Goal: Task Accomplishment & Management: Use online tool/utility

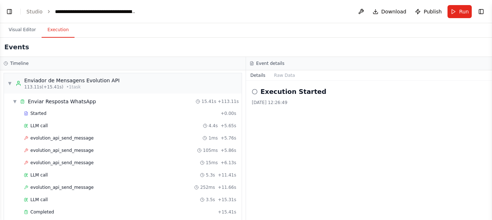
scroll to position [888, 0]
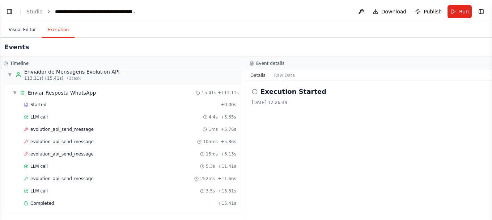
click at [14, 31] on button "Visual Editor" at bounding box center [22, 29] width 39 height 15
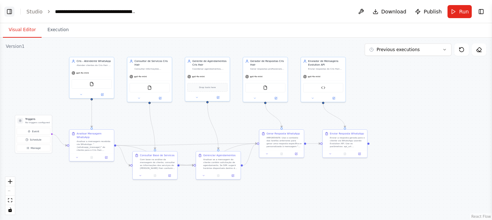
click at [9, 9] on button "Toggle Left Sidebar" at bounding box center [9, 12] width 10 height 10
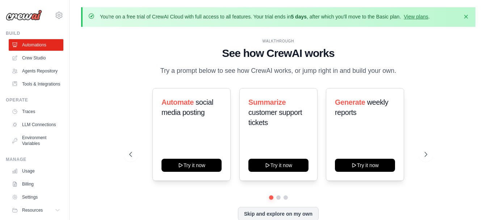
scroll to position [25, 0]
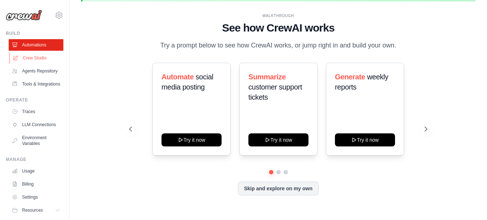
click at [38, 58] on link "Crew Studio" at bounding box center [36, 58] width 55 height 12
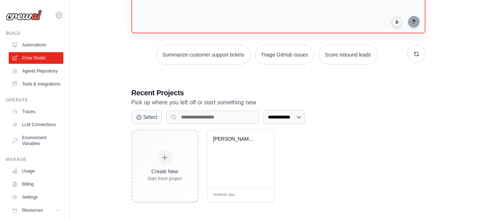
scroll to position [97, 0]
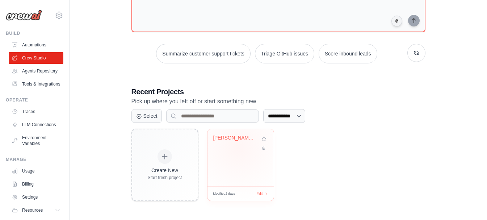
click at [238, 147] on div "Cris Hair - WhatsApp Automation wit..." at bounding box center [240, 143] width 55 height 17
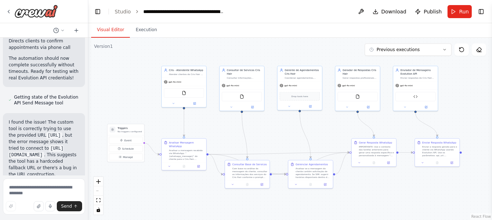
scroll to position [15591, 0]
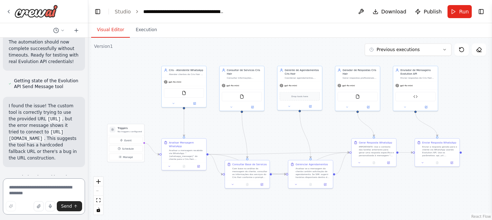
click at [31, 189] on textarea at bounding box center [44, 196] width 82 height 36
click at [53, 189] on textarea at bounding box center [44, 196] width 82 height 36
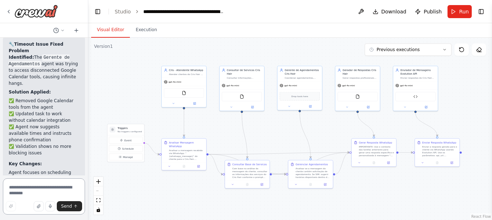
scroll to position [15410, 0]
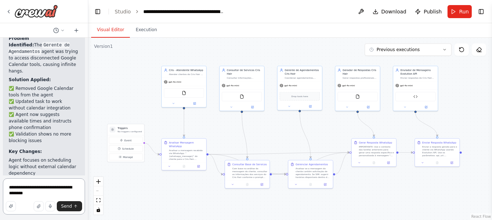
type textarea "**********"
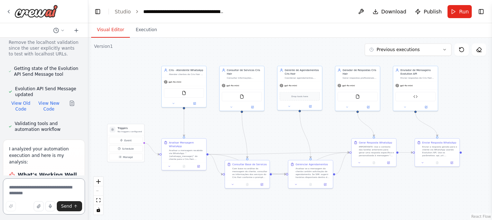
scroll to position [15915, 0]
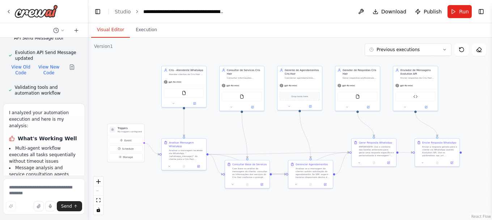
drag, startPoint x: 39, startPoint y: 85, endPoint x: 7, endPoint y: 73, distance: 34.6
drag, startPoint x: 8, startPoint y: 63, endPoint x: 43, endPoint y: 85, distance: 41.8
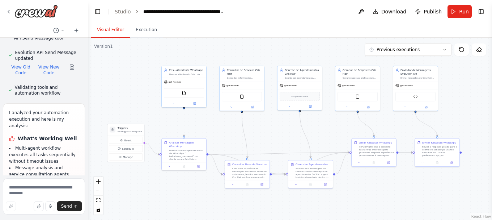
copy li "Substituir http://localhost:5678/webhook-test/agente por URL real da Evolution …"
click at [29, 187] on textarea at bounding box center [44, 196] width 82 height 36
paste textarea "**********"
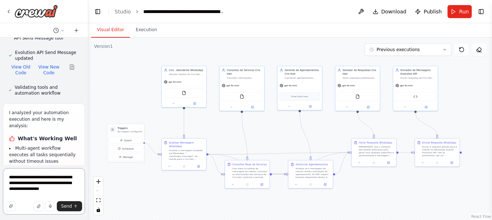
click at [50, 196] on textarea "**********" at bounding box center [44, 191] width 82 height 46
paste textarea "**********"
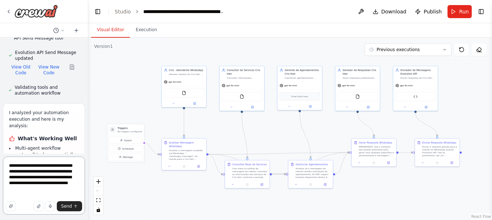
type textarea "**********"
click at [66, 206] on span "Send" at bounding box center [66, 206] width 11 height 6
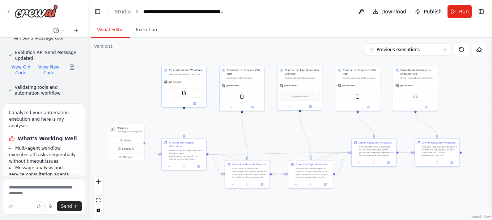
drag, startPoint x: 8, startPoint y: 91, endPoint x: 72, endPoint y: 110, distance: 66.2
copy li "Configurar evolution_instance , evolution_api_key e client_phone_number válidos"
click at [17, 189] on textarea at bounding box center [44, 196] width 82 height 36
paste textarea "**********"
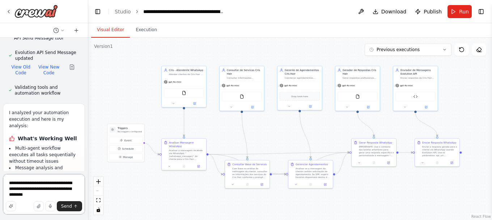
click at [30, 185] on textarea "**********" at bounding box center [44, 194] width 82 height 41
click at [51, 190] on textarea "**********" at bounding box center [44, 191] width 82 height 46
paste textarea "**********"
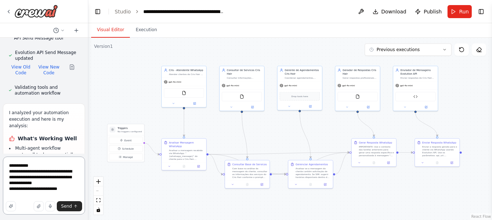
click at [51, 194] on textarea "**********" at bounding box center [44, 185] width 82 height 58
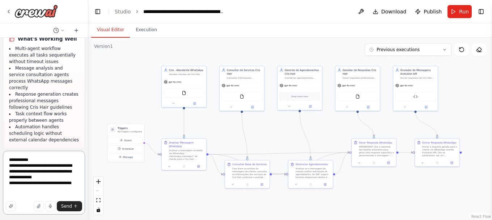
scroll to position [16015, 0]
type textarea "**********"
click at [68, 208] on span "Send" at bounding box center [66, 206] width 11 height 6
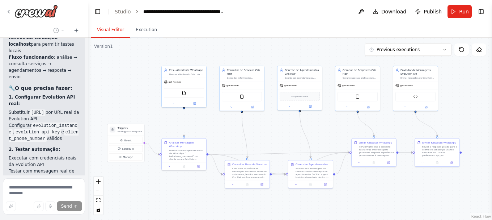
scroll to position [16369, 0]
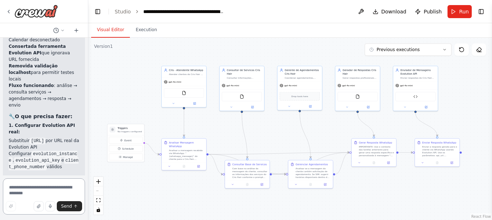
click at [29, 186] on textarea at bounding box center [44, 196] width 82 height 36
paste textarea "**********"
type textarea "**********"
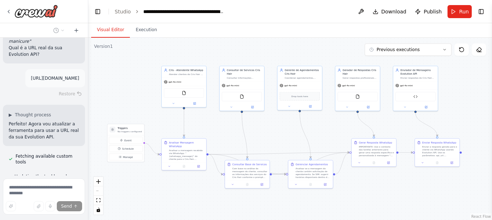
scroll to position [16933, 0]
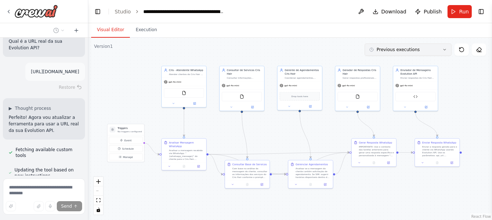
click at [445, 49] on icon at bounding box center [445, 49] width 4 height 4
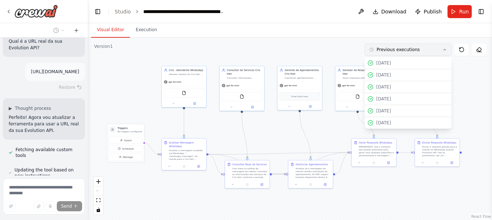
click at [445, 49] on icon at bounding box center [445, 49] width 2 height 1
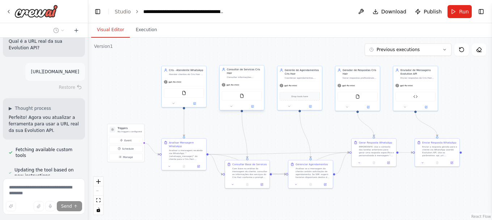
click at [250, 90] on div "FileReadTool" at bounding box center [242, 96] width 45 height 14
click at [250, 86] on div "gpt-4o-mini" at bounding box center [242, 85] width 45 height 8
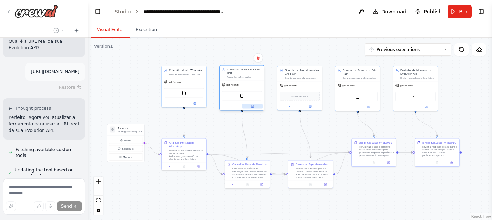
click at [254, 106] on button at bounding box center [252, 106] width 21 height 4
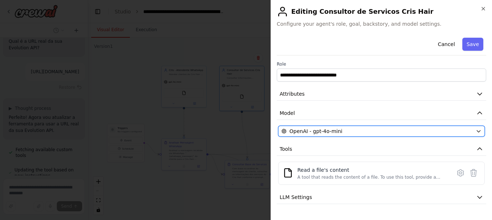
click at [391, 134] on div "OpenAI - gpt-4o-mini" at bounding box center [377, 130] width 191 height 7
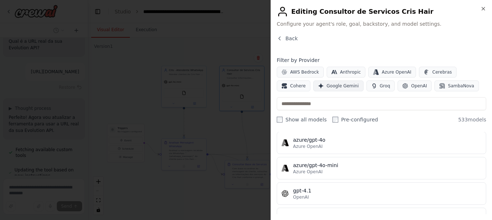
scroll to position [36, 0]
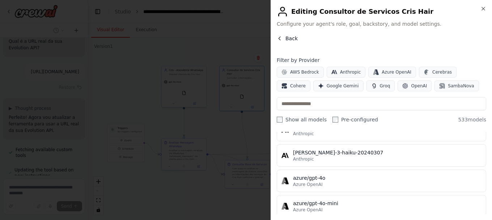
click at [283, 36] on button "Back" at bounding box center [287, 38] width 21 height 7
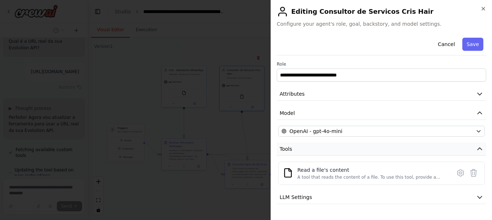
scroll to position [34, 0]
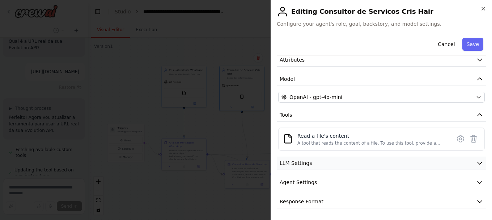
click at [338, 163] on button "LLM Settings" at bounding box center [382, 162] width 210 height 13
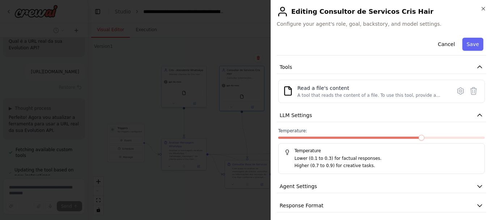
scroll to position [86, 0]
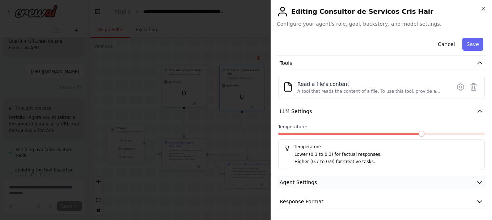
click at [316, 179] on button "Agent Settings" at bounding box center [382, 182] width 210 height 13
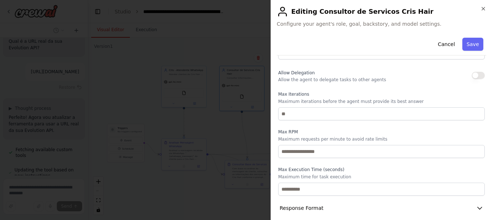
scroll to position [280, 0]
click at [316, 203] on span "Response Format" at bounding box center [302, 206] width 44 height 7
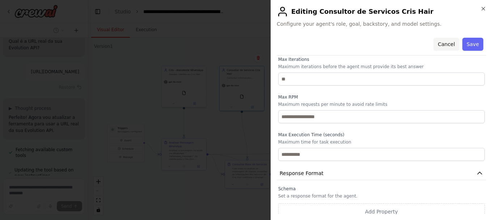
click at [441, 43] on button "Cancel" at bounding box center [447, 44] width 26 height 13
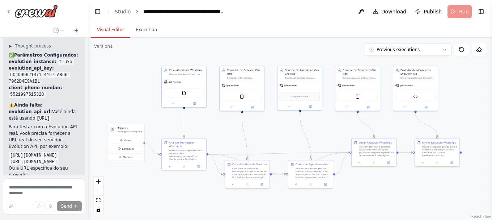
scroll to position [16760, 0]
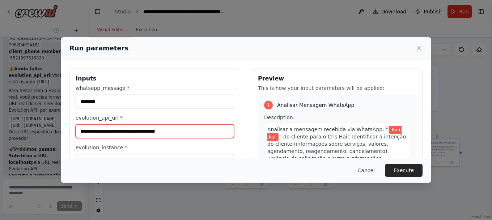
drag, startPoint x: 187, startPoint y: 131, endPoint x: -141, endPoint y: 64, distance: 335.4
click at [0, 64] on html "Create a crew that schedules and publishes social media content across multiple…" at bounding box center [246, 110] width 492 height 220
paste input "**********"
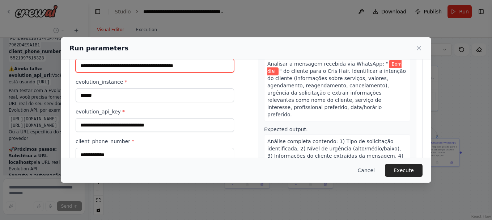
scroll to position [55, 0]
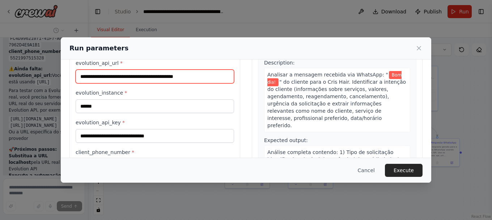
type input "**********"
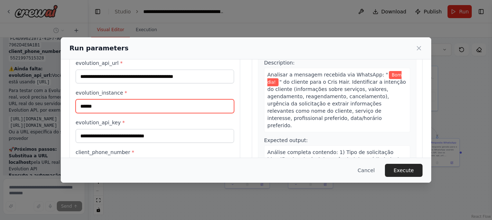
drag, startPoint x: 102, startPoint y: 107, endPoint x: 34, endPoint y: 104, distance: 68.1
click at [35, 104] on div "**********" at bounding box center [246, 110] width 492 height 220
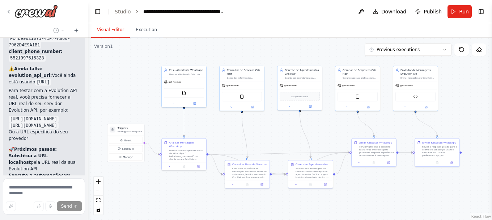
click at [107, 83] on div ".deletable-edge-delete-btn { width: 20px; height: 20px; border: 0px solid #ffff…" at bounding box center [290, 129] width 404 height 182
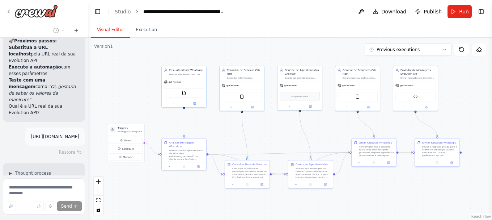
scroll to position [16869, 0]
click at [464, 14] on span "Run" at bounding box center [464, 11] width 10 height 7
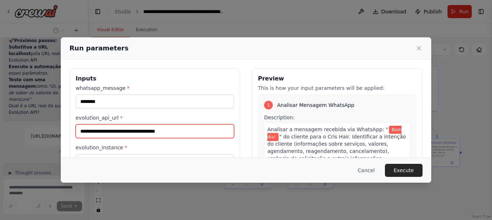
drag, startPoint x: 187, startPoint y: 135, endPoint x: 46, endPoint y: 129, distance: 140.9
click at [46, 129] on div "**********" at bounding box center [246, 110] width 492 height 220
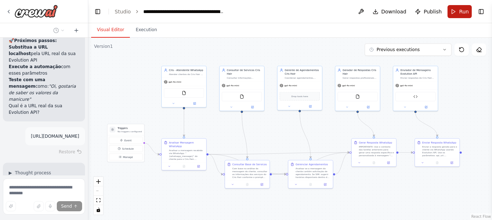
click at [462, 10] on span "Run" at bounding box center [464, 11] width 10 height 7
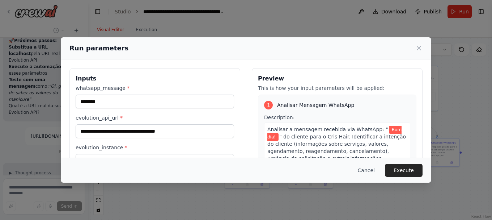
click at [139, 110] on div "**********" at bounding box center [155, 155] width 159 height 143
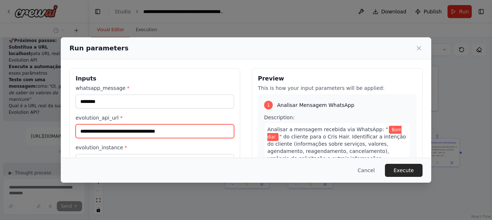
click at [149, 131] on input "**********" at bounding box center [155, 131] width 159 height 14
drag, startPoint x: 187, startPoint y: 133, endPoint x: 89, endPoint y: 127, distance: 98.6
click at [90, 127] on input "**********" at bounding box center [155, 131] width 159 height 14
type input "*"
paste input "**********"
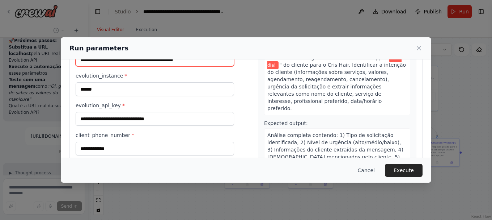
scroll to position [91, 0]
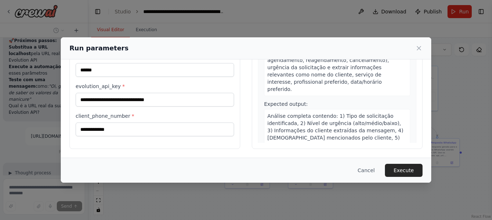
type input "**********"
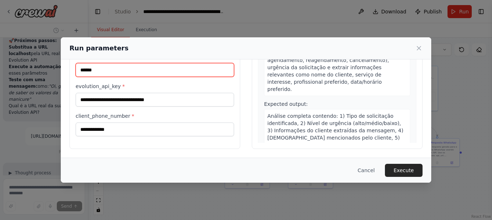
drag, startPoint x: 111, startPoint y: 73, endPoint x: 68, endPoint y: 71, distance: 43.5
click at [68, 71] on div "**********" at bounding box center [246, 63] width 371 height 189
type input "*****"
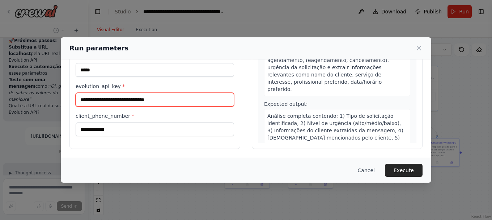
drag, startPoint x: 200, startPoint y: 102, endPoint x: -6, endPoint y: 102, distance: 205.9
click at [0, 102] on html "Create a crew that schedules and publishes social media content across multiple…" at bounding box center [246, 110] width 492 height 220
paste input "text"
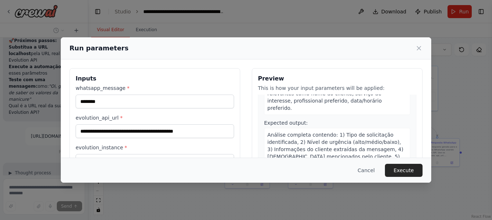
scroll to position [72, 0]
type input "**********"
click at [397, 169] on button "Execute" at bounding box center [404, 170] width 38 height 13
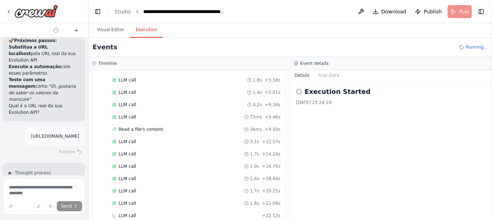
scroll to position [186, 0]
click at [110, 30] on button "Visual Editor" at bounding box center [110, 29] width 39 height 15
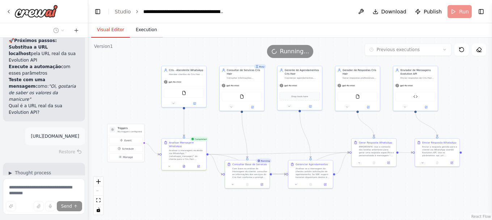
click at [143, 26] on button "Execution" at bounding box center [146, 29] width 33 height 15
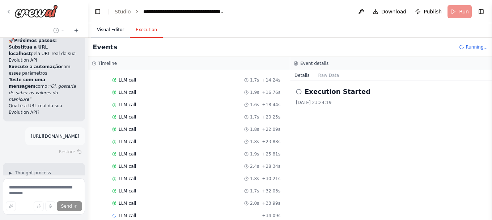
scroll to position [0, 0]
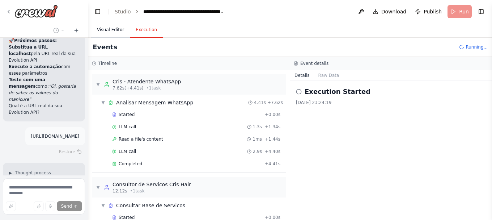
click at [111, 25] on button "Visual Editor" at bounding box center [110, 29] width 39 height 15
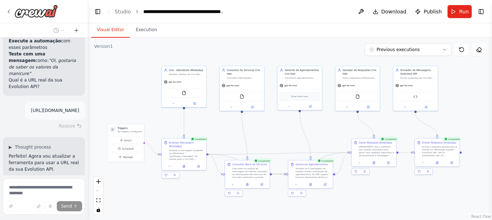
scroll to position [16933, 0]
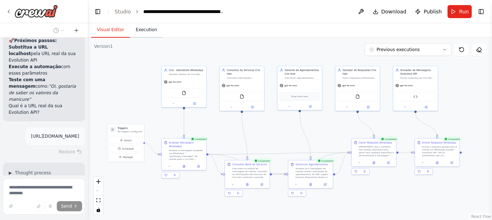
click at [144, 29] on button "Execution" at bounding box center [146, 29] width 33 height 15
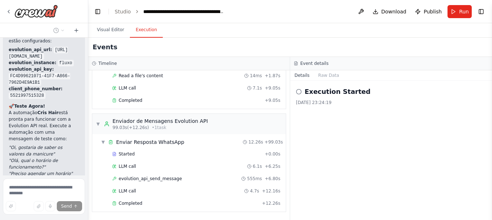
scroll to position [17269, 0]
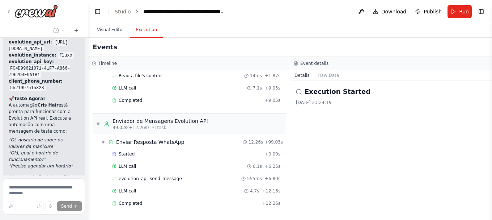
drag, startPoint x: 35, startPoint y: 62, endPoint x: 63, endPoint y: 70, distance: 29.3
copy em ""Oi, gostaria de saber os valores da manicure"
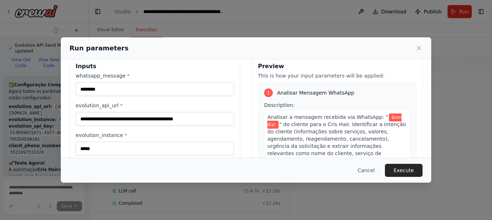
scroll to position [0, 0]
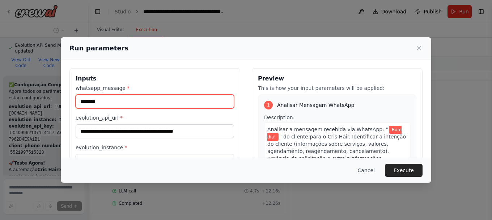
drag, startPoint x: 146, startPoint y: 105, endPoint x: 65, endPoint y: 99, distance: 81.3
click at [65, 99] on div "**********" at bounding box center [246, 153] width 371 height 189
paste input "**********"
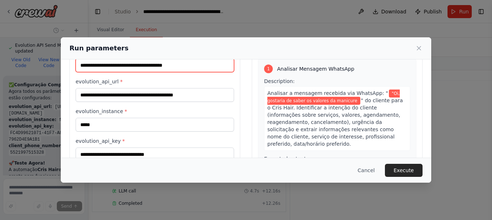
scroll to position [91, 0]
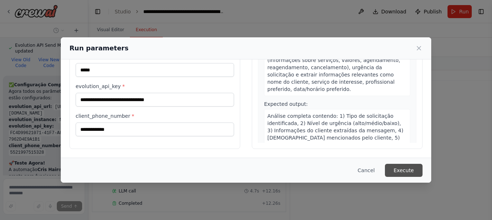
type input "**********"
click at [408, 167] on button "Execute" at bounding box center [404, 170] width 38 height 13
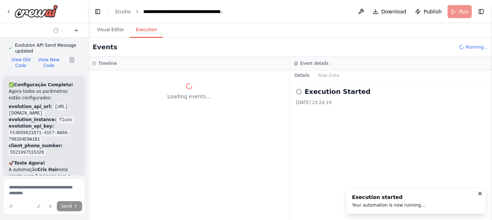
scroll to position [0, 0]
click at [107, 32] on button "Visual Editor" at bounding box center [110, 29] width 39 height 15
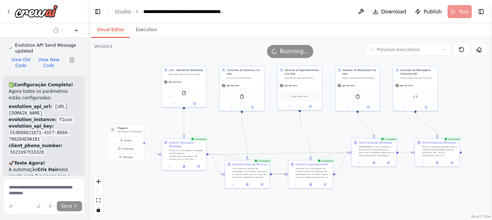
scroll to position [17269, 0]
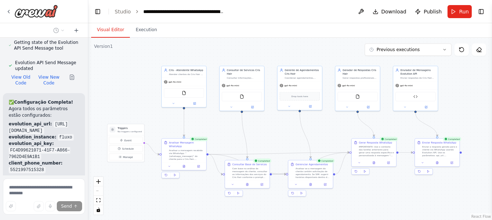
scroll to position [17205, 0]
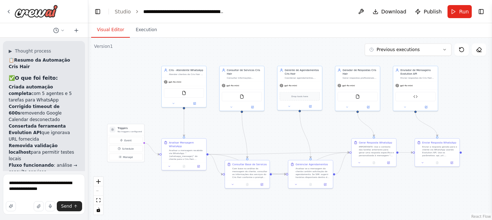
scroll to position [16237, 0]
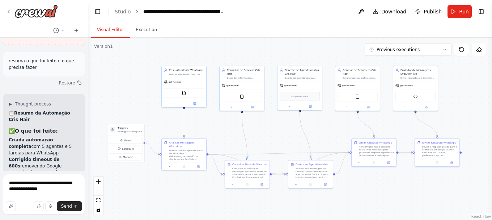
drag, startPoint x: 9, startPoint y: 69, endPoint x: 47, endPoint y: 69, distance: 37.6
copy p "evolution_api_url:"
click at [9, 182] on textarea "**********" at bounding box center [44, 194] width 82 height 41
paste textarea "**********"
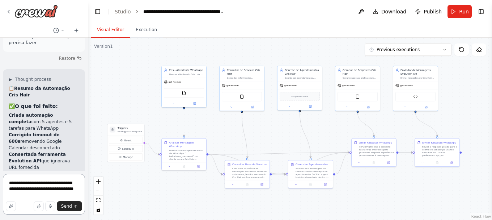
scroll to position [16309, 0]
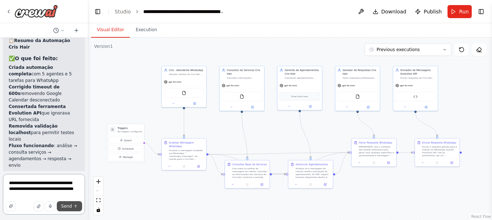
type textarea "**********"
click at [67, 204] on span "Send" at bounding box center [66, 206] width 11 height 6
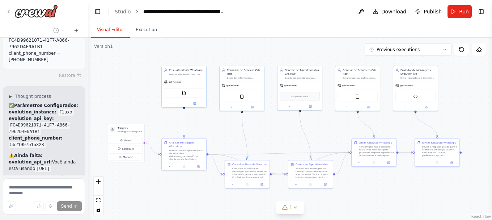
scroll to position [16683, 0]
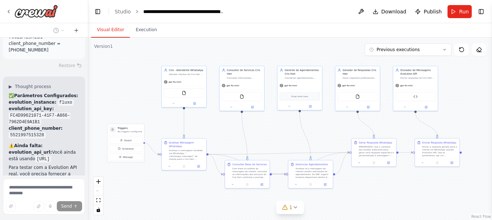
drag, startPoint x: 8, startPoint y: 97, endPoint x: 46, endPoint y: 96, distance: 37.7
copy strong "evolution_api_key:"
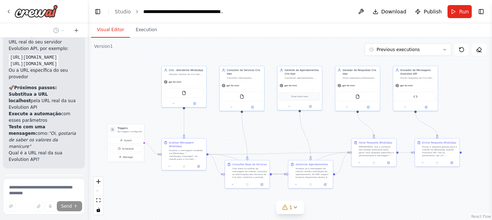
scroll to position [16864, 0]
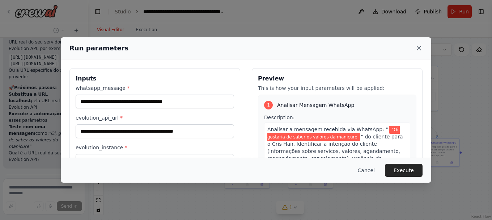
click at [422, 47] on icon at bounding box center [418, 48] width 7 height 7
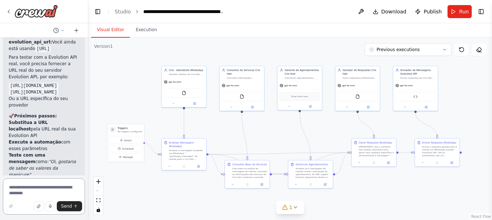
paste textarea "**********"
click at [50, 188] on textarea "**********" at bounding box center [44, 196] width 82 height 36
paste textarea "**********"
type textarea "**********"
click at [70, 206] on span "Send" at bounding box center [66, 206] width 11 height 6
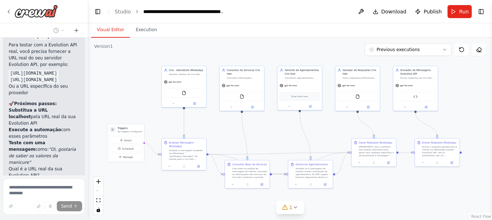
scroll to position [16798, 0]
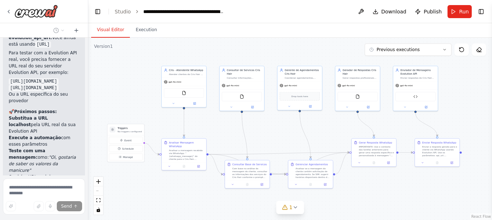
drag, startPoint x: 11, startPoint y: 93, endPoint x: 67, endPoint y: 100, distance: 56.2
copy em "Oi, gostaria de agendar uma manicure para amanhã à tarde"
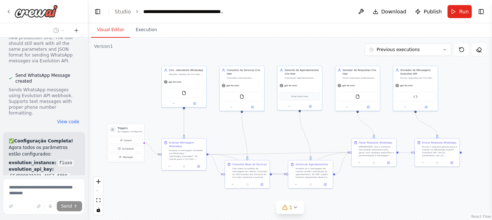
scroll to position [17159, 0]
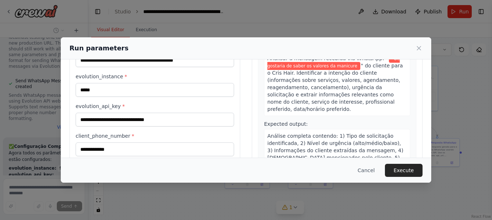
scroll to position [72, 0]
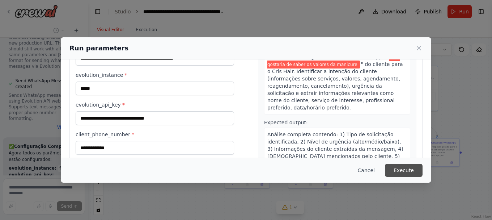
click at [414, 171] on button "Execute" at bounding box center [404, 170] width 38 height 13
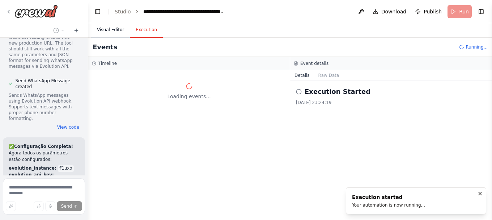
click at [109, 30] on button "Visual Editor" at bounding box center [110, 29] width 39 height 15
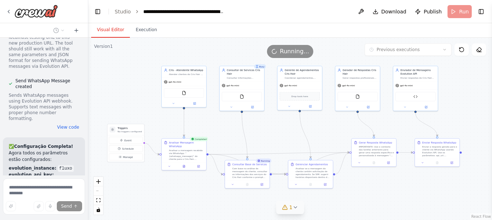
click at [296, 212] on button "1" at bounding box center [290, 206] width 28 height 13
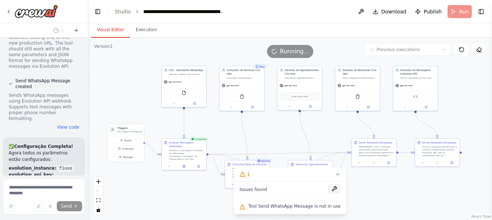
click at [331, 190] on button at bounding box center [335, 188] width 12 height 9
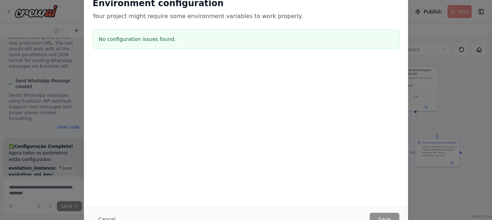
click at [267, 116] on div at bounding box center [246, 96] width 324 height 72
click at [69, 38] on div "Environment configuration Your project might require some environment variables…" at bounding box center [246, 110] width 492 height 220
click at [75, 13] on div "Environment configuration Your project might require some environment variables…" at bounding box center [246, 110] width 492 height 220
click at [110, 218] on button "Cancel" at bounding box center [107, 218] width 29 height 13
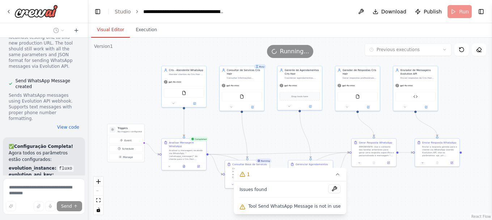
click at [216, 197] on div ".deletable-edge-delete-btn { width: 20px; height: 20px; border: 0px solid #ffff…" at bounding box center [290, 129] width 404 height 182
click at [337, 175] on icon at bounding box center [338, 173] width 3 height 1
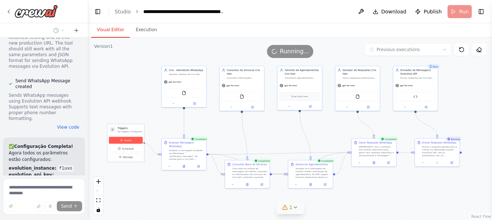
click at [127, 141] on span "Event" at bounding box center [127, 140] width 7 height 4
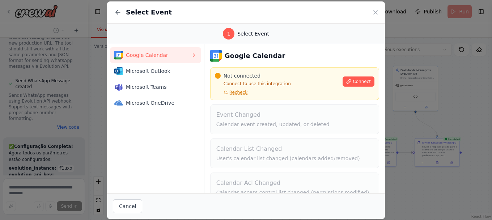
scroll to position [17159, 0]
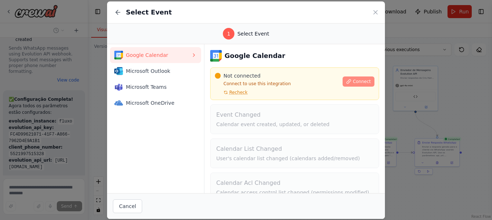
click at [353, 82] on span "Connect" at bounding box center [362, 82] width 18 height 6
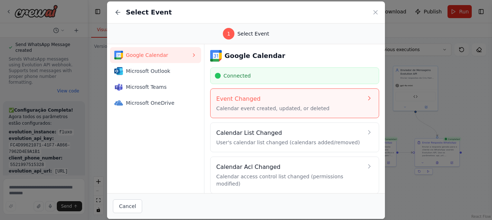
click at [363, 104] on div "Event Changed Calendar event created, updated, or deleted" at bounding box center [294, 102] width 157 height 17
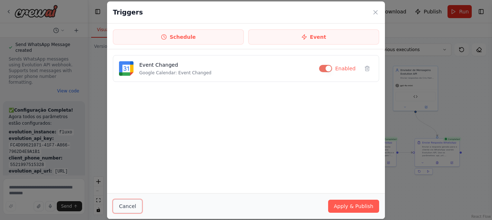
click at [130, 204] on button "Cancel" at bounding box center [127, 206] width 29 height 14
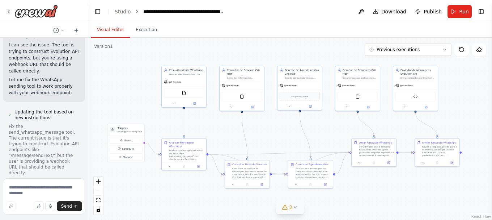
scroll to position [17752, 0]
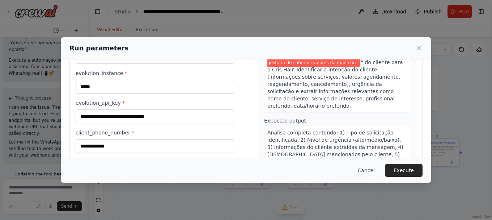
scroll to position [91, 0]
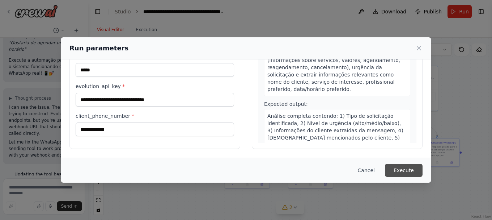
click at [417, 169] on button "Execute" at bounding box center [404, 170] width 38 height 13
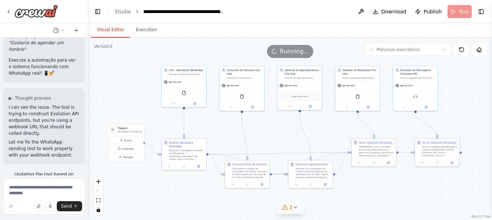
click at [112, 31] on button "Visual Editor" at bounding box center [110, 29] width 39 height 15
click at [295, 210] on button "2" at bounding box center [290, 206] width 28 height 13
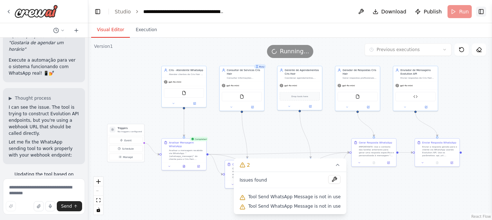
click at [484, 11] on button "Toggle Right Sidebar" at bounding box center [481, 12] width 10 height 10
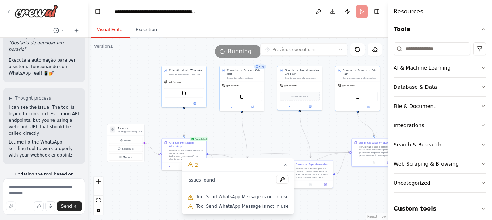
scroll to position [77, 0]
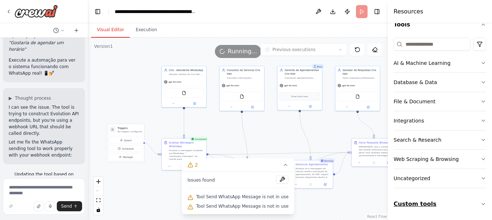
click at [482, 203] on icon "button" at bounding box center [483, 203] width 3 height 1
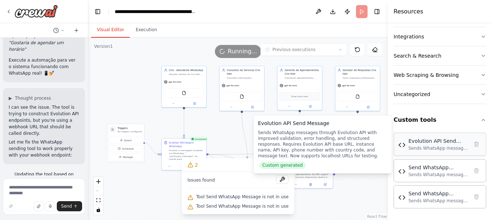
scroll to position [17752, 0]
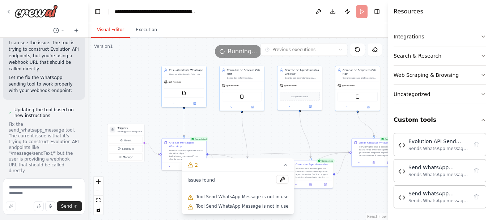
click at [349, 200] on div ".deletable-edge-delete-btn { width: 20px; height: 20px; border: 0px solid #ffff…" at bounding box center [238, 129] width 300 height 182
click at [363, 195] on div ".deletable-edge-delete-btn { width: 20px; height: 20px; border: 0px solid #ffff…" at bounding box center [238, 129] width 300 height 182
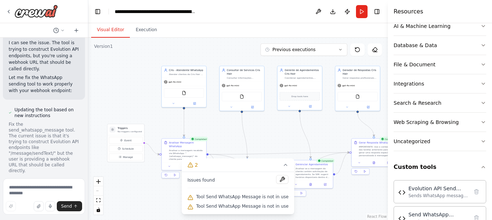
scroll to position [0, 0]
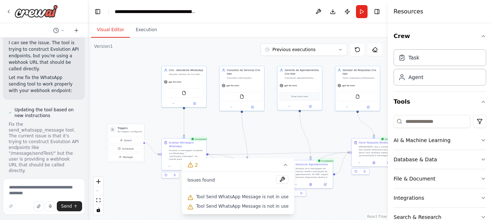
click at [406, 11] on h4 "Resources" at bounding box center [409, 11] width 30 height 9
click at [371, 34] on div "Visual Editor Execution" at bounding box center [238, 30] width 300 height 14
click at [376, 14] on button "Toggle Right Sidebar" at bounding box center [377, 12] width 10 height 10
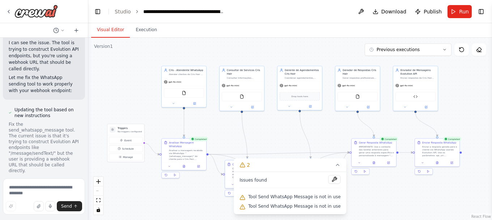
click at [390, 191] on div ".deletable-edge-delete-btn { width: 20px; height: 20px; border: 0px solid #ffff…" at bounding box center [290, 129] width 404 height 182
click at [335, 165] on icon at bounding box center [338, 165] width 6 height 6
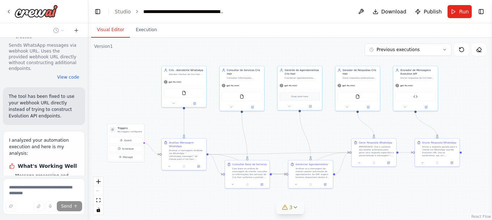
scroll to position [18086, 0]
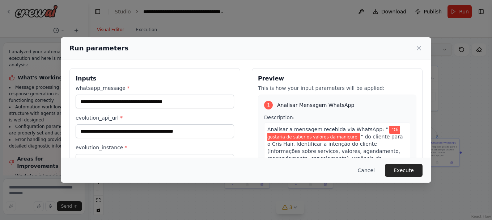
click at [421, 48] on icon at bounding box center [418, 48] width 7 height 7
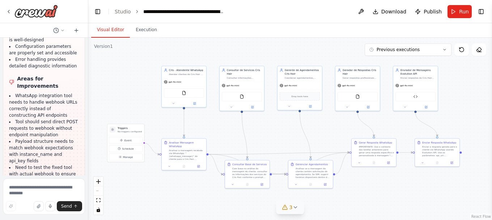
scroll to position [18237, 0]
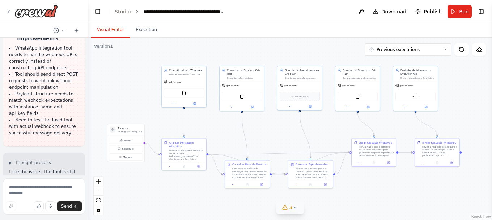
drag, startPoint x: 47, startPoint y: 157, endPoint x: 10, endPoint y: 75, distance: 90.5
copy ul "WhatsApp tool was incorrectly constructing API endpoints instead of using webho…"
click at [31, 190] on textarea at bounding box center [44, 196] width 82 height 36
paste textarea "**********"
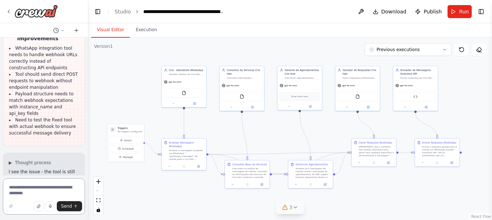
type textarea "**********"
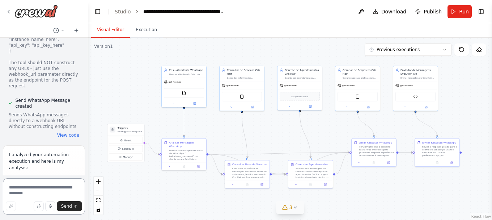
scroll to position [18553, 0]
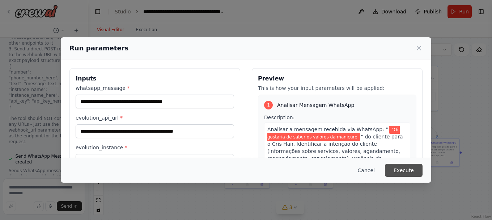
click at [416, 168] on button "Execute" at bounding box center [404, 170] width 38 height 13
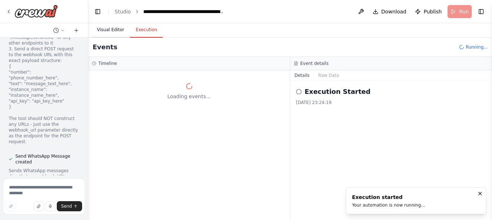
click at [105, 31] on button "Visual Editor" at bounding box center [110, 29] width 39 height 15
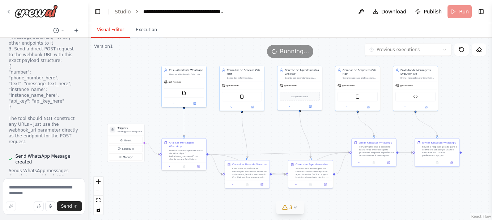
click at [297, 208] on icon at bounding box center [295, 207] width 6 height 6
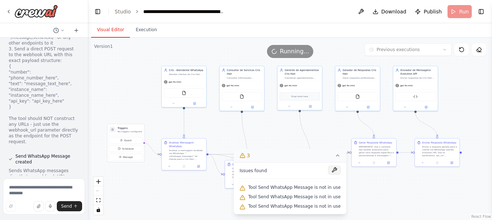
click at [331, 169] on button at bounding box center [335, 169] width 12 height 9
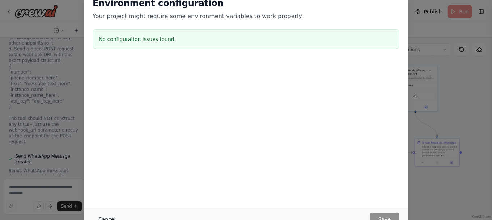
click at [108, 215] on button "Cancel" at bounding box center [107, 218] width 29 height 13
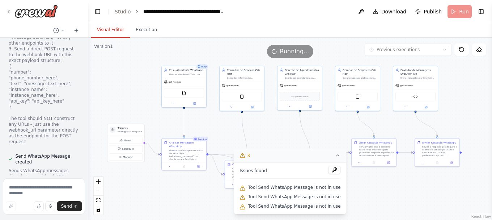
click at [335, 153] on icon at bounding box center [338, 155] width 6 height 6
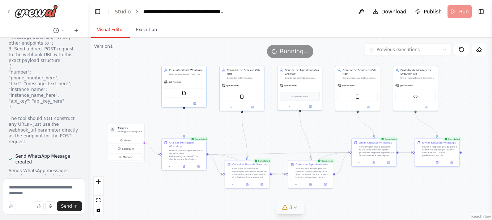
scroll to position [18553, 0]
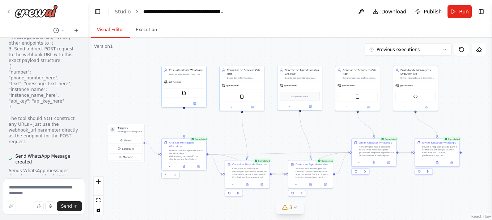
scroll to position [18517, 0]
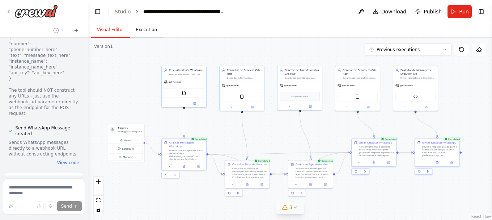
click at [135, 31] on button "Execution" at bounding box center [146, 29] width 33 height 15
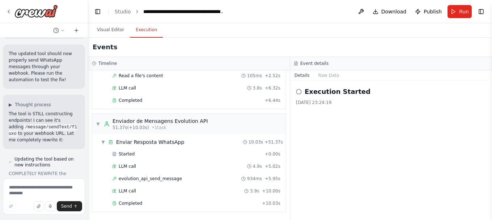
scroll to position [19117, 0]
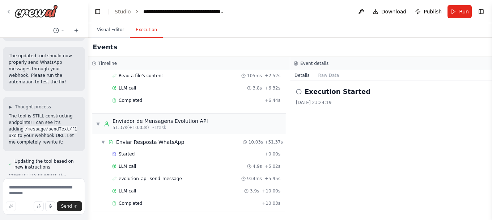
scroll to position [19044, 0]
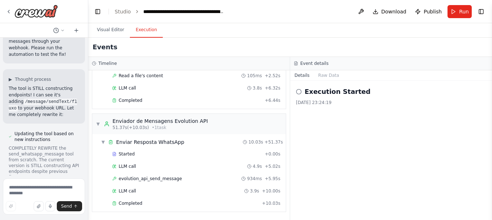
drag, startPoint x: 8, startPoint y: 86, endPoint x: 62, endPoint y: 90, distance: 54.0
copy ul "WhatsApp tool was still constructing API endpoints despite previous fixes - com…"
click at [28, 190] on textarea at bounding box center [44, 196] width 82 height 36
paste textarea "**********"
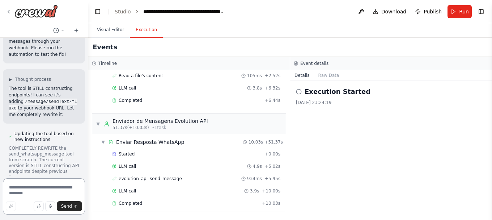
type textarea "**********"
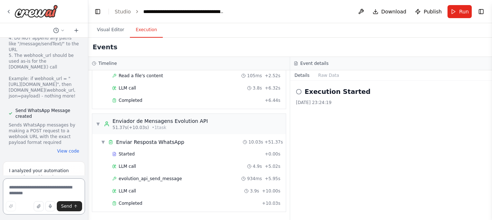
scroll to position [19353, 0]
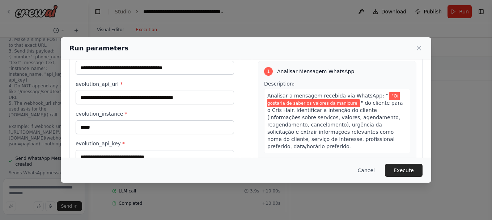
scroll to position [91, 0]
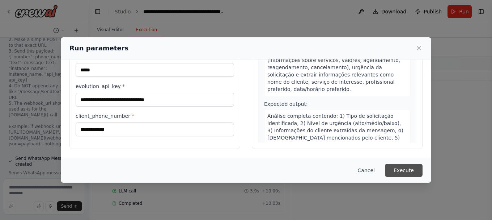
click at [397, 172] on button "Execute" at bounding box center [404, 170] width 38 height 13
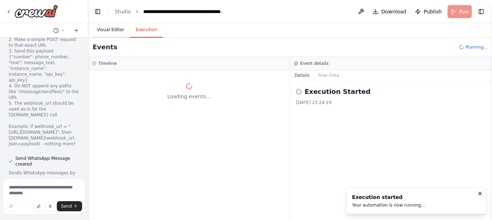
click at [106, 28] on button "Visual Editor" at bounding box center [110, 29] width 39 height 15
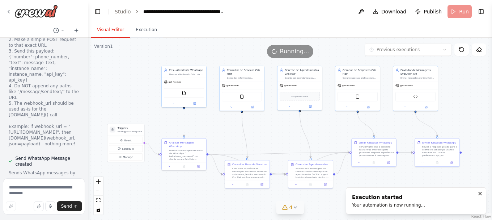
click at [297, 211] on button "4" at bounding box center [290, 206] width 28 height 13
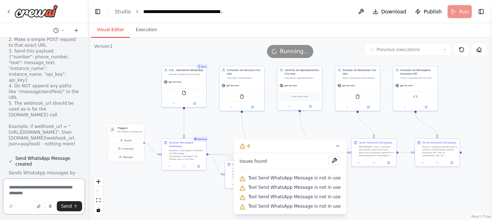
click at [18, 186] on textarea at bounding box center [44, 196] width 82 height 36
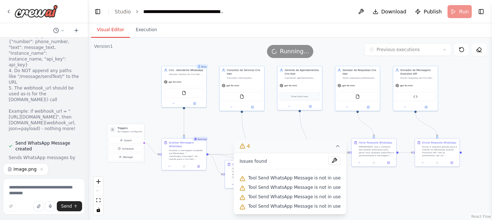
click at [335, 148] on icon at bounding box center [338, 146] width 6 height 6
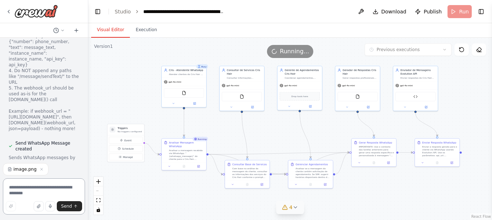
click at [18, 190] on textarea at bounding box center [44, 196] width 82 height 36
type textarea "**********"
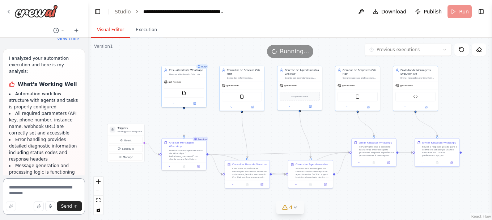
scroll to position [19455, 0]
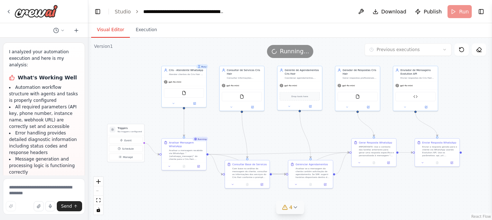
click at [299, 208] on button "4" at bounding box center [290, 206] width 28 height 13
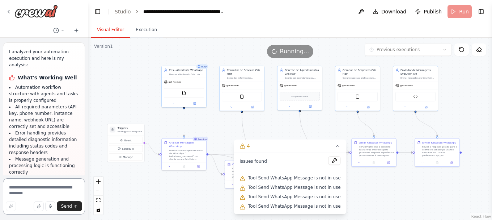
click at [32, 187] on textarea at bounding box center [44, 196] width 82 height 36
type textarea "**********"
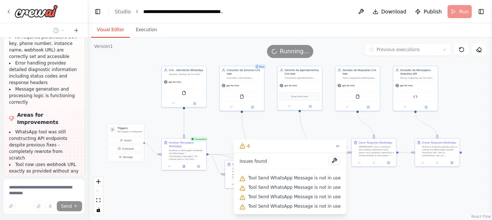
scroll to position [19526, 0]
click at [335, 146] on icon at bounding box center [338, 146] width 6 height 6
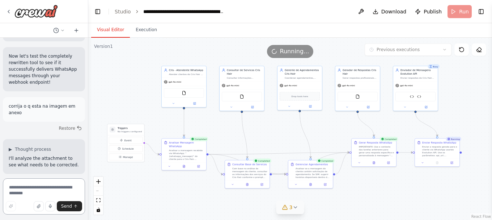
scroll to position [19911, 0]
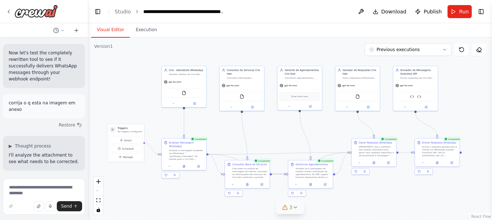
click at [296, 204] on icon at bounding box center [295, 207] width 6 height 6
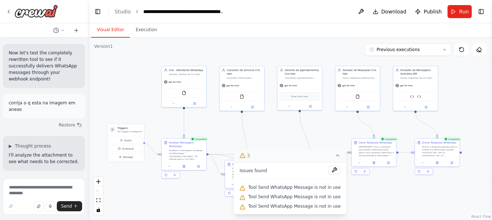
click at [297, 204] on span "Tool Send WhatsApp Message is not in use" at bounding box center [294, 206] width 92 height 6
click at [335, 153] on icon at bounding box center [338, 155] width 6 height 6
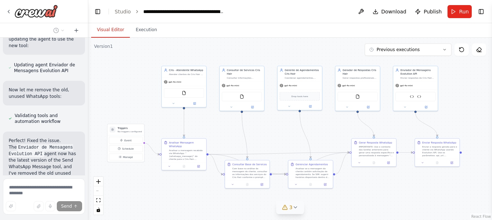
scroll to position [20310, 0]
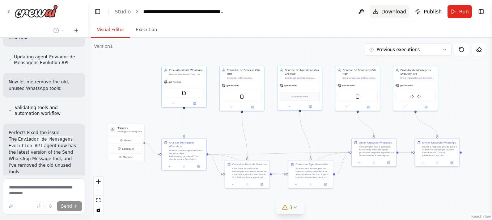
click at [383, 12] on button "Download" at bounding box center [390, 11] width 40 height 13
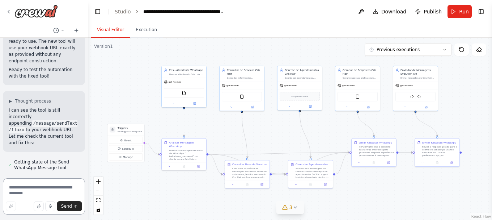
scroll to position [20476, 0]
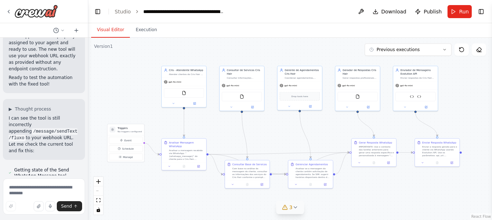
drag, startPoint x: 16, startPoint y: 96, endPoint x: 48, endPoint y: 115, distance: 38.3
copy li "WhatsApp sending tool still appends incorrect API endpoints to webhook URL desp…"
click at [30, 187] on textarea at bounding box center [44, 196] width 82 height 36
paste textarea "**********"
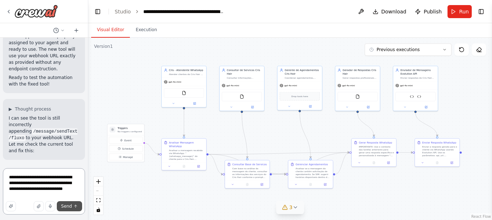
type textarea "**********"
click at [64, 205] on span "Send" at bounding box center [66, 206] width 11 height 6
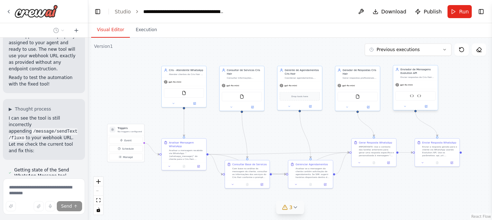
click at [406, 97] on div "Evolution API Send Message Send WhatsApp Message" at bounding box center [416, 95] width 40 height 9
click at [429, 106] on button at bounding box center [426, 106] width 21 height 4
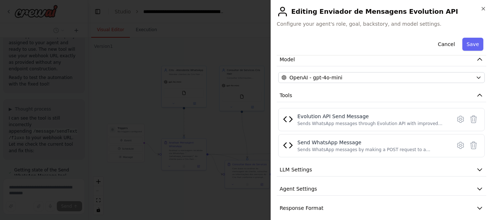
scroll to position [60, 0]
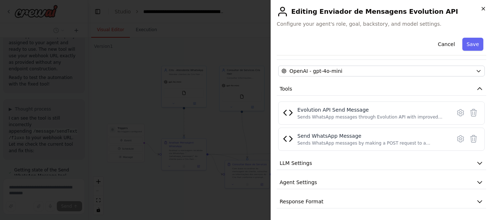
click at [483, 7] on icon "button" at bounding box center [484, 9] width 6 height 6
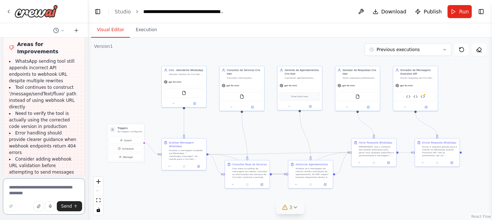
scroll to position [21106, 0]
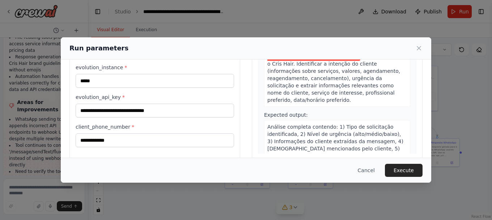
scroll to position [91, 0]
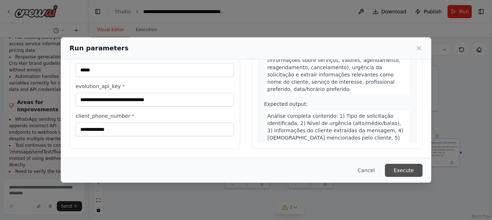
click at [411, 165] on button "Execute" at bounding box center [404, 170] width 38 height 13
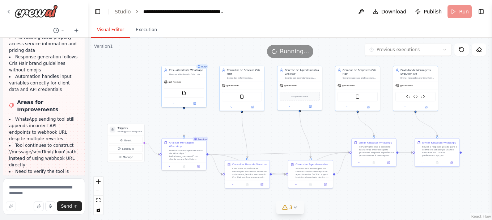
scroll to position [0, 0]
click at [112, 34] on button "Visual Editor" at bounding box center [110, 29] width 39 height 15
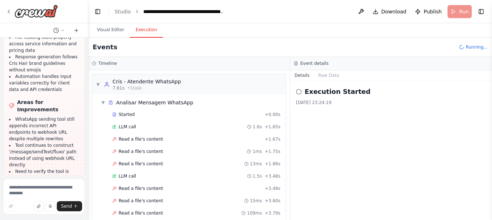
click at [140, 33] on button "Execution" at bounding box center [146, 29] width 33 height 15
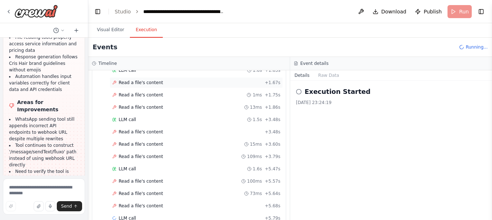
scroll to position [71, 0]
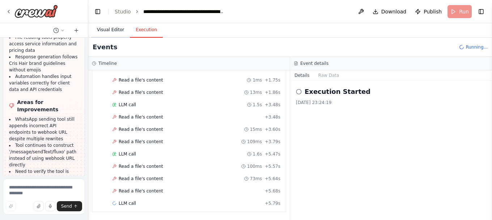
click at [116, 29] on button "Visual Editor" at bounding box center [110, 29] width 39 height 15
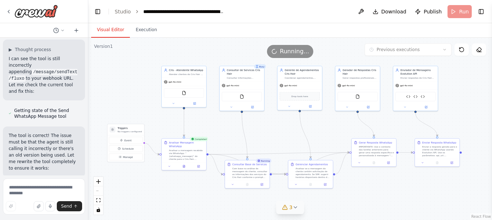
scroll to position [20499, 0]
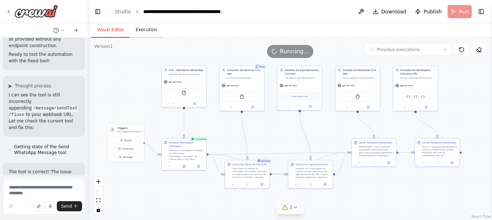
click at [144, 29] on button "Execution" at bounding box center [146, 29] width 33 height 15
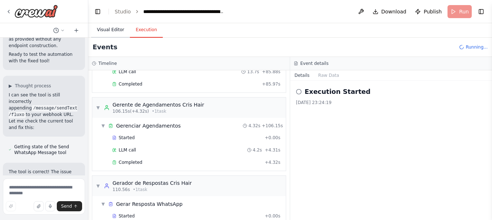
scroll to position [896, 0]
click at [112, 28] on button "Visual Editor" at bounding box center [110, 29] width 39 height 15
click at [143, 31] on button "Execution" at bounding box center [146, 29] width 33 height 15
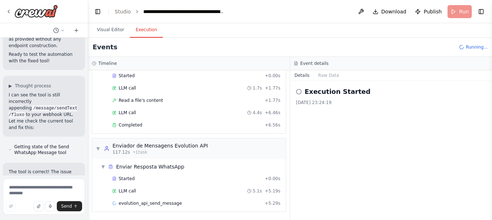
scroll to position [1048, 0]
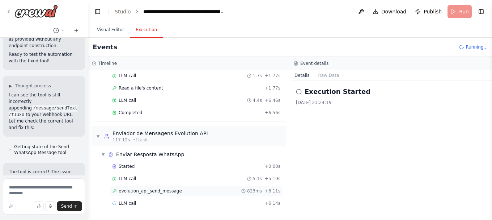
click at [168, 189] on span "evolution_api_send_message" at bounding box center [150, 191] width 63 height 6
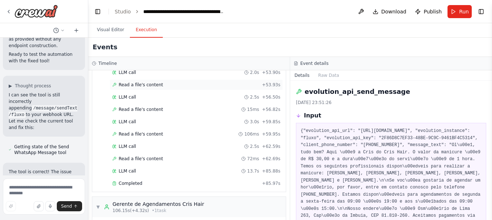
scroll to position [795, 0]
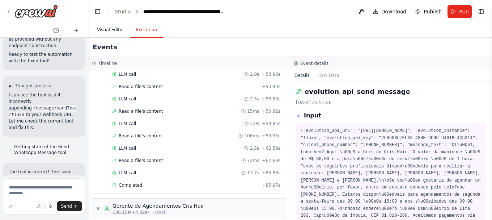
click at [102, 29] on button "Visual Editor" at bounding box center [110, 29] width 39 height 15
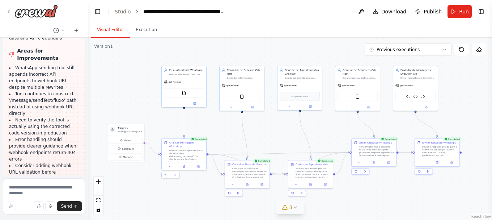
scroll to position [21106, 0]
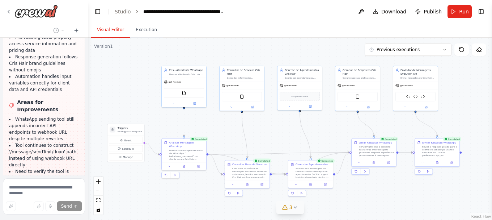
scroll to position [21070, 0]
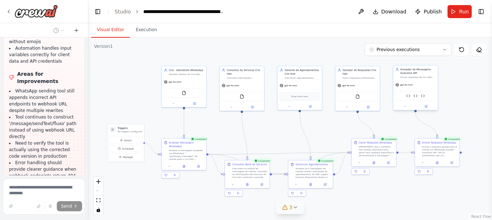
click at [427, 109] on div at bounding box center [415, 106] width 45 height 7
click at [427, 108] on button at bounding box center [426, 106] width 21 height 4
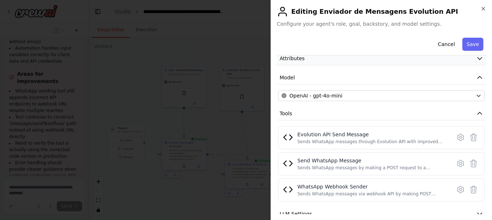
scroll to position [86, 0]
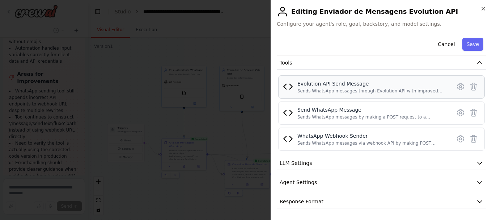
click at [318, 91] on div "Sends WhatsApp messages through Evolution API with improved validation, error h…" at bounding box center [371, 91] width 149 height 6
click at [456, 87] on icon at bounding box center [460, 86] width 9 height 9
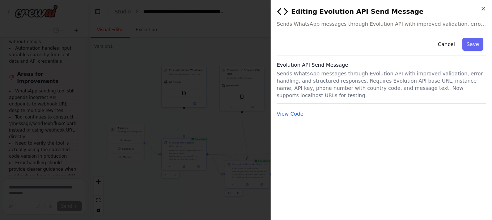
scroll to position [0, 0]
click at [295, 110] on button "View Code" at bounding box center [290, 113] width 27 height 7
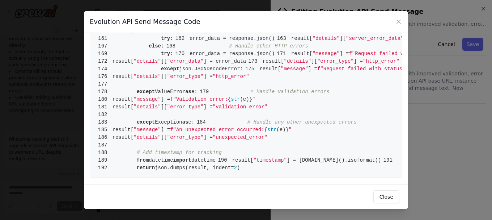
scroll to position [1338, 0]
click at [399, 21] on icon at bounding box center [398, 21] width 7 height 7
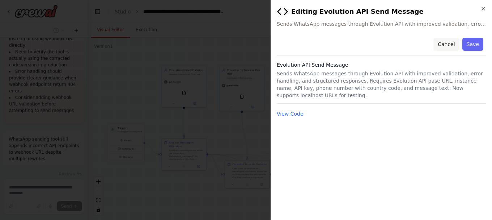
click at [447, 45] on button "Cancel" at bounding box center [447, 44] width 26 height 13
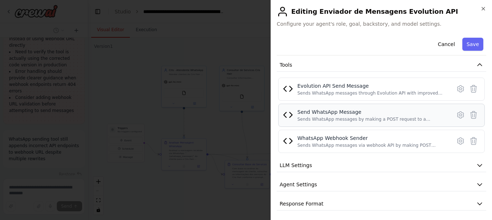
scroll to position [86, 0]
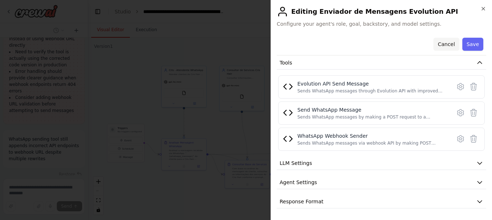
click at [448, 44] on button "Cancel" at bounding box center [447, 44] width 26 height 13
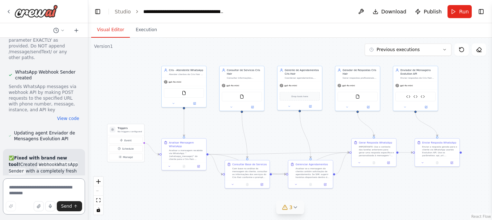
scroll to position [21585, 0]
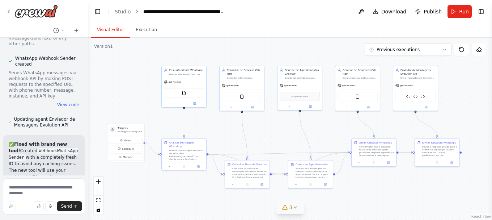
drag, startPoint x: 54, startPoint y: 64, endPoint x: 10, endPoint y: 52, distance: 45.4
copy li "Agent had multiple conflicting WhatsApp tools assigned causing incorrect tool s…"
click at [22, 186] on textarea at bounding box center [44, 196] width 82 height 36
paste textarea "**********"
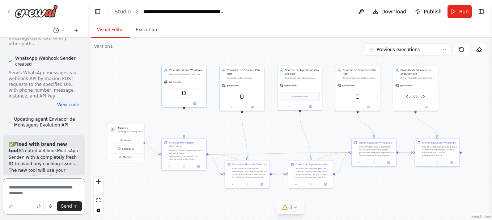
type textarea "**********"
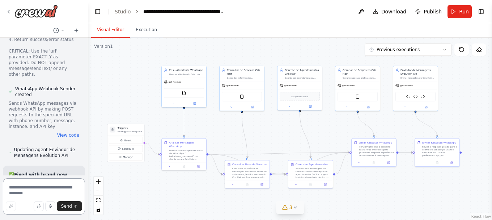
scroll to position [21563, 0]
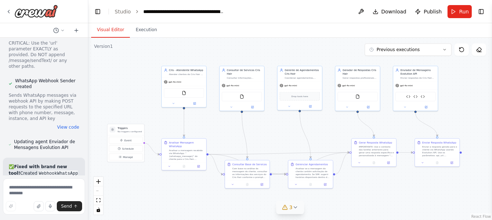
drag, startPoint x: 15, startPoint y: 91, endPoint x: 49, endPoint y: 108, distance: 38.4
click at [22, 187] on textarea at bounding box center [44, 196] width 82 height 36
paste textarea "**********"
type textarea "**********"
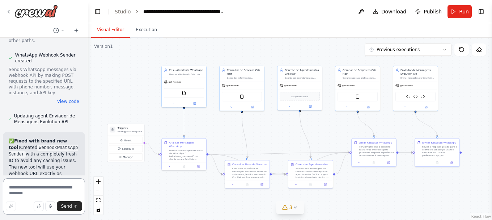
scroll to position [21576, 0]
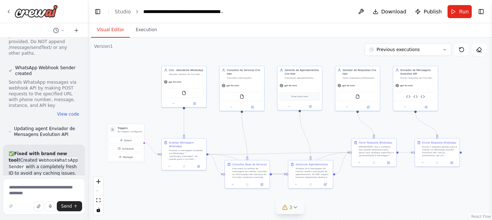
drag, startPoint x: 15, startPoint y: 100, endPoint x: 49, endPoint y: 111, distance: 35.9
click at [16, 186] on textarea at bounding box center [44, 196] width 82 height 36
paste textarea "**********"
type textarea "**********"
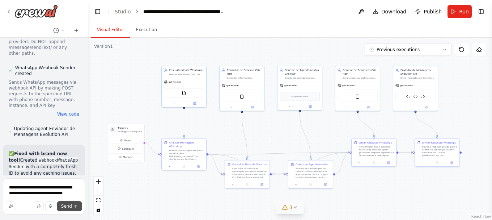
click at [68, 206] on span "Send" at bounding box center [66, 206] width 11 height 6
drag, startPoint x: 15, startPoint y: 119, endPoint x: 45, endPoint y: 131, distance: 32.8
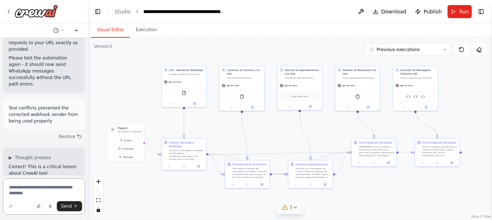
scroll to position [22653, 0]
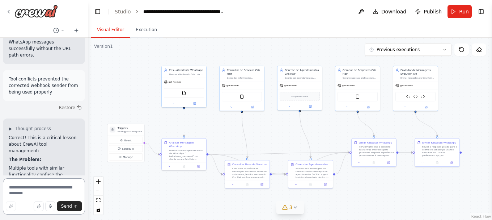
paste textarea "**********"
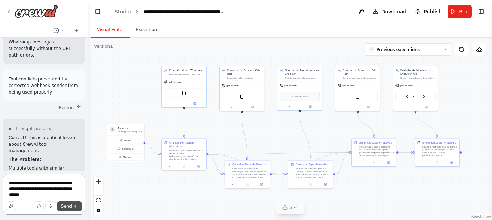
type textarea "**********"
click at [68, 206] on span "Send" at bounding box center [66, 206] width 11 height 6
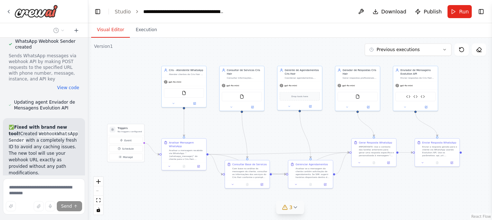
scroll to position [21608, 0]
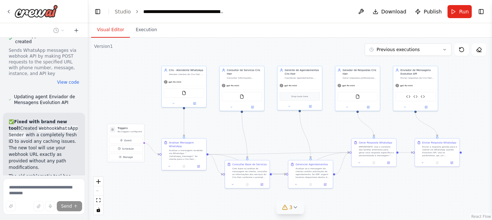
drag, startPoint x: 43, startPoint y: 128, endPoint x: 16, endPoint y: 107, distance: 34.4
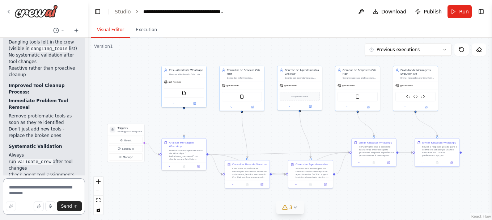
scroll to position [23150, 0]
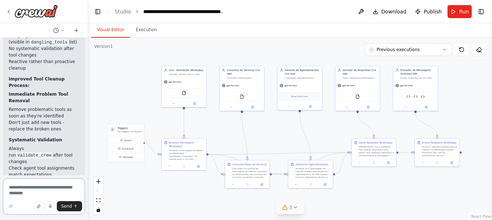
paste textarea "**********"
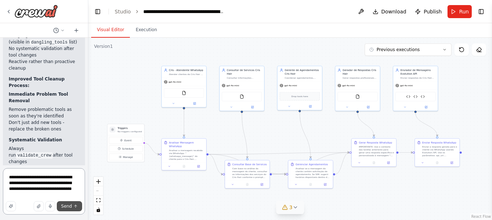
type textarea "**********"
click at [64, 208] on span "Send" at bounding box center [66, 206] width 11 height 6
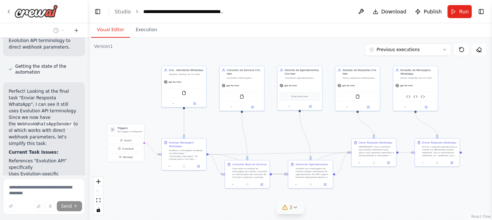
scroll to position [24109, 0]
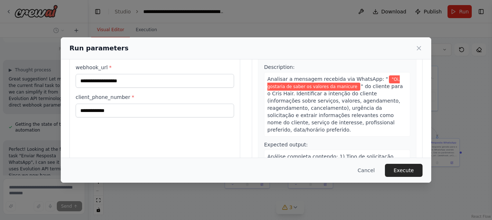
scroll to position [18, 0]
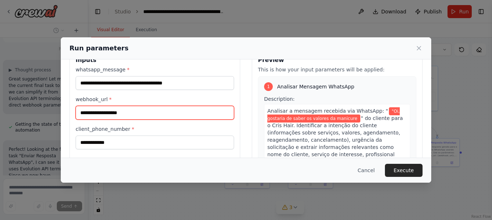
click at [148, 114] on input "webhook_url *" at bounding box center [155, 113] width 159 height 14
click at [139, 115] on input "webhook_url *" at bounding box center [155, 113] width 159 height 14
paste input "**********"
type input "**********"
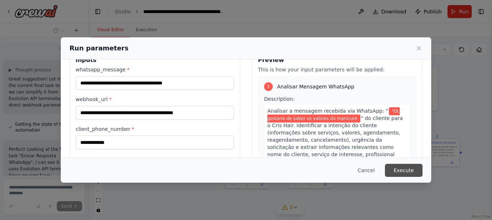
click at [400, 167] on button "Execute" at bounding box center [404, 170] width 38 height 13
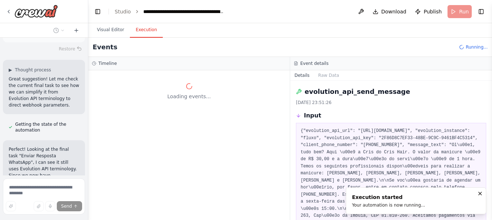
scroll to position [0, 0]
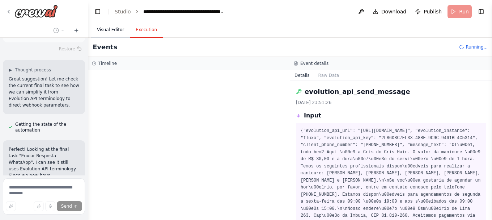
click at [108, 30] on button "Visual Editor" at bounding box center [110, 29] width 39 height 15
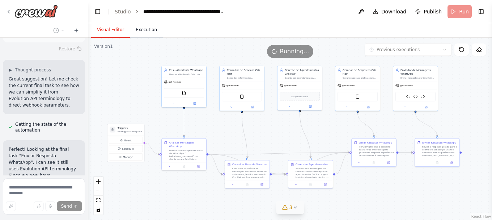
click at [141, 27] on button "Execution" at bounding box center [146, 29] width 33 height 15
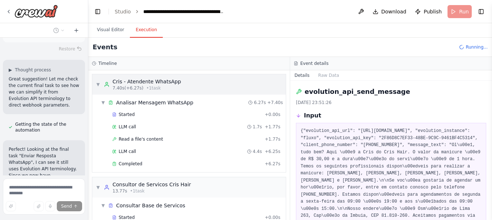
click at [142, 79] on div "Cris - Atendente WhatsApp" at bounding box center [147, 81] width 68 height 7
click at [135, 139] on span "Read a file's content" at bounding box center [141, 139] width 45 height 6
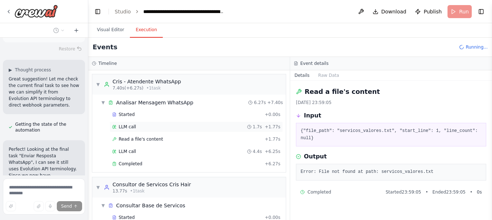
click at [129, 128] on span "LLM call" at bounding box center [127, 127] width 17 height 6
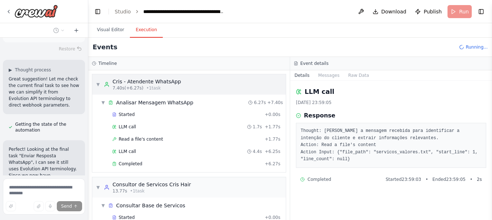
click at [124, 86] on span "7.40s (+6.27s)" at bounding box center [128, 88] width 31 height 6
click at [127, 114] on span "Started" at bounding box center [127, 114] width 16 height 6
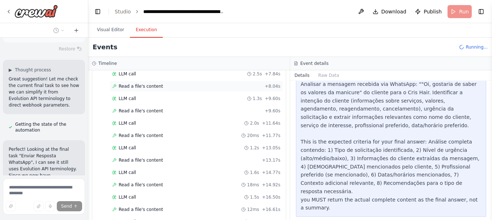
scroll to position [309, 0]
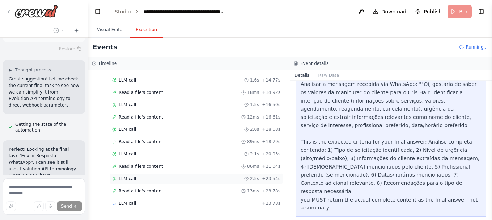
click at [128, 180] on span "LLM call" at bounding box center [127, 179] width 17 height 6
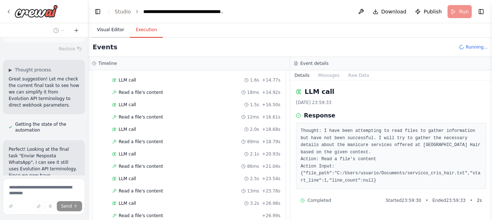
click at [109, 30] on button "Visual Editor" at bounding box center [110, 29] width 39 height 15
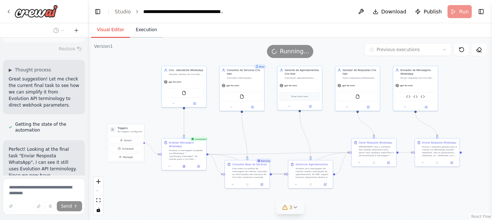
click at [141, 31] on button "Execution" at bounding box center [146, 29] width 33 height 15
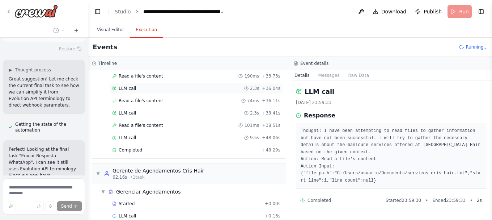
scroll to position [560, 0]
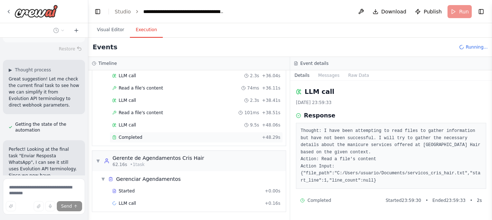
click at [133, 135] on span "Completed" at bounding box center [131, 137] width 24 height 6
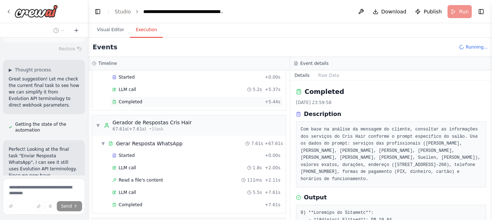
scroll to position [675, 0]
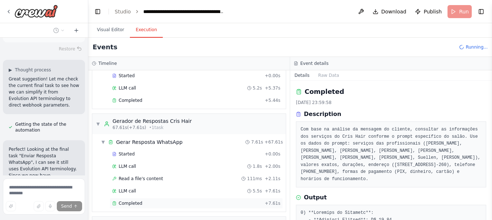
click at [127, 204] on span "Completed" at bounding box center [131, 203] width 24 height 6
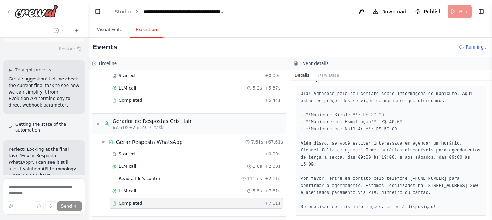
scroll to position [24109, 0]
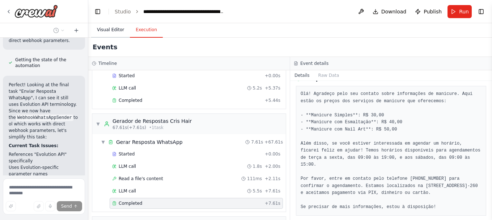
click at [110, 28] on button "Visual Editor" at bounding box center [110, 29] width 39 height 15
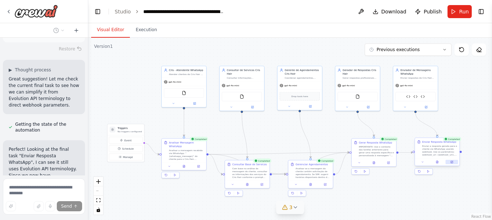
click at [453, 162] on icon at bounding box center [452, 162] width 2 height 2
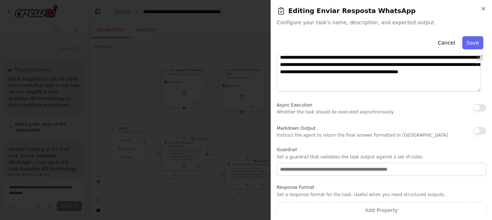
scroll to position [107, 0]
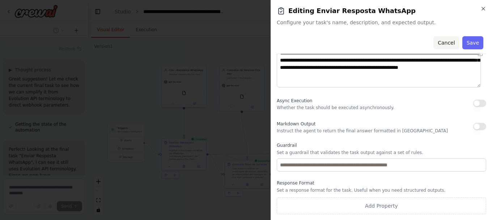
click at [436, 43] on button "Cancel" at bounding box center [447, 42] width 26 height 13
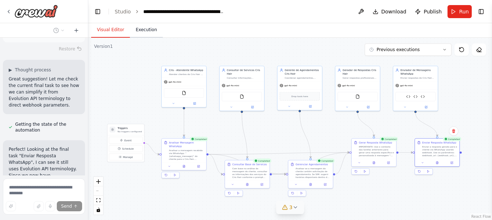
click at [141, 31] on button "Execution" at bounding box center [146, 29] width 33 height 15
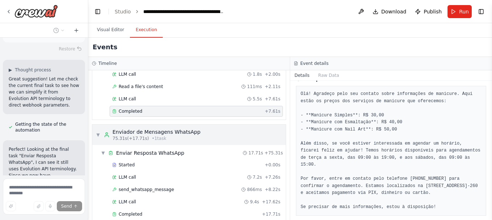
scroll to position [778, 0]
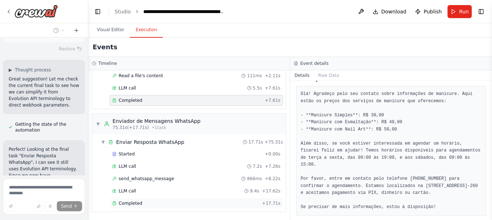
click at [153, 199] on div "Completed + 17.71s" at bounding box center [196, 203] width 173 height 11
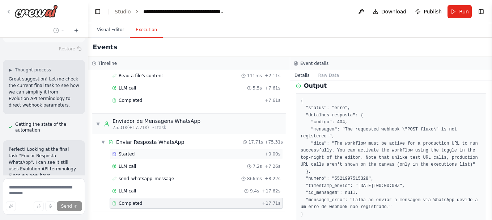
click at [128, 152] on span "Started" at bounding box center [127, 154] width 16 height 6
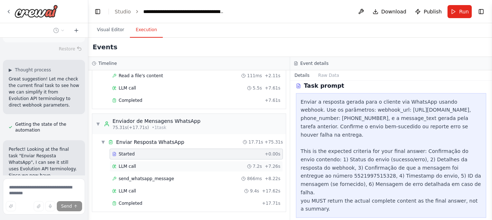
click at [141, 168] on div "LLM call 7.2s + 7.26s" at bounding box center [196, 166] width 168 height 6
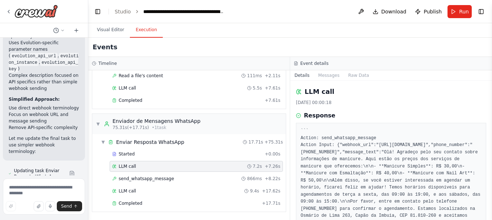
scroll to position [24316, 0]
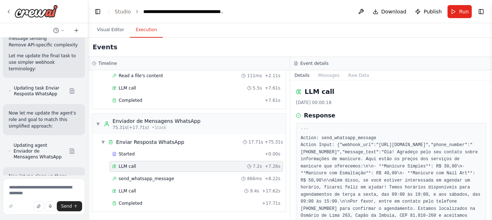
drag, startPoint x: 62, startPoint y: 159, endPoint x: 13, endPoint y: 61, distance: 109.2
click at [51, 186] on textarea at bounding box center [44, 196] width 82 height 36
paste textarea "**********"
type textarea "**********"
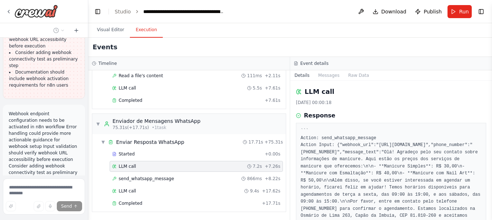
scroll to position [25157, 0]
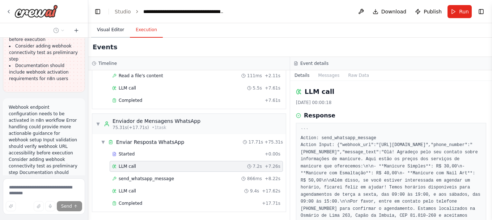
click at [114, 29] on button "Visual Editor" at bounding box center [110, 29] width 39 height 15
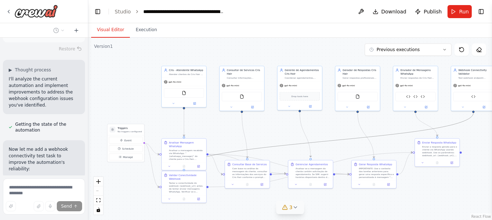
scroll to position [25315, 0]
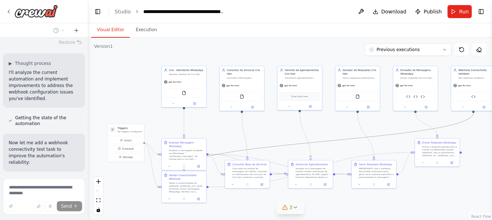
drag, startPoint x: 366, startPoint y: 138, endPoint x: 351, endPoint y: 132, distance: 16.1
click at [351, 132] on div ".deletable-edge-delete-btn { width: 20px; height: 20px; border: 0px solid #ffff…" at bounding box center [290, 129] width 404 height 182
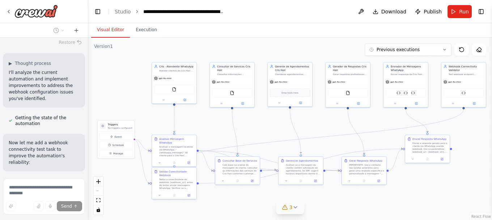
drag, startPoint x: 344, startPoint y: 132, endPoint x: 334, endPoint y: 128, distance: 10.4
click at [334, 128] on div ".deletable-edge-delete-btn { width: 20px; height: 20px; border: 0px solid #ffff…" at bounding box center [290, 129] width 404 height 182
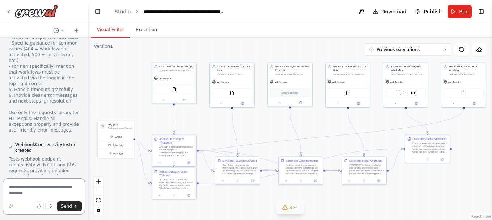
click at [18, 191] on textarea at bounding box center [44, 196] width 82 height 36
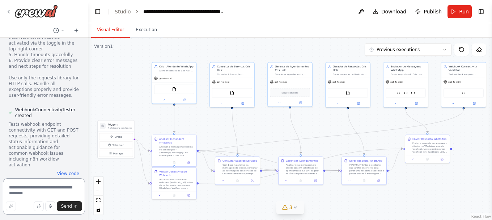
scroll to position [25712, 0]
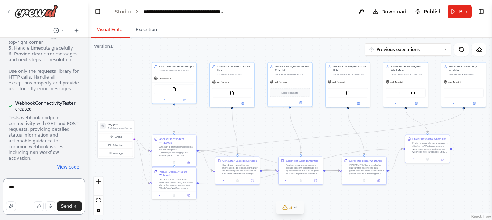
type textarea "****"
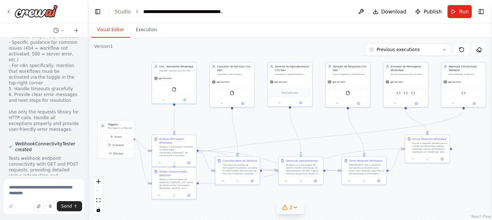
scroll to position [25712, 0]
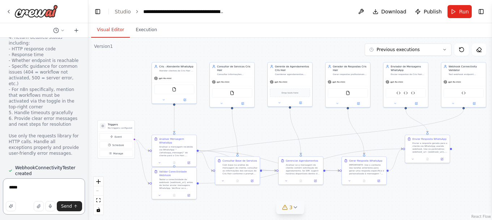
paste textarea "**********"
type textarea "**********"
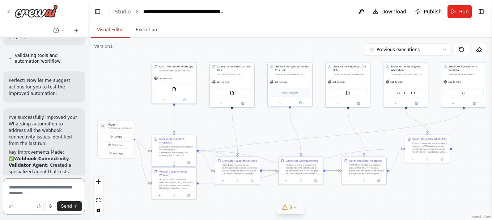
scroll to position [26084, 0]
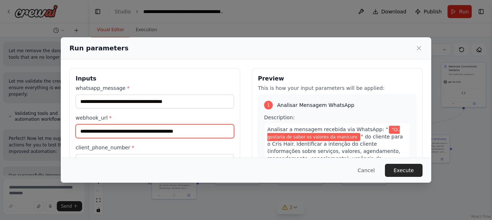
drag, startPoint x: 221, startPoint y: 135, endPoint x: -157, endPoint y: 98, distance: 379.3
click at [0, 98] on html "Create a crew that schedules and publishes social media content across multiple…" at bounding box center [246, 110] width 492 height 220
paste input "***"
click at [212, 131] on input "**********" at bounding box center [155, 131] width 159 height 14
paste input "**********"
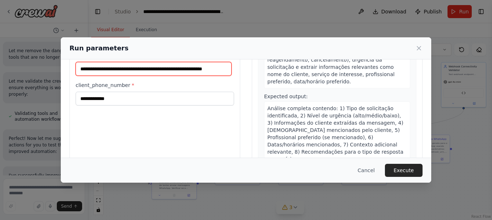
scroll to position [72, 0]
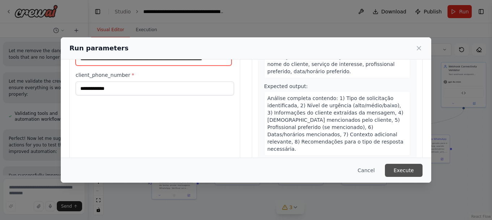
type input "**********"
click at [395, 171] on button "Execute" at bounding box center [404, 170] width 38 height 13
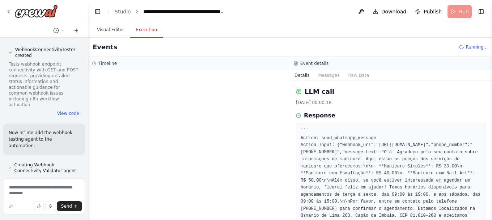
scroll to position [25730, 0]
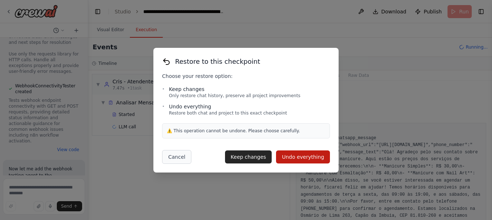
click at [173, 155] on button "Cancel" at bounding box center [176, 157] width 29 height 14
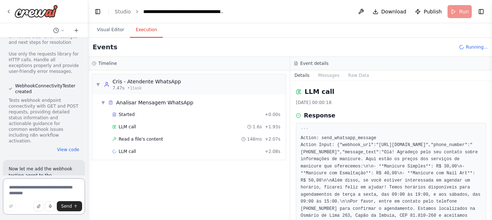
click at [35, 187] on textarea at bounding box center [44, 196] width 82 height 36
paste textarea "**********"
drag, startPoint x: 68, startPoint y: 109, endPoint x: 4, endPoint y: 105, distance: 64.2
click at [9, 188] on textarea "**********" at bounding box center [44, 196] width 82 height 36
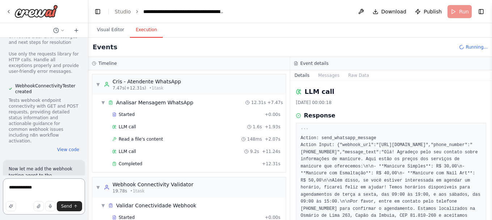
paste textarea "**********"
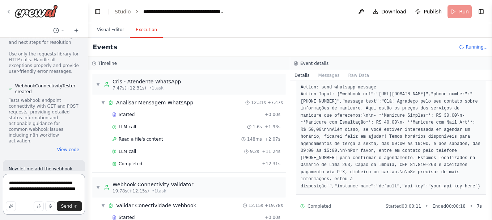
scroll to position [53, 0]
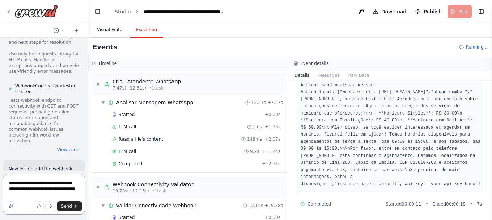
type textarea "**********"
click at [109, 30] on button "Visual Editor" at bounding box center [110, 29] width 39 height 15
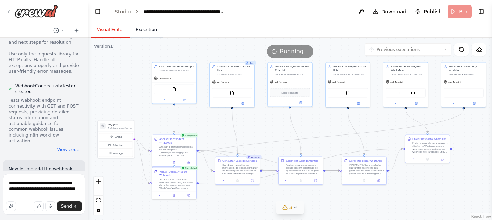
click at [140, 29] on button "Execution" at bounding box center [146, 29] width 33 height 15
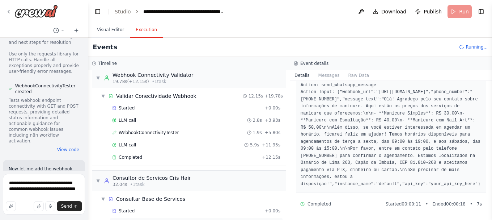
scroll to position [109, 0]
click at [130, 155] on div "Completed + 12.15s" at bounding box center [196, 157] width 173 height 11
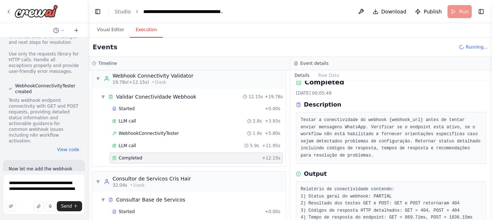
scroll to position [0, 0]
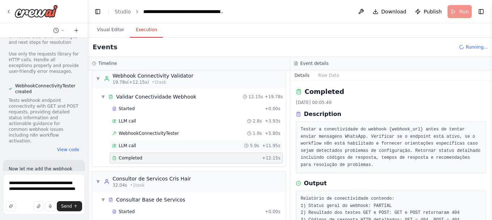
click at [127, 146] on span "LLM call" at bounding box center [127, 146] width 17 height 6
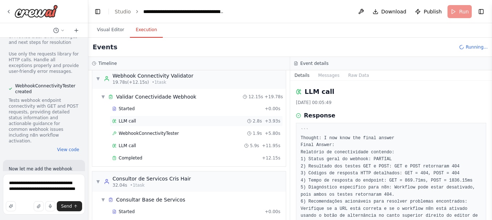
click at [127, 119] on span "LLM call" at bounding box center [127, 121] width 17 height 6
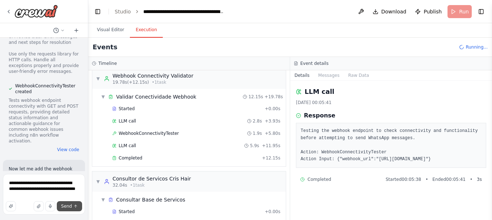
click at [71, 206] on span "Send" at bounding box center [66, 206] width 11 height 6
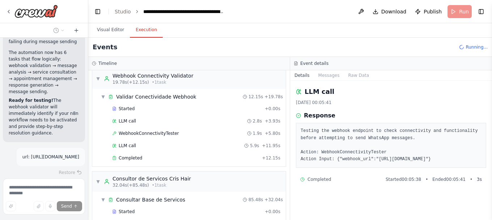
scroll to position [26496, 0]
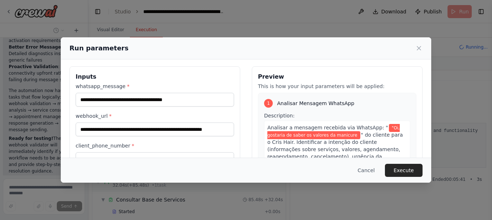
scroll to position [0, 0]
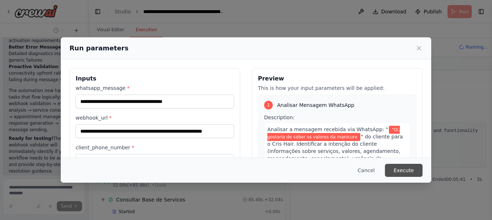
click at [414, 171] on button "Execute" at bounding box center [404, 170] width 38 height 13
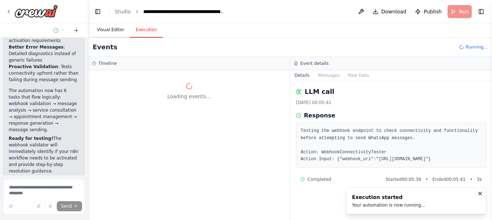
click at [106, 35] on button "Visual Editor" at bounding box center [110, 29] width 39 height 15
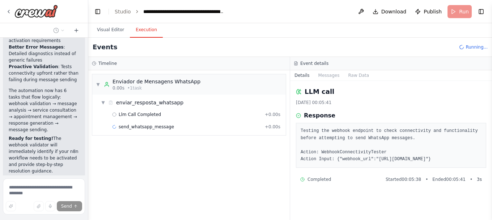
click at [148, 29] on button "Execution" at bounding box center [146, 29] width 33 height 15
click at [156, 128] on span "send_whatsapp_message" at bounding box center [146, 127] width 55 height 6
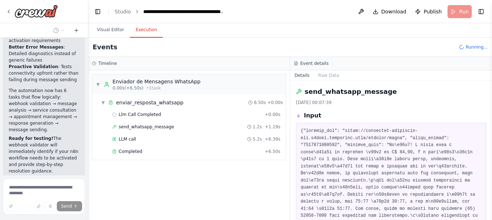
scroll to position [26496, 0]
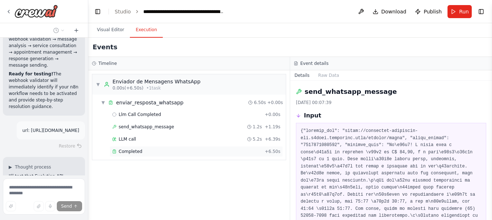
click at [137, 152] on span "Completed" at bounding box center [131, 151] width 24 height 6
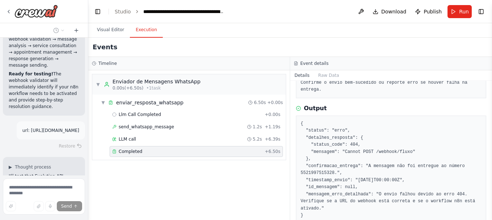
scroll to position [76, 0]
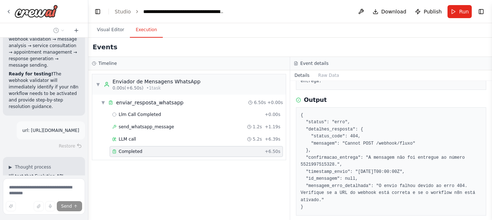
drag, startPoint x: 310, startPoint y: 200, endPoint x: 299, endPoint y: 100, distance: 100.6
click at [299, 107] on div "{ "status": "erro", "detalhes_resposta": { "status_code": 404, "mensagem": "Can…" at bounding box center [391, 161] width 190 height 108
click at [320, 42] on div "Events" at bounding box center [290, 47] width 404 height 19
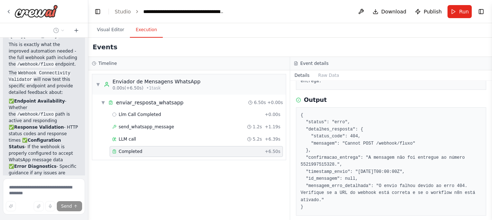
scroll to position [27047, 0]
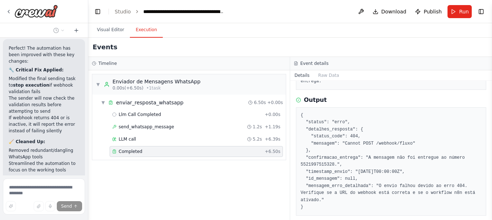
scroll to position [27553, 0]
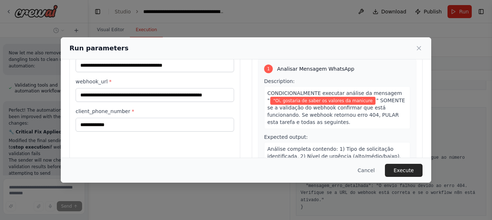
scroll to position [72, 0]
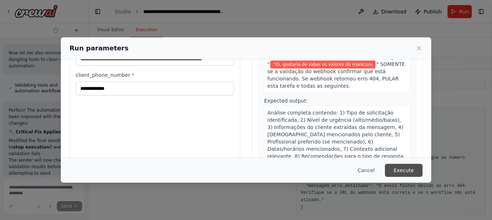
click at [400, 168] on button "Execute" at bounding box center [404, 170] width 38 height 13
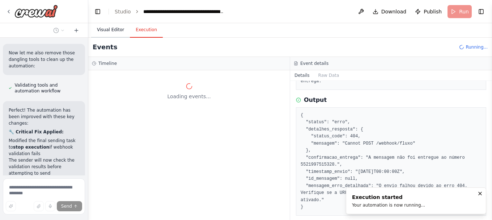
click at [110, 30] on button "Visual Editor" at bounding box center [110, 29] width 39 height 15
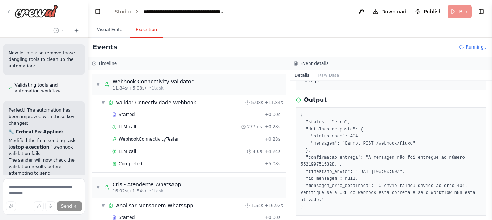
click at [138, 29] on button "Execution" at bounding box center [146, 29] width 33 height 15
click at [137, 115] on div "Started" at bounding box center [187, 114] width 150 height 6
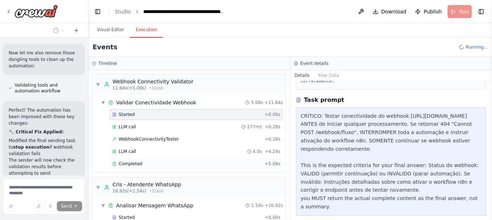
click at [132, 165] on span "Completed" at bounding box center [131, 164] width 24 height 6
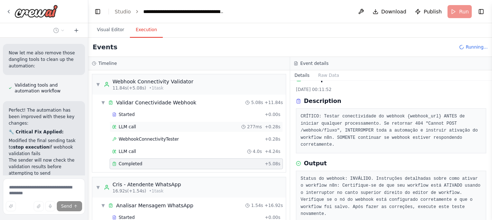
scroll to position [36, 0]
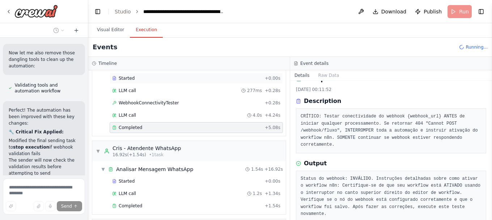
click at [131, 76] on span "Started" at bounding box center [127, 78] width 16 height 6
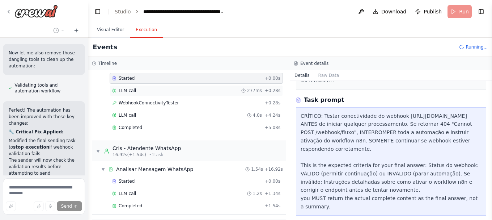
click at [134, 93] on span "LLM call" at bounding box center [127, 91] width 17 height 6
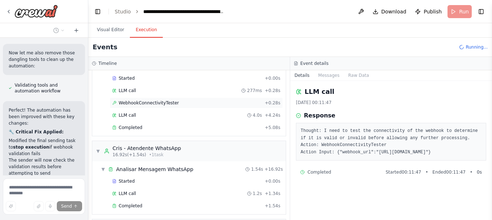
click at [137, 102] on span "WebhookConnectivityTester" at bounding box center [149, 103] width 60 height 6
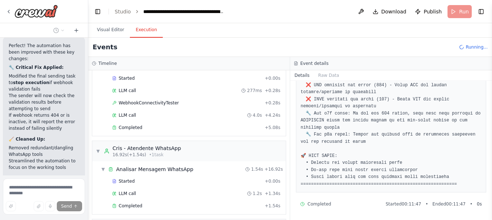
scroll to position [214, 0]
click at [122, 115] on span "LLM call" at bounding box center [127, 115] width 17 height 6
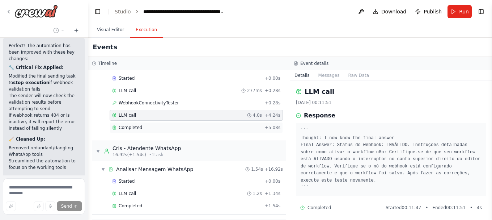
click at [129, 124] on div "Completed + 5.08s" at bounding box center [196, 127] width 173 height 11
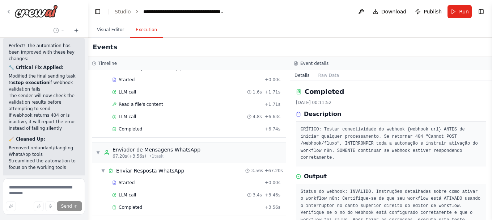
scroll to position [474, 0]
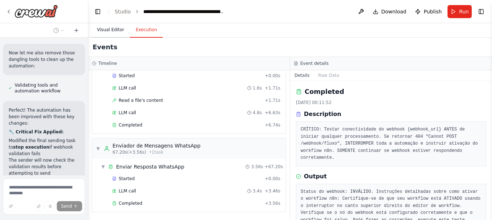
click at [107, 27] on button "Visual Editor" at bounding box center [110, 29] width 39 height 15
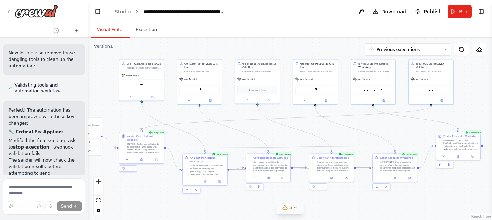
scroll to position [27553, 0]
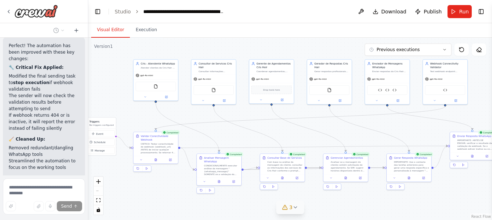
drag, startPoint x: 331, startPoint y: 146, endPoint x: 313, endPoint y: 143, distance: 18.7
click at [313, 143] on div ".deletable-edge-delete-btn { width: 20px; height: 20px; border: 0px solid #ffff…" at bounding box center [290, 129] width 404 height 182
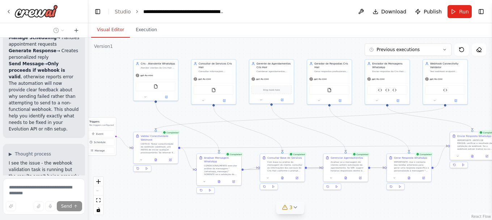
scroll to position [27748, 0]
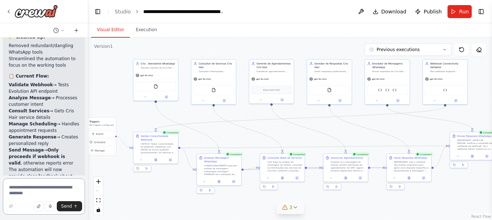
click at [60, 189] on textarea at bounding box center [44, 196] width 82 height 36
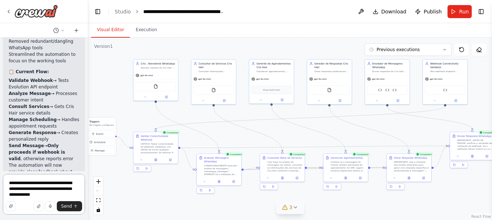
type textarea "**********"
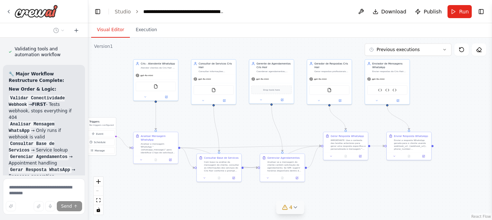
scroll to position [28070, 0]
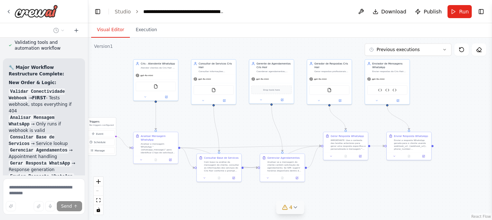
click at [294, 208] on icon at bounding box center [295, 207] width 6 height 6
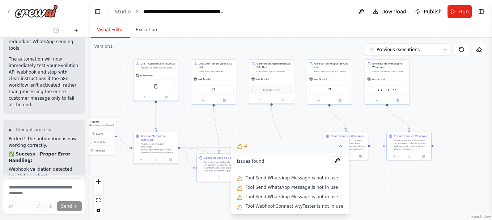
scroll to position [28321, 0]
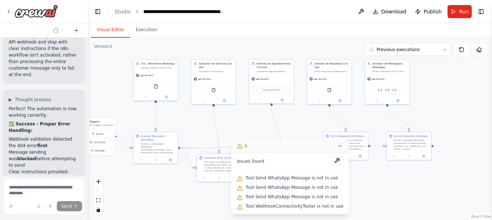
click at [338, 147] on icon at bounding box center [341, 146] width 6 height 6
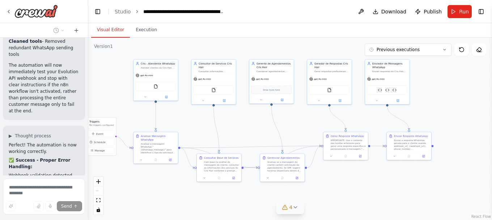
scroll to position [28249, 0]
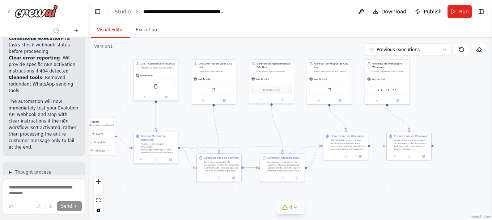
drag, startPoint x: 11, startPoint y: 92, endPoint x: 36, endPoint y: 91, distance: 24.6
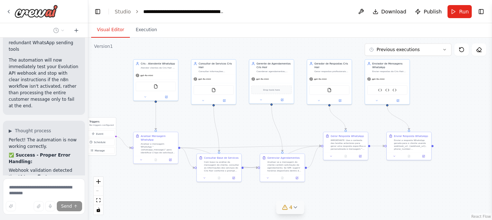
scroll to position [28321, 0]
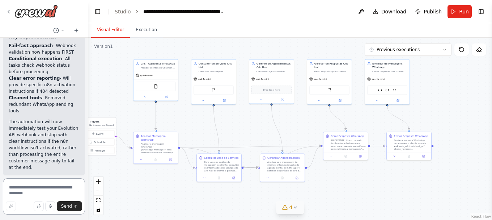
click at [41, 186] on textarea at bounding box center [44, 196] width 82 height 36
paste textarea "**********"
type textarea "**********"
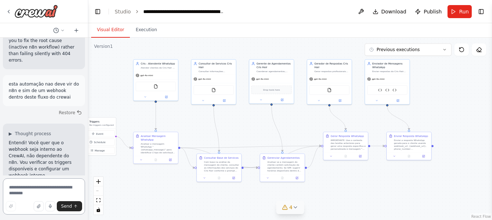
scroll to position [28496, 0]
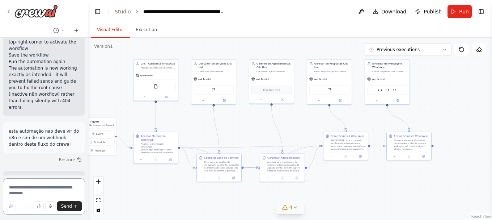
click at [26, 187] on textarea at bounding box center [44, 196] width 82 height 36
paste textarea "**********"
drag, startPoint x: 60, startPoint y: 190, endPoint x: 14, endPoint y: 196, distance: 46.7
click at [14, 196] on textarea "**********" at bounding box center [44, 194] width 82 height 41
type textarea "**********"
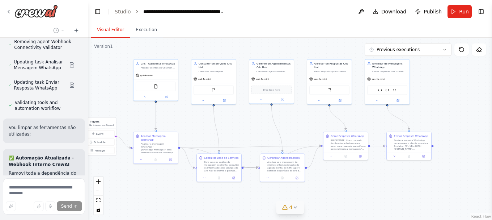
scroll to position [28899, 0]
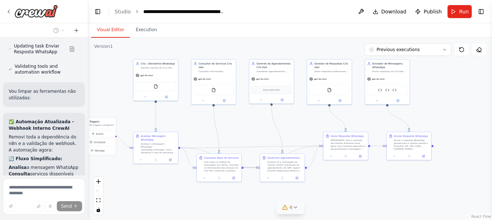
drag, startPoint x: 60, startPoint y: 69, endPoint x: 21, endPoint y: 84, distance: 42.0
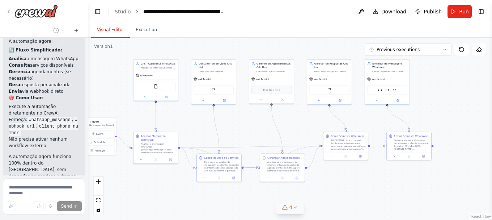
scroll to position [29013, 0]
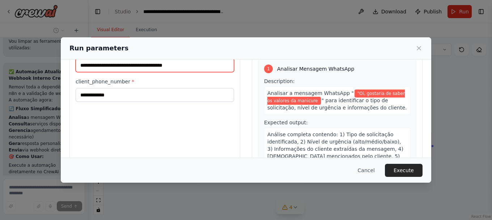
scroll to position [33, 0]
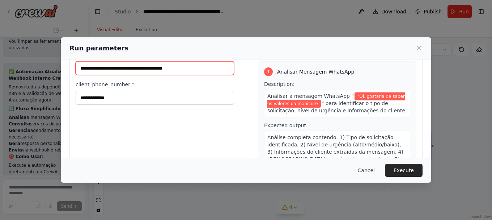
drag, startPoint x: 200, startPoint y: 64, endPoint x: -31, endPoint y: 99, distance: 233.8
click at [0, 99] on html "Create a crew that schedules and publishes social media content across multiple…" at bounding box center [246, 110] width 492 height 220
paste input "text"
type input "**********"
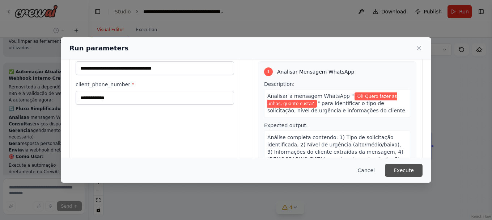
click at [403, 169] on button "Execute" at bounding box center [404, 170] width 38 height 13
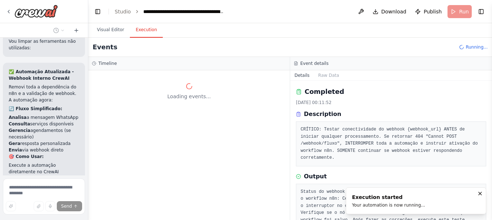
scroll to position [0, 0]
click at [108, 31] on button "Visual Editor" at bounding box center [110, 29] width 39 height 15
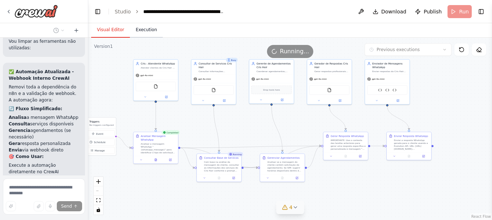
click at [135, 31] on button "Execution" at bounding box center [146, 29] width 33 height 15
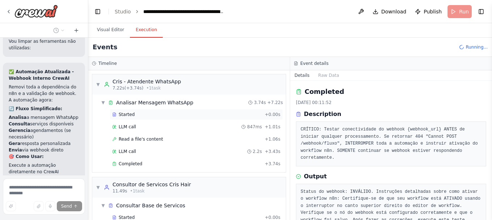
click at [131, 116] on span "Started" at bounding box center [127, 114] width 16 height 6
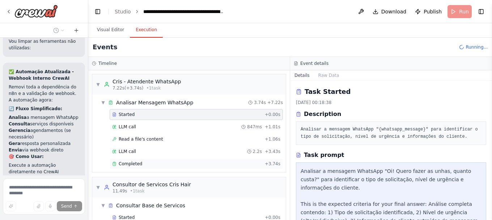
click at [135, 162] on span "Completed" at bounding box center [131, 164] width 24 height 6
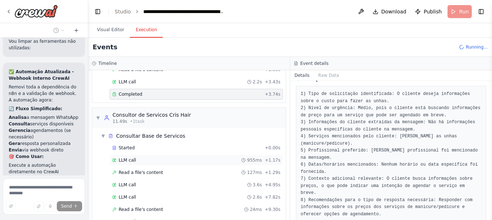
scroll to position [88, 0]
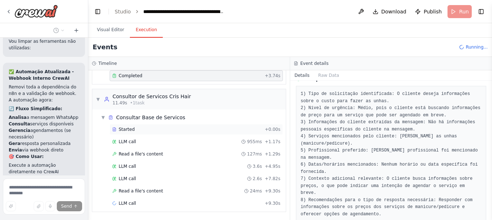
click at [141, 126] on div "Started" at bounding box center [187, 129] width 150 height 6
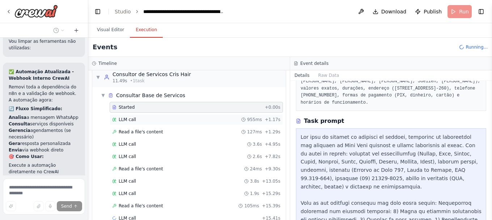
scroll to position [125, 0]
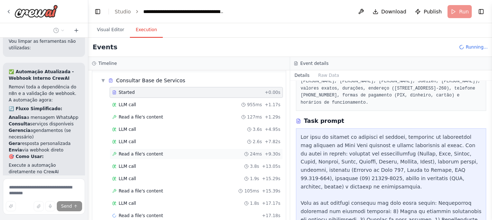
click at [131, 154] on span "Read a file's content" at bounding box center [141, 154] width 45 height 6
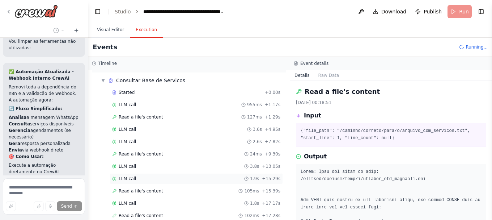
click at [137, 179] on div "LLM call 1.9s + 15.29s" at bounding box center [196, 179] width 168 height 6
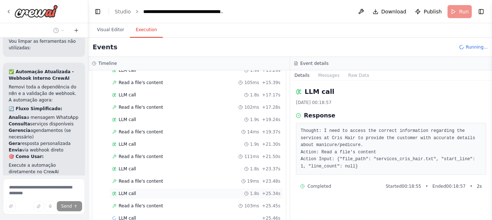
scroll to position [248, 0]
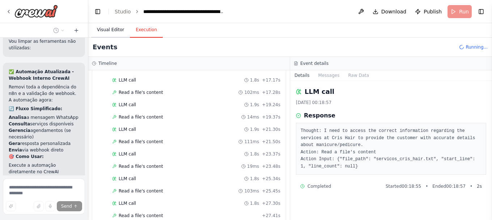
click at [110, 30] on button "Visual Editor" at bounding box center [110, 29] width 39 height 15
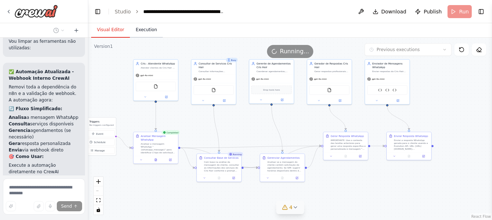
click at [149, 30] on button "Execution" at bounding box center [146, 29] width 33 height 15
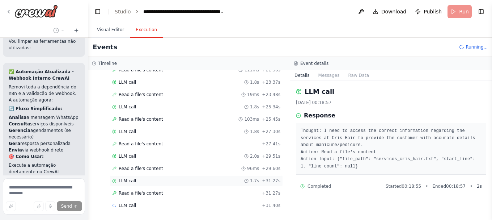
scroll to position [322, 0]
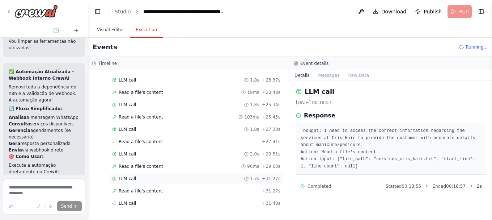
click at [126, 180] on span "LLM call" at bounding box center [127, 179] width 17 height 6
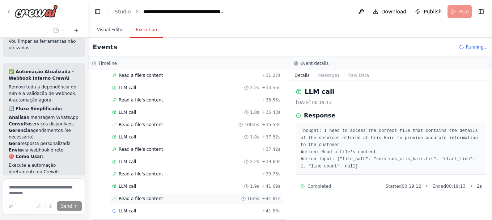
scroll to position [445, 0]
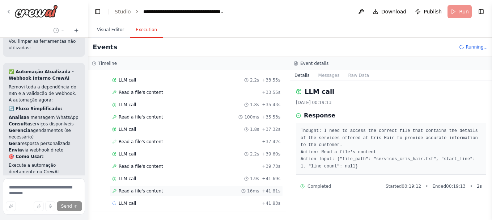
click at [132, 191] on span "Read a file's content" at bounding box center [141, 191] width 45 height 6
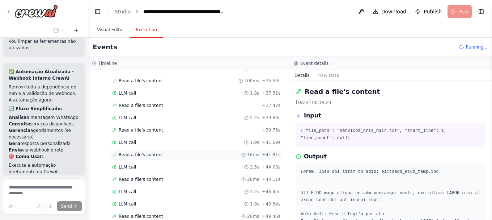
scroll to position [506, 0]
click at [105, 29] on button "Visual Editor" at bounding box center [110, 29] width 39 height 15
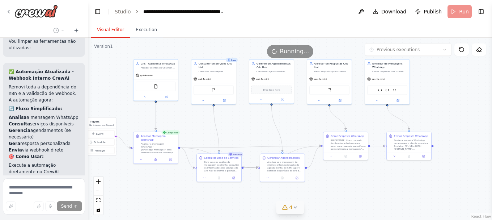
click at [294, 207] on icon at bounding box center [295, 207] width 6 height 6
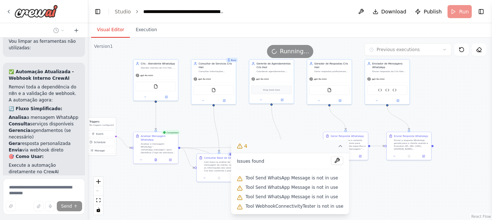
click at [338, 145] on icon at bounding box center [341, 146] width 6 height 6
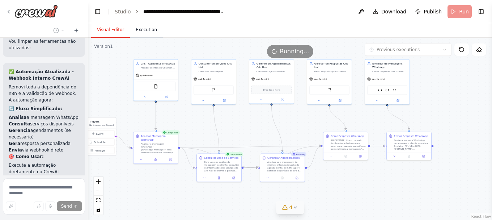
click at [151, 28] on button "Execution" at bounding box center [146, 29] width 33 height 15
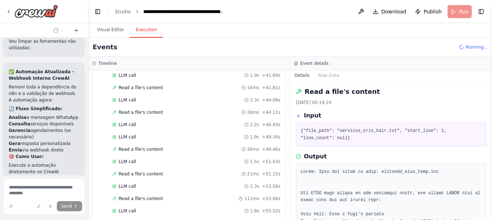
scroll to position [671, 0]
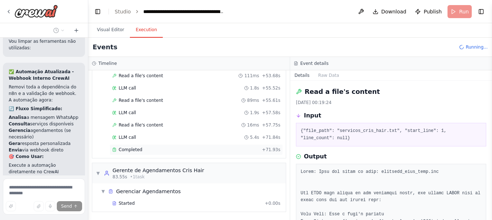
click at [134, 150] on span "Completed" at bounding box center [131, 150] width 24 height 6
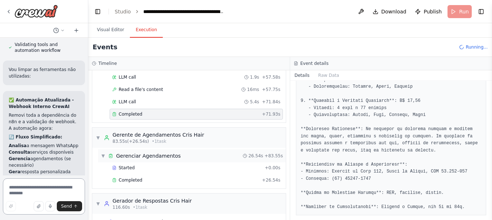
scroll to position [736, 0]
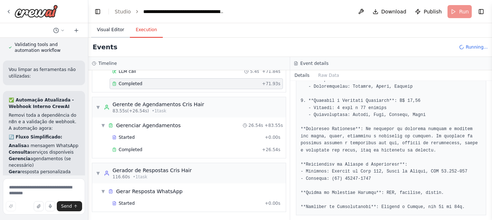
click at [118, 29] on button "Visual Editor" at bounding box center [110, 29] width 39 height 15
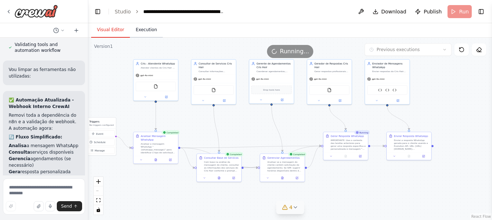
click at [142, 33] on button "Execution" at bounding box center [146, 29] width 33 height 15
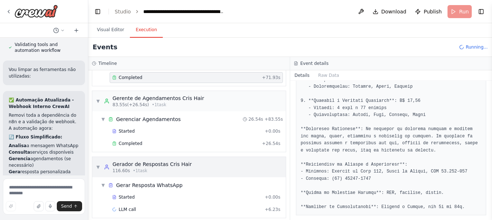
scroll to position [749, 0]
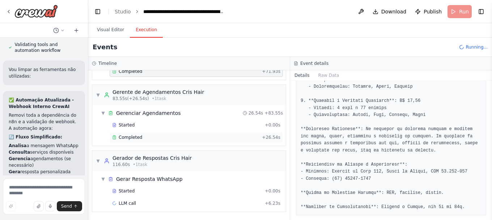
click at [134, 136] on span "Completed" at bounding box center [131, 137] width 24 height 6
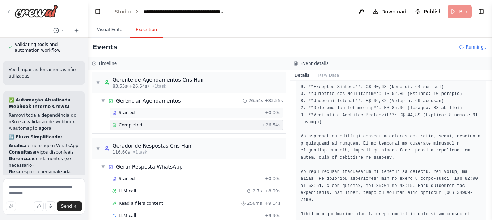
scroll to position [773, 0]
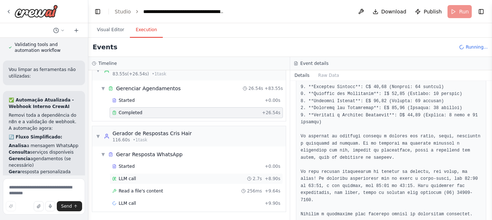
click at [126, 178] on span "LLM call" at bounding box center [127, 179] width 17 height 6
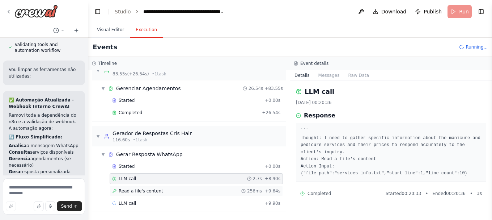
click at [130, 188] on span "Read a file's content" at bounding box center [141, 191] width 45 height 6
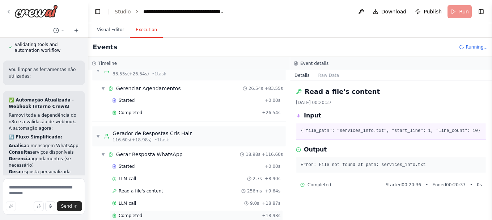
click at [135, 214] on span "Completed" at bounding box center [131, 215] width 24 height 6
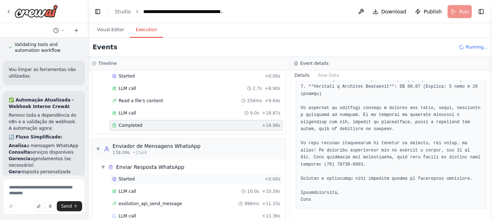
scroll to position [876, 0]
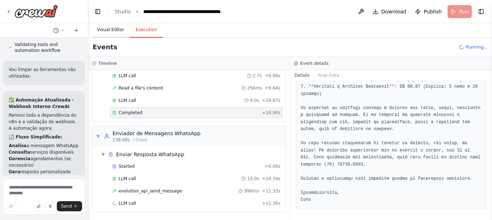
click at [116, 30] on button "Visual Editor" at bounding box center [110, 29] width 39 height 15
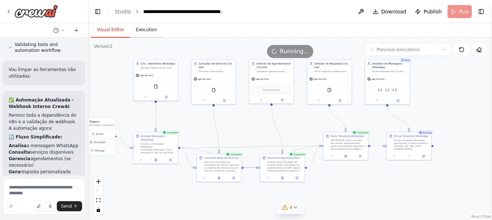
click at [144, 33] on button "Execution" at bounding box center [146, 29] width 33 height 15
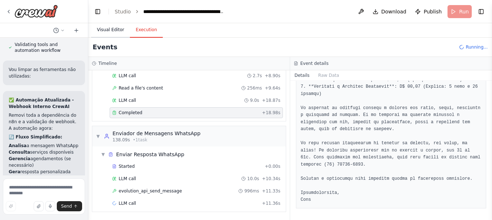
click at [110, 30] on button "Visual Editor" at bounding box center [110, 29] width 39 height 15
click at [143, 28] on button "Execution" at bounding box center [146, 29] width 33 height 15
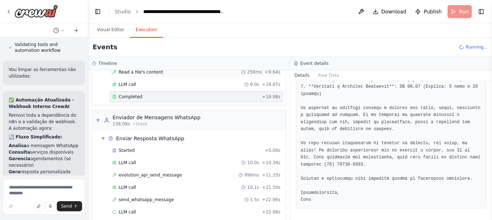
scroll to position [901, 0]
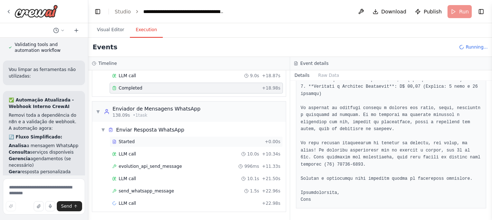
click at [131, 140] on span "Started" at bounding box center [127, 142] width 16 height 6
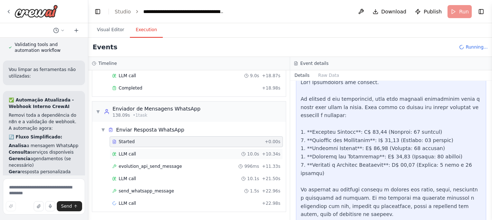
click at [133, 155] on span "LLM call" at bounding box center [127, 154] width 17 height 6
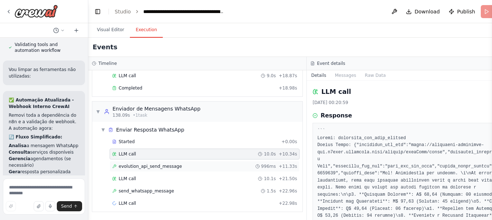
click at [144, 170] on div "evolution_api_send_message 996ms + 11.33s" at bounding box center [205, 166] width 190 height 11
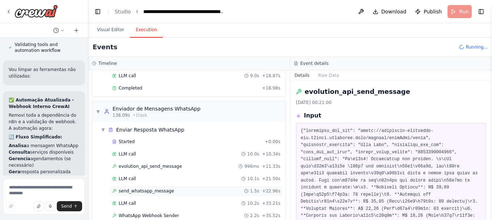
click at [143, 192] on span "send_whatsapp_message" at bounding box center [146, 191] width 55 height 6
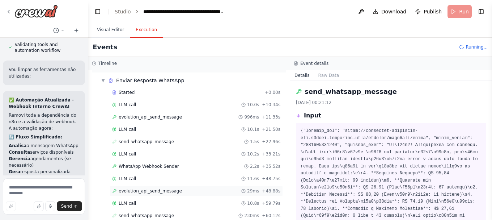
scroll to position [975, 0]
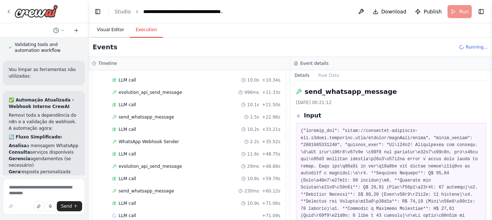
click at [106, 29] on button "Visual Editor" at bounding box center [110, 29] width 39 height 15
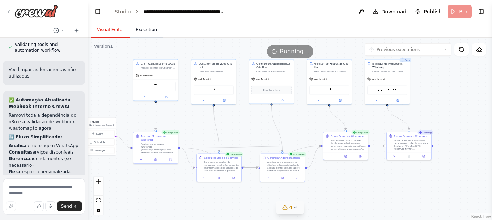
click at [136, 31] on button "Execution" at bounding box center [146, 29] width 33 height 15
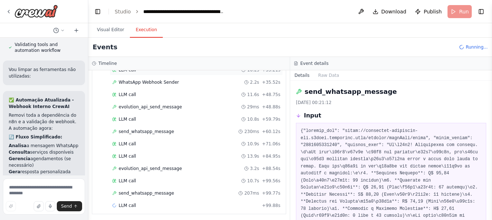
scroll to position [1036, 0]
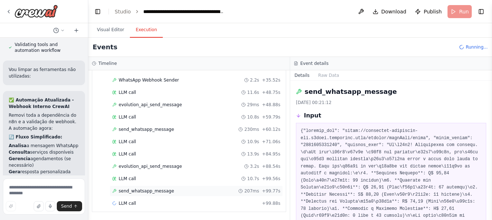
click at [142, 190] on span "send_whatsapp_message" at bounding box center [146, 191] width 55 height 6
click at [141, 166] on span "evolution_api_send_message" at bounding box center [150, 166] width 63 height 6
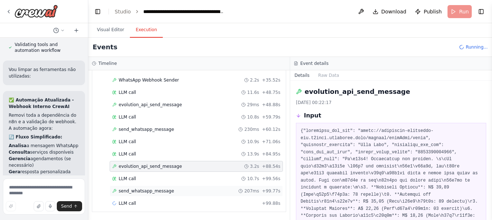
click at [146, 190] on span "send_whatsapp_message" at bounding box center [146, 191] width 55 height 6
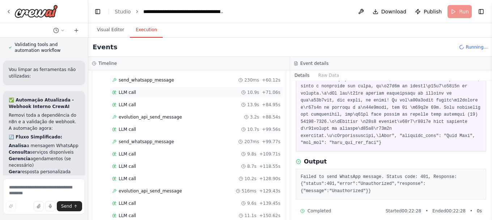
scroll to position [1110, 0]
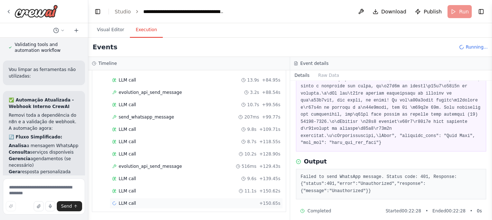
click at [132, 206] on span "LLM call" at bounding box center [127, 203] width 17 height 6
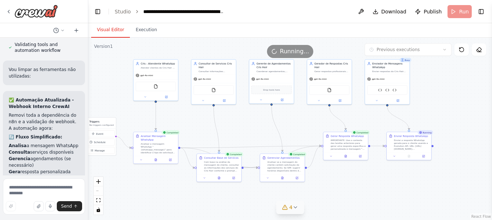
click at [111, 28] on button "Visual Editor" at bounding box center [110, 29] width 39 height 15
click at [299, 208] on button "4" at bounding box center [290, 206] width 28 height 13
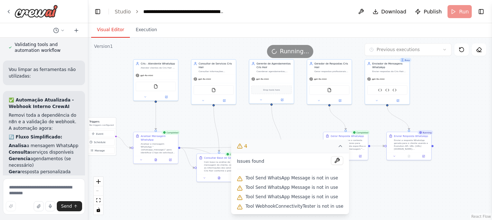
click at [338, 146] on icon at bounding box center [341, 146] width 6 height 6
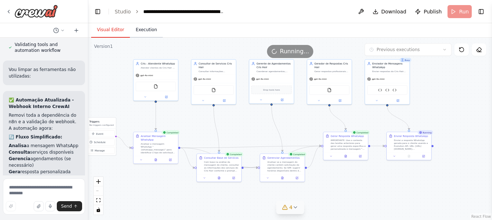
click at [147, 31] on button "Execution" at bounding box center [146, 29] width 33 height 15
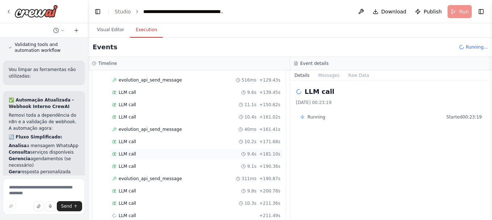
scroll to position [1208, 0]
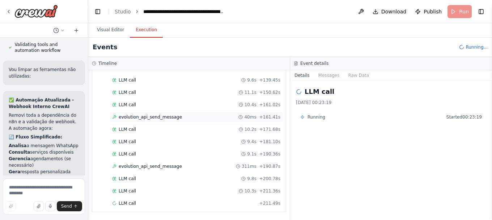
click at [143, 117] on span "evolution_api_send_message" at bounding box center [150, 117] width 63 height 6
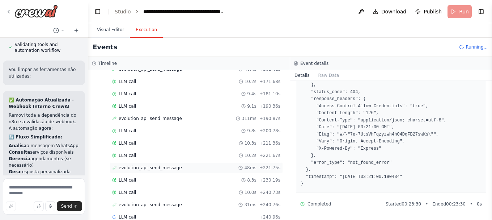
scroll to position [1270, 0]
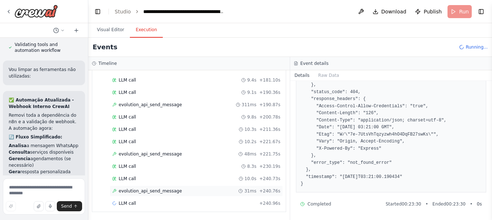
click at [174, 189] on div "evolution_api_send_message 31ms + 240.76s" at bounding box center [196, 191] width 168 height 6
click at [141, 192] on span "evolution_api_send_message" at bounding box center [150, 191] width 63 height 6
click at [143, 191] on span "evolution_api_send_message" at bounding box center [150, 191] width 63 height 6
click at [144, 177] on div "LLM call 10.0s + 240.73s" at bounding box center [196, 179] width 168 height 6
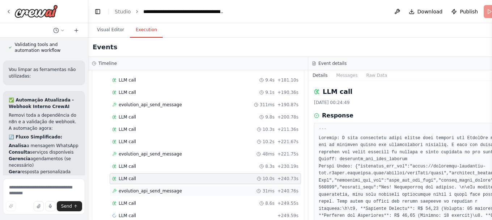
click at [145, 189] on span "evolution_api_send_message" at bounding box center [150, 191] width 63 height 6
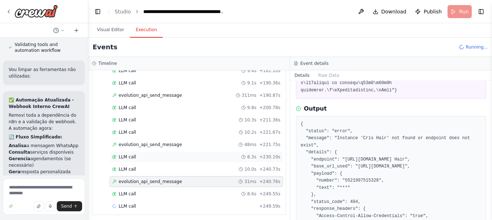
scroll to position [1282, 0]
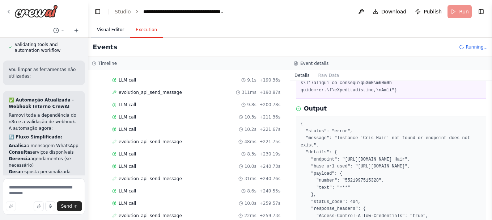
click at [107, 30] on button "Visual Editor" at bounding box center [110, 29] width 39 height 15
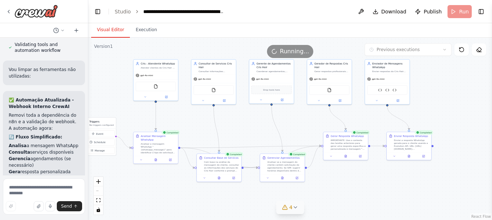
scroll to position [28985, 0]
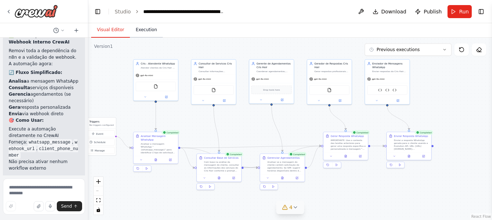
click at [139, 30] on button "Execution" at bounding box center [146, 29] width 33 height 15
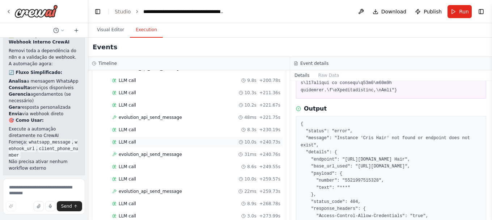
scroll to position [1331, 0]
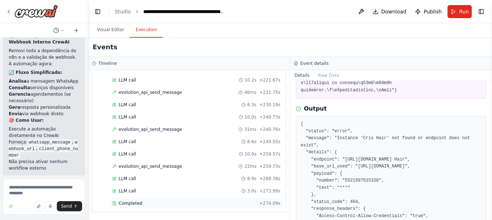
click at [137, 203] on span "Completed" at bounding box center [131, 203] width 24 height 6
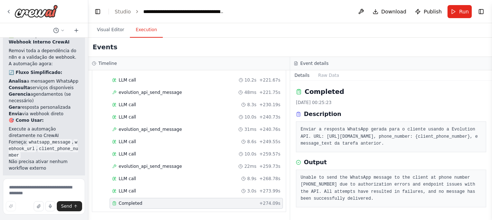
scroll to position [6, 0]
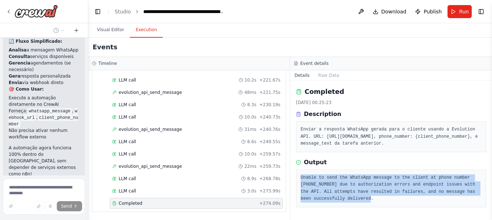
scroll to position [29033, 0]
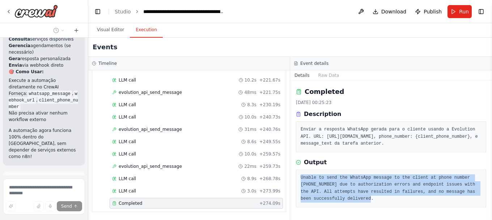
drag, startPoint x: 360, startPoint y: 203, endPoint x: 299, endPoint y: 179, distance: 65.5
click at [299, 179] on div "Unable to send the WhatsApp message to the client at phone number 5521997515328…" at bounding box center [391, 188] width 190 height 38
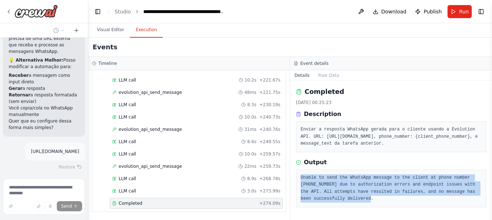
scroll to position [29432, 0]
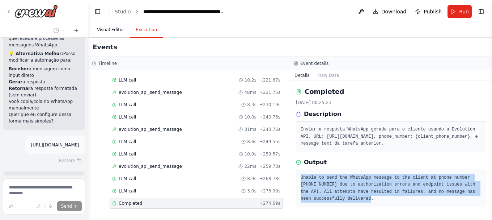
click at [107, 31] on button "Visual Editor" at bounding box center [110, 29] width 39 height 15
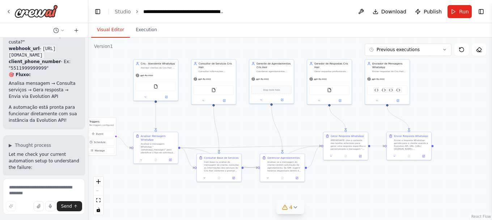
scroll to position [29657, 0]
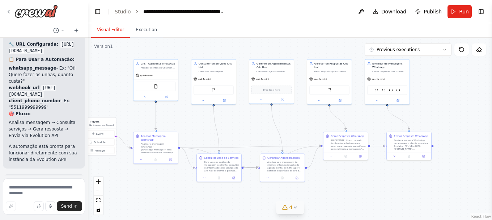
drag, startPoint x: 50, startPoint y: 93, endPoint x: 6, endPoint y: 79, distance: 46.4
click at [44, 190] on textarea at bounding box center [44, 196] width 82 height 36
paste textarea "**********"
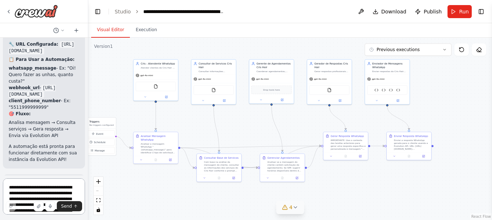
scroll to position [15, 0]
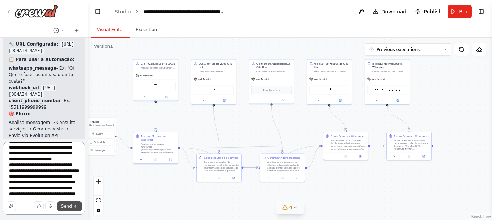
type textarea "**********"
click at [77, 206] on icon "submit" at bounding box center [75, 206] width 4 height 4
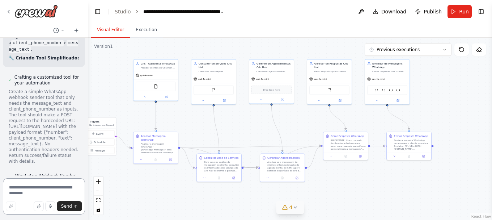
scroll to position [29989, 0]
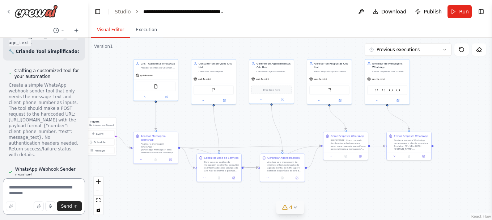
click at [64, 189] on textarea at bounding box center [44, 196] width 82 height 36
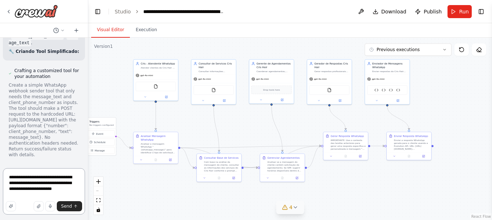
type textarea "**********"
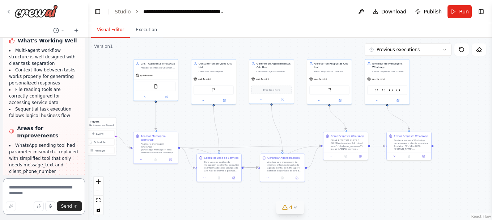
scroll to position [30324, 0]
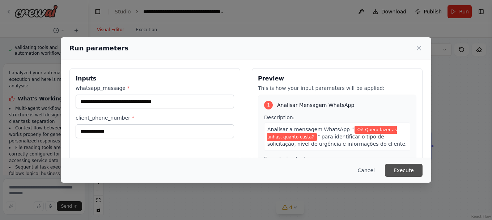
click at [406, 172] on button "Execute" at bounding box center [404, 170] width 38 height 13
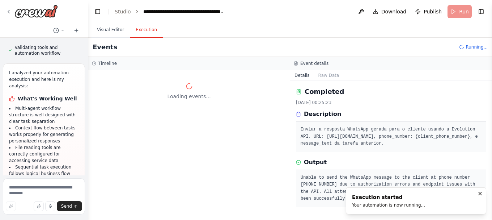
scroll to position [0, 0]
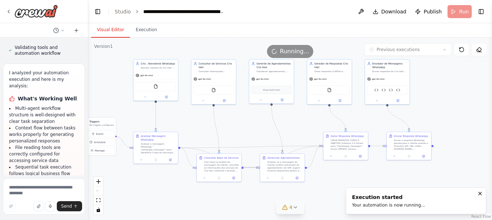
click at [110, 30] on button "Visual Editor" at bounding box center [110, 29] width 39 height 15
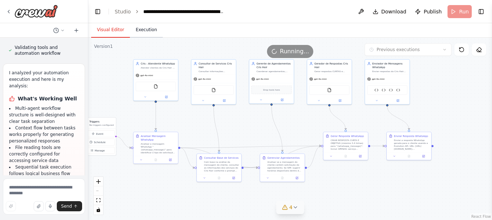
click at [143, 31] on button "Execution" at bounding box center [146, 29] width 33 height 15
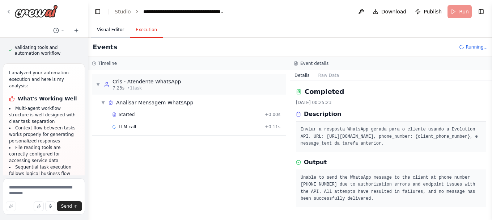
click at [100, 27] on button "Visual Editor" at bounding box center [110, 29] width 39 height 15
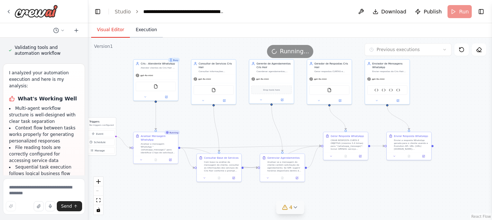
click at [140, 30] on button "Execution" at bounding box center [146, 29] width 33 height 15
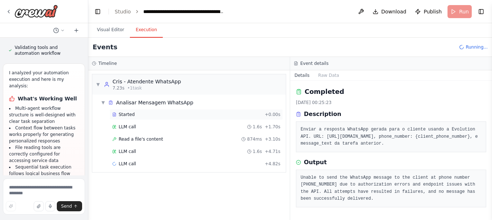
click at [137, 113] on div "Started" at bounding box center [187, 114] width 150 height 6
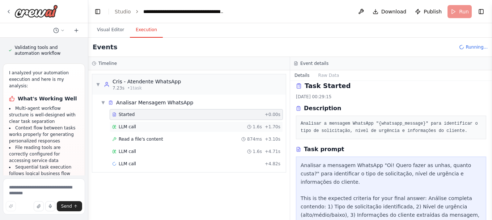
click at [131, 126] on span "LLM call" at bounding box center [127, 127] width 17 height 6
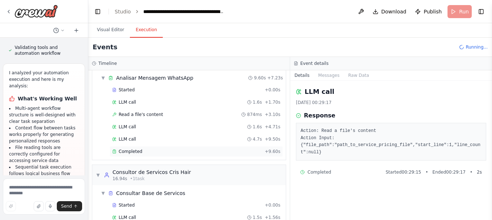
scroll to position [63, 0]
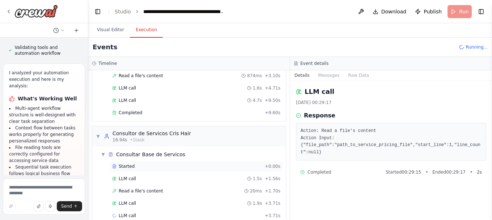
click at [128, 164] on span "Started" at bounding box center [127, 166] width 16 height 6
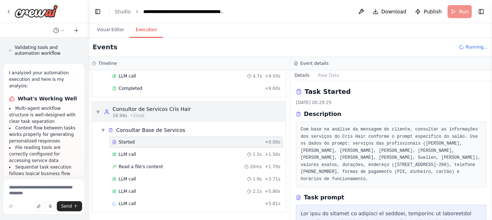
scroll to position [88, 0]
click at [134, 164] on span "Read a file's content" at bounding box center [141, 166] width 45 height 6
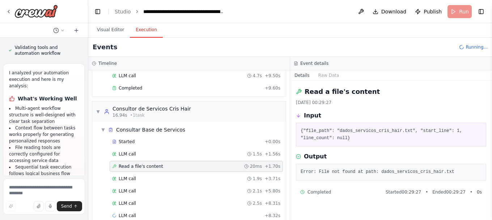
scroll to position [100, 0]
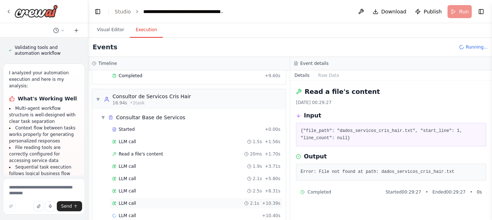
click at [131, 201] on span "LLM call" at bounding box center [127, 203] width 17 height 6
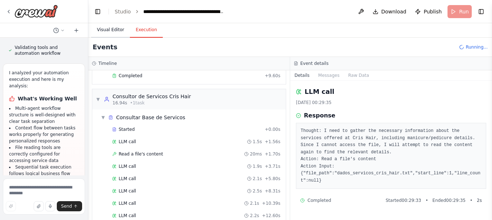
click at [113, 29] on button "Visual Editor" at bounding box center [110, 29] width 39 height 15
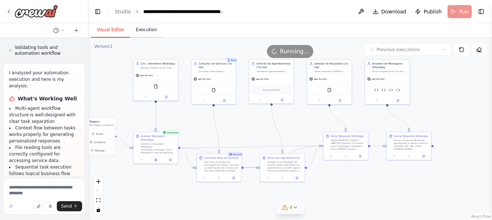
click at [139, 28] on button "Execution" at bounding box center [146, 29] width 33 height 15
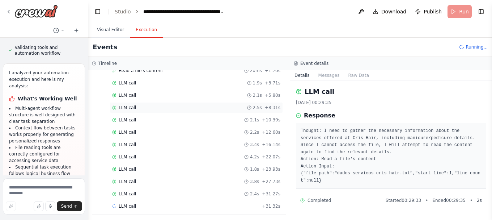
scroll to position [186, 0]
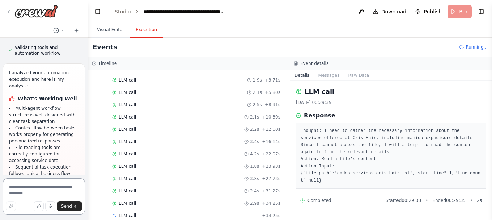
click at [41, 185] on textarea at bounding box center [44, 196] width 82 height 36
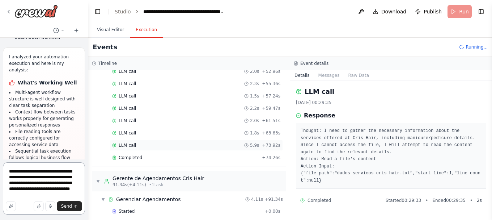
scroll to position [512, 0]
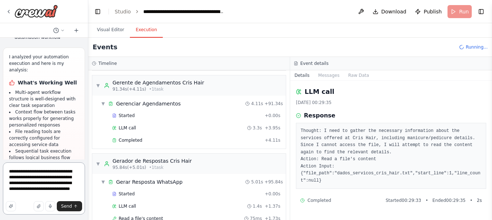
type textarea "**********"
click at [145, 134] on div "Started + 0.00s LLM call 3.3s + 3.95s Completed + 4.11s" at bounding box center [192, 128] width 188 height 37
click at [138, 136] on div "Completed + 4.11s" at bounding box center [196, 140] width 173 height 11
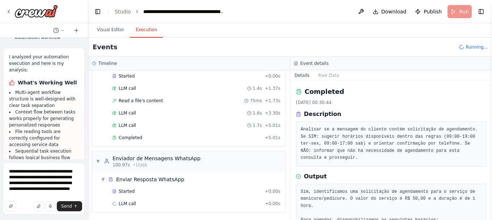
scroll to position [630, 0]
click at [128, 134] on div "Completed + 5.01s" at bounding box center [196, 137] width 173 height 11
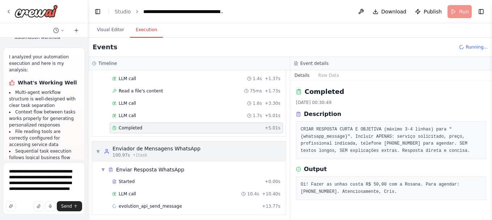
scroll to position [642, 0]
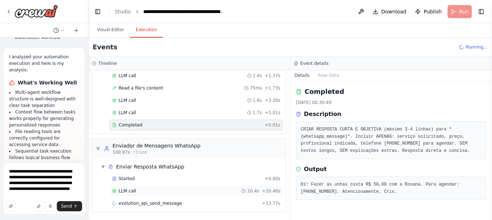
click at [127, 189] on span "LLM call" at bounding box center [127, 191] width 17 height 6
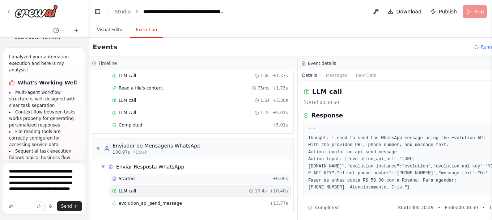
click at [128, 175] on div "Started + 0.00s" at bounding box center [200, 178] width 181 height 11
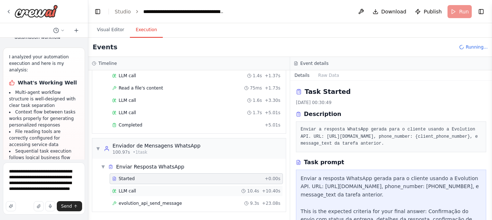
click at [135, 190] on div "LLM call 10.4s + 10.40s" at bounding box center [196, 191] width 168 height 6
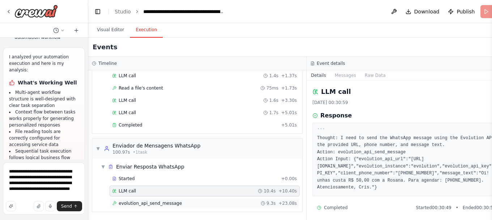
click at [140, 202] on span "evolution_api_send_message" at bounding box center [150, 203] width 63 height 6
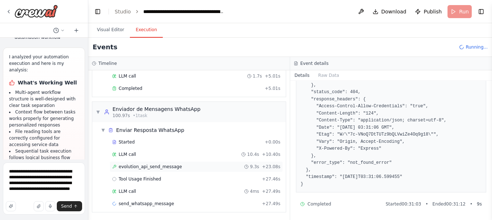
scroll to position [679, 0]
click at [136, 180] on span "Tool Usage Finished" at bounding box center [140, 179] width 43 height 6
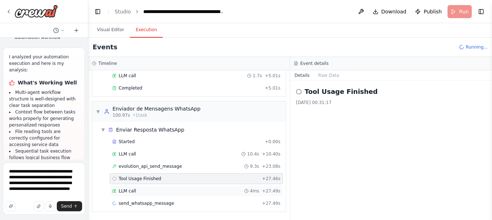
click at [134, 192] on div "LLM call 4ms + 27.49s" at bounding box center [196, 191] width 168 height 6
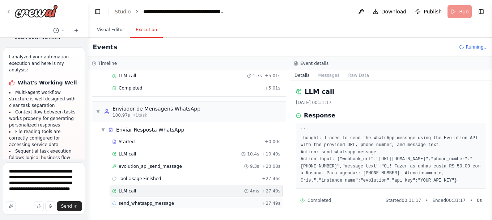
click at [145, 205] on span "send_whatsapp_message" at bounding box center [146, 203] width 55 height 6
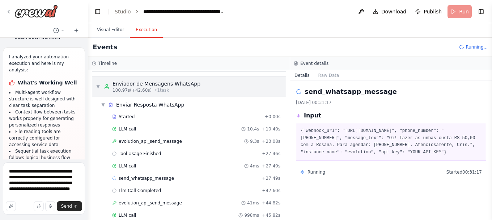
scroll to position [741, 0]
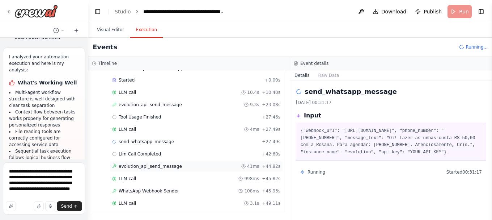
click at [147, 166] on span "evolution_api_send_message" at bounding box center [150, 166] width 63 height 6
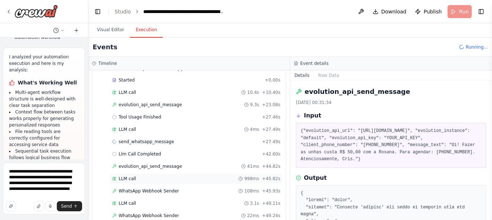
click at [134, 175] on div "LLM call 998ms + 45.82s" at bounding box center [196, 178] width 173 height 11
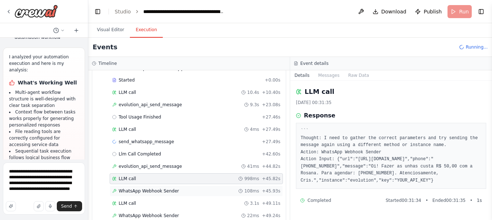
click at [135, 189] on span "WhatsApp Webhook Sender" at bounding box center [149, 191] width 60 height 6
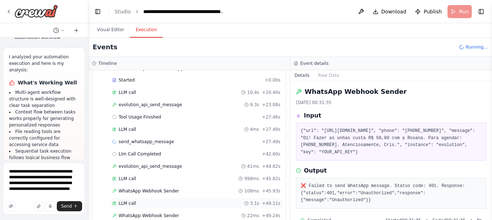
click at [139, 204] on div "LLM call 3.1s + 49.11s" at bounding box center [196, 203] width 168 height 6
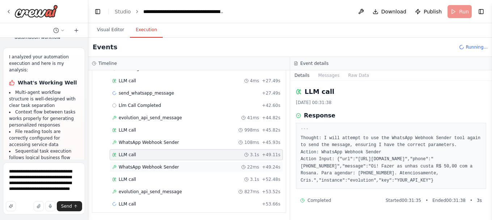
scroll to position [790, 0]
click at [145, 190] on span "evolution_api_send_message" at bounding box center [150, 191] width 63 height 6
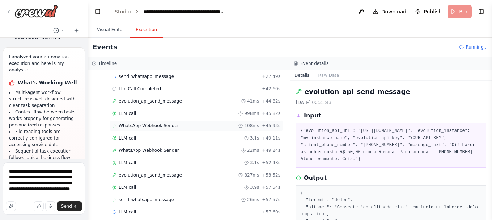
scroll to position [815, 0]
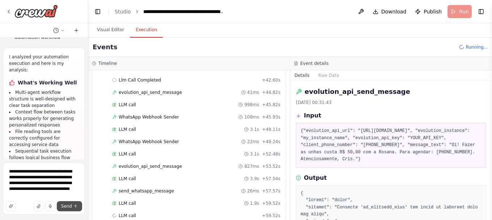
click at [68, 207] on span "Send" at bounding box center [66, 206] width 11 height 6
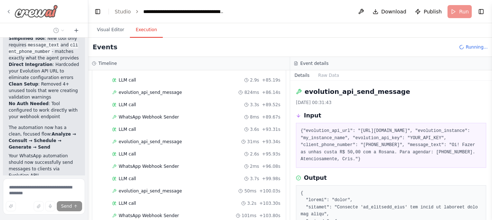
scroll to position [30725, 0]
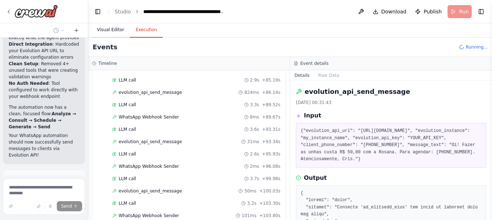
click at [109, 29] on button "Visual Editor" at bounding box center [110, 29] width 39 height 15
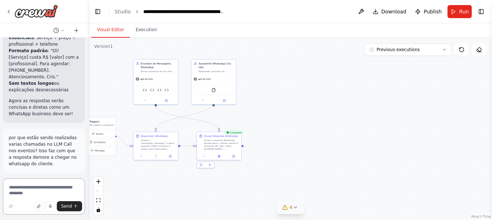
scroll to position [31059, 0]
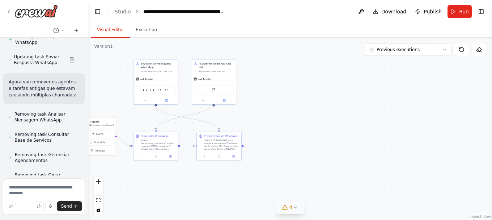
scroll to position [31311, 0]
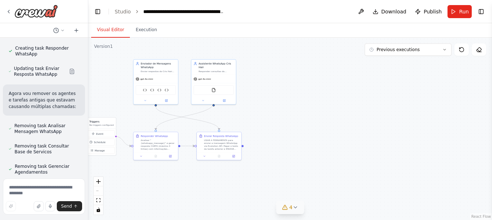
drag, startPoint x: 77, startPoint y: 93, endPoint x: 15, endPoint y: 95, distance: 61.9
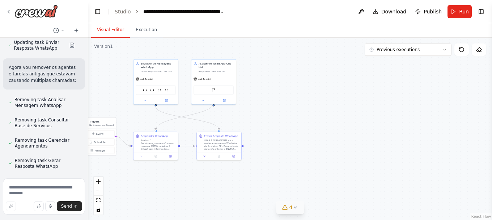
scroll to position [31367, 0]
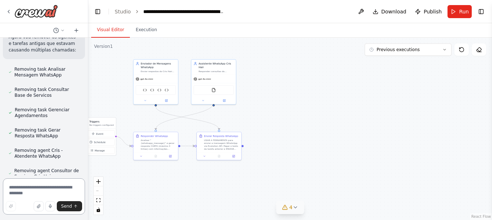
click at [31, 182] on textarea at bounding box center [44, 196] width 82 height 36
paste textarea "**********"
type textarea "**********"
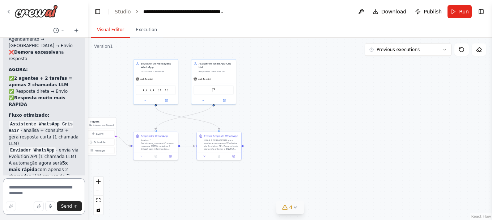
scroll to position [31735, 0]
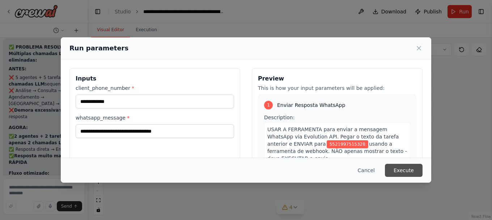
click at [412, 172] on button "Execute" at bounding box center [404, 170] width 38 height 13
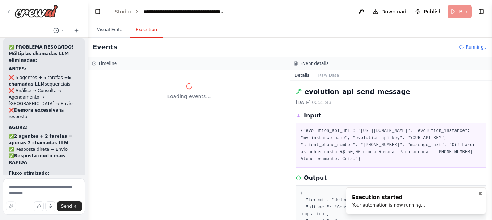
scroll to position [0, 0]
click at [110, 29] on button "Visual Editor" at bounding box center [110, 29] width 39 height 15
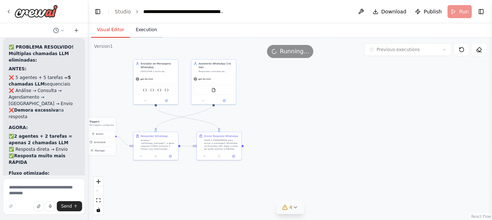
click at [139, 28] on button "Execution" at bounding box center [146, 29] width 33 height 15
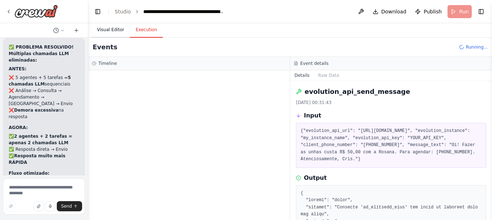
click at [106, 31] on button "Visual Editor" at bounding box center [110, 29] width 39 height 15
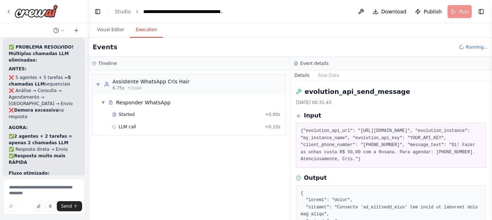
click at [142, 31] on button "Execution" at bounding box center [146, 29] width 33 height 15
click at [115, 31] on button "Visual Editor" at bounding box center [110, 29] width 39 height 15
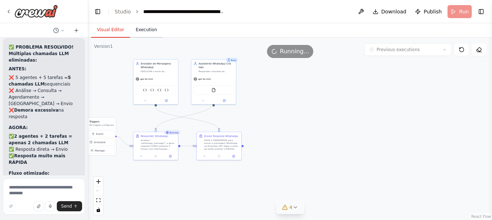
click at [133, 30] on button "Execution" at bounding box center [146, 29] width 33 height 15
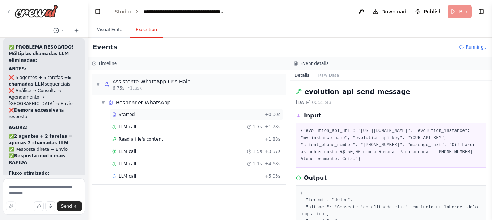
click at [141, 113] on div "Started" at bounding box center [187, 114] width 150 height 6
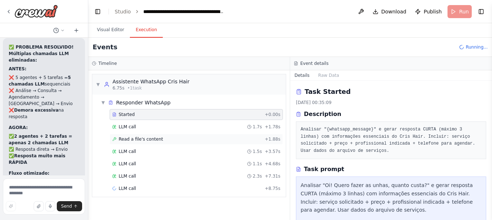
click at [134, 137] on span "Read a file's content" at bounding box center [141, 139] width 45 height 6
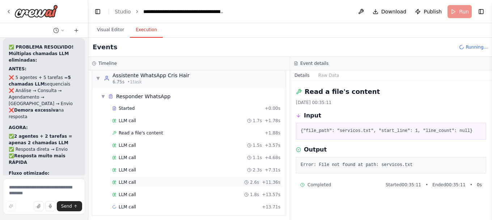
scroll to position [10, 0]
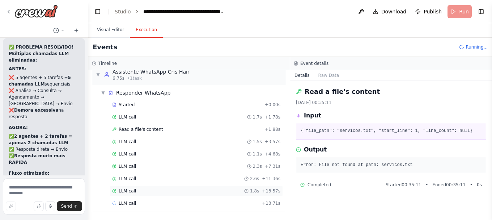
click at [120, 186] on div "LLM call 1.8s + 13.57s" at bounding box center [196, 190] width 173 height 11
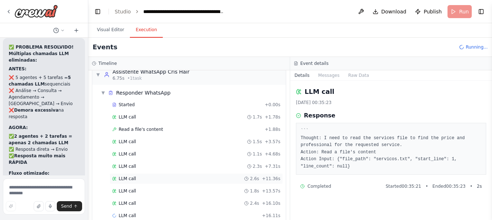
click at [126, 179] on span "LLM call" at bounding box center [127, 179] width 17 height 6
click at [130, 166] on span "LLM call" at bounding box center [127, 166] width 17 height 6
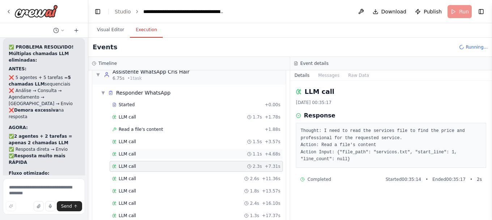
click at [131, 148] on div "LLM call 1.1s + 4.68s" at bounding box center [196, 153] width 173 height 11
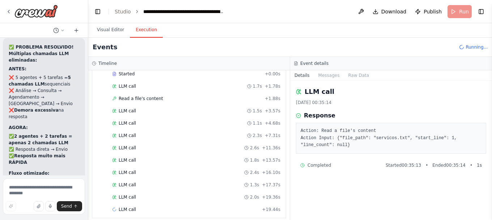
scroll to position [47, 0]
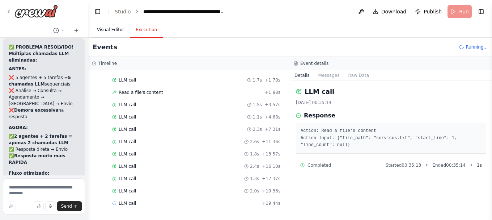
click at [115, 28] on button "Visual Editor" at bounding box center [110, 29] width 39 height 15
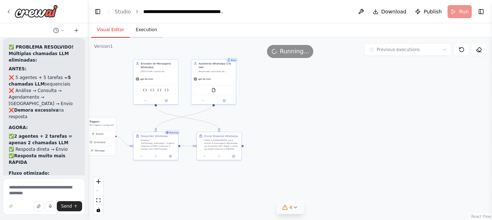
click at [140, 30] on button "Execution" at bounding box center [146, 29] width 33 height 15
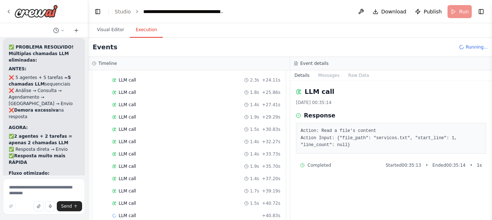
scroll to position [194, 0]
click at [34, 188] on textarea at bounding box center [44, 196] width 82 height 36
type textarea "**********"
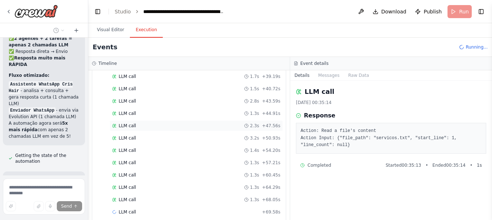
scroll to position [305, 0]
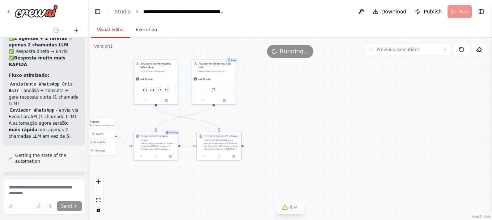
click at [107, 26] on button "Visual Editor" at bounding box center [110, 29] width 39 height 15
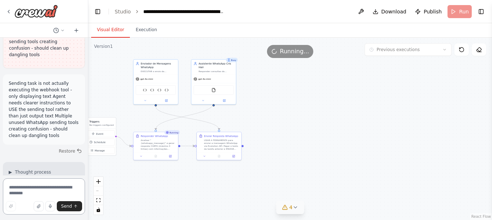
scroll to position [32185, 0]
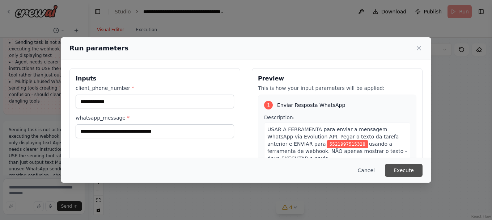
click at [415, 174] on button "Execute" at bounding box center [404, 170] width 38 height 13
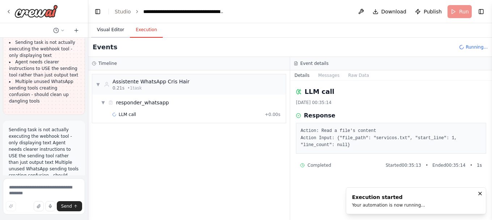
click at [119, 26] on button "Visual Editor" at bounding box center [110, 29] width 39 height 15
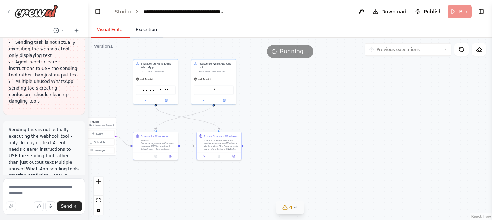
click at [138, 30] on button "Execution" at bounding box center [146, 29] width 33 height 15
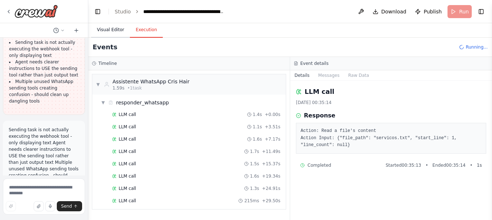
click at [106, 33] on button "Visual Editor" at bounding box center [110, 29] width 39 height 15
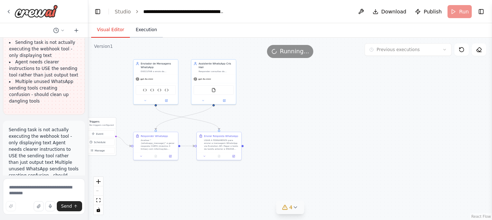
click at [140, 30] on button "Execution" at bounding box center [146, 29] width 33 height 15
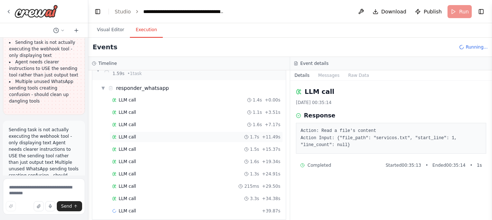
scroll to position [22, 0]
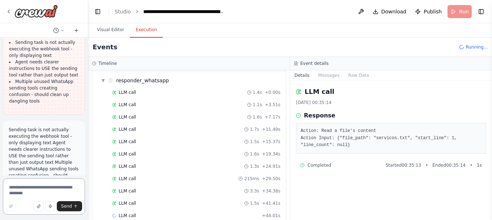
click at [38, 186] on textarea at bounding box center [44, 196] width 82 height 36
type textarea "*"
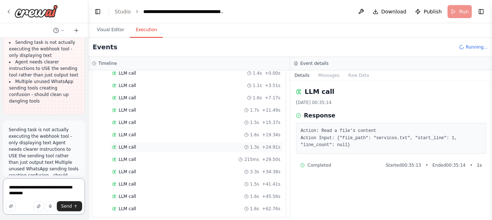
scroll to position [47, 0]
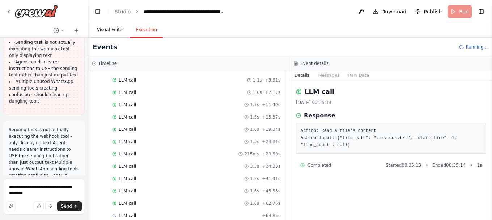
click at [117, 26] on button "Visual Editor" at bounding box center [110, 29] width 39 height 15
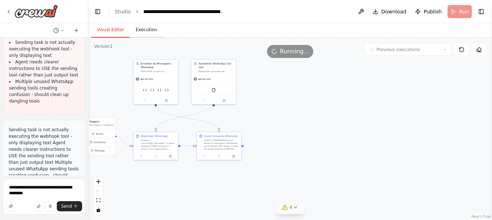
click at [139, 33] on button "Execution" at bounding box center [146, 29] width 33 height 15
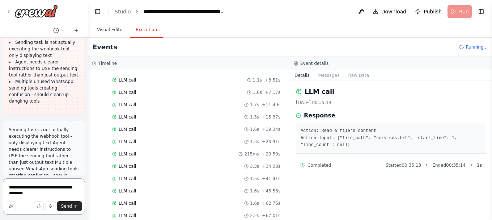
click at [43, 195] on textarea "**********" at bounding box center [44, 196] width 82 height 36
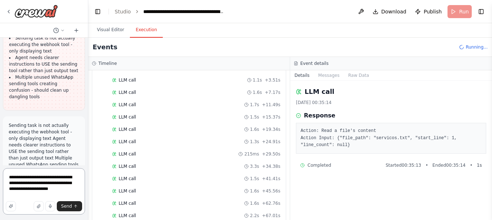
scroll to position [32130, 0]
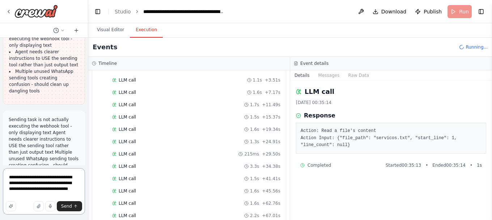
type textarea "**********"
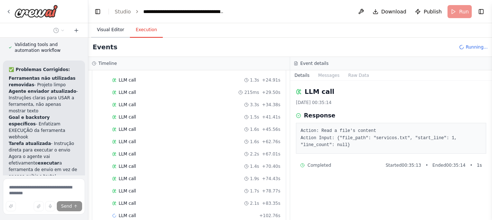
scroll to position [32444, 0]
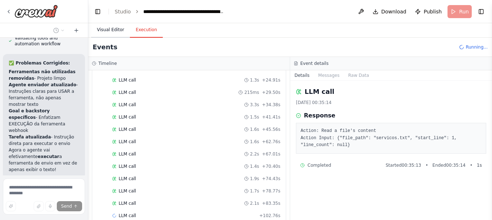
click at [105, 33] on button "Visual Editor" at bounding box center [110, 29] width 39 height 15
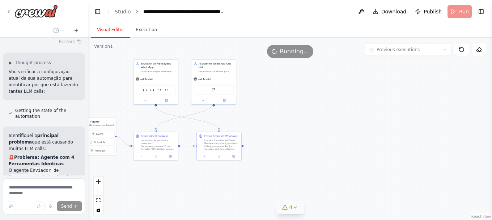
scroll to position [32682, 0]
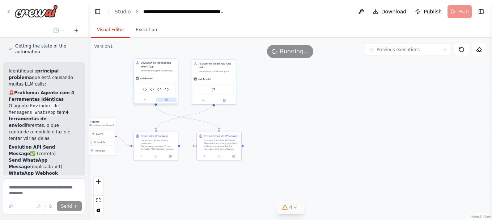
click at [164, 99] on button at bounding box center [166, 100] width 21 height 4
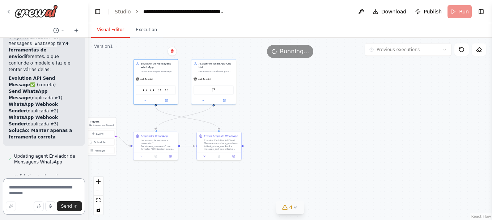
scroll to position [32757, 0]
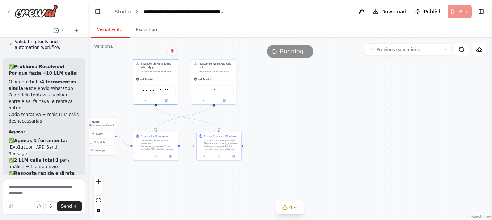
scroll to position [32892, 0]
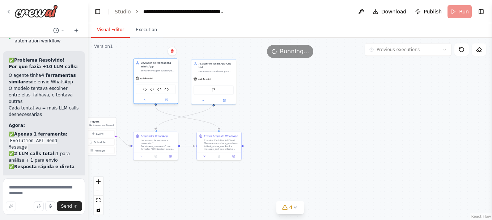
click at [167, 102] on div at bounding box center [156, 99] width 45 height 7
click at [168, 101] on icon at bounding box center [166, 100] width 2 height 2
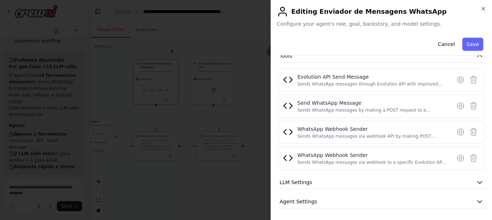
scroll to position [112, 0]
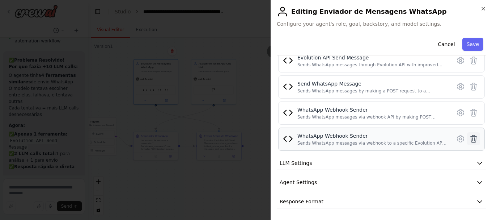
click at [469, 136] on icon at bounding box center [473, 138] width 9 height 9
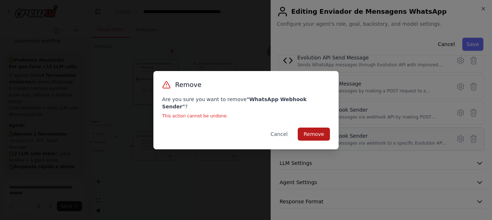
click at [326, 128] on button "Remove" at bounding box center [314, 133] width 32 height 13
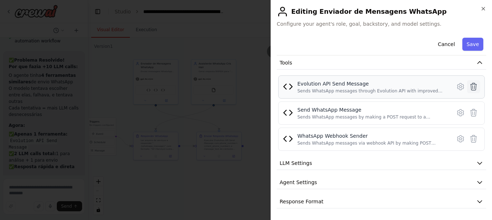
click at [471, 84] on icon at bounding box center [473, 86] width 9 height 9
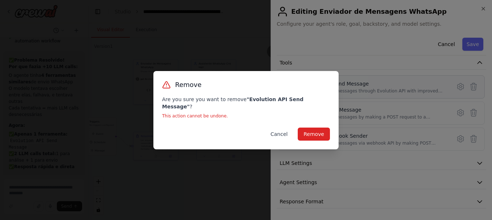
click at [278, 134] on button "Cancel" at bounding box center [279, 133] width 29 height 13
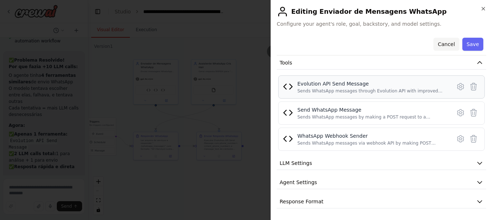
click at [444, 43] on button "Cancel" at bounding box center [447, 44] width 26 height 13
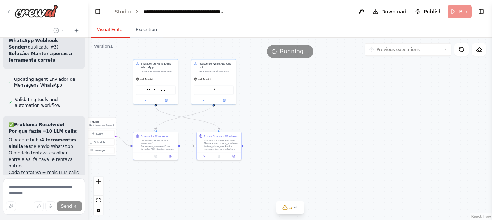
scroll to position [32855, 0]
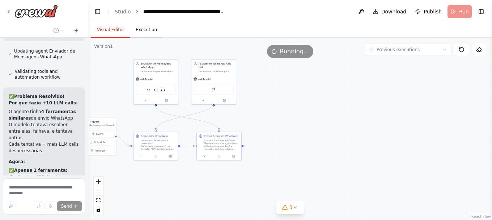
click at [147, 30] on button "Execution" at bounding box center [146, 29] width 33 height 15
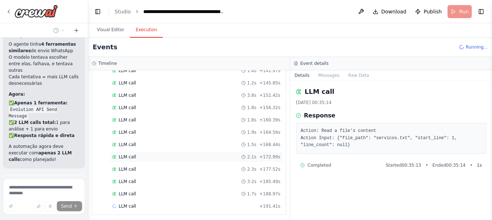
scroll to position [330, 0]
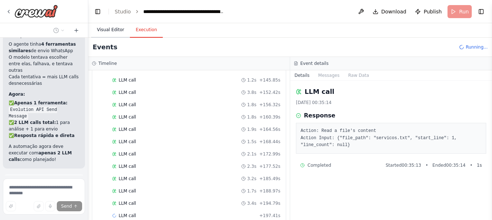
click at [116, 29] on button "Visual Editor" at bounding box center [110, 29] width 39 height 15
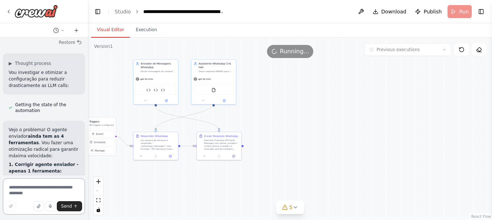
scroll to position [33166, 0]
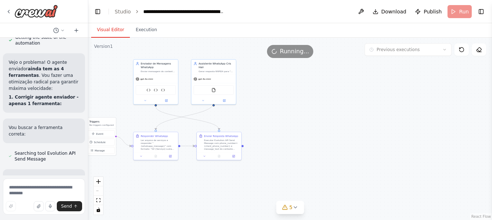
drag, startPoint x: 14, startPoint y: 54, endPoint x: 50, endPoint y: 128, distance: 82.4
copy ul "Evolution API connection failing - tool configuration needs verification Multip…"
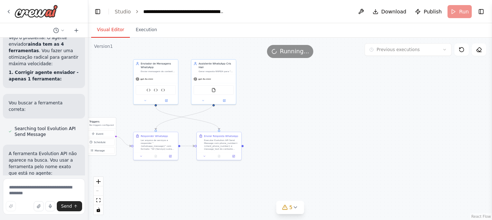
scroll to position [33202, 0]
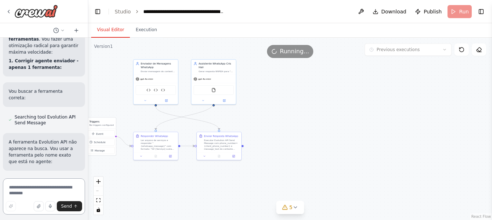
click at [31, 191] on textarea at bounding box center [44, 196] width 82 height 36
paste textarea "**********"
type textarea "**********"
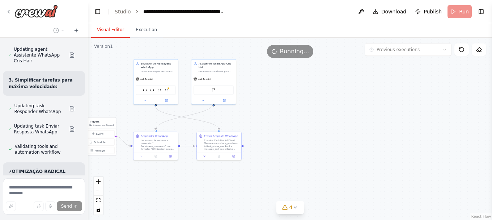
scroll to position [33428, 0]
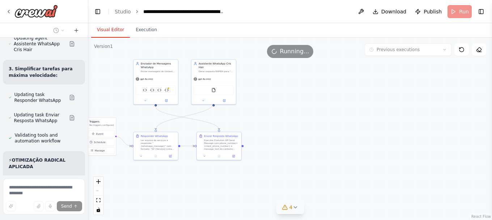
click at [299, 206] on button "4" at bounding box center [290, 206] width 28 height 13
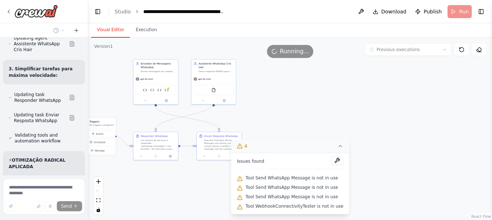
click at [299, 206] on span "Tool WebhookConnectivityTester is not in use" at bounding box center [295, 206] width 98 height 6
click at [338, 147] on icon at bounding box center [341, 146] width 6 height 6
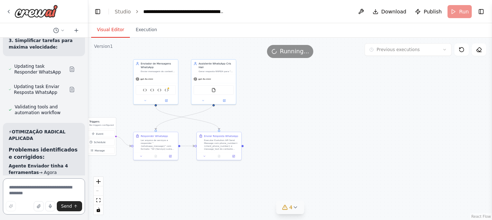
scroll to position [33463, 0]
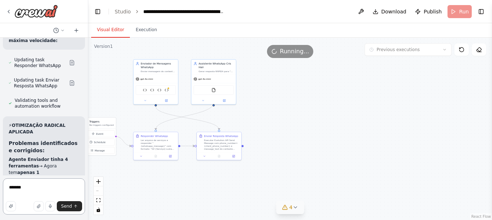
type textarea "********"
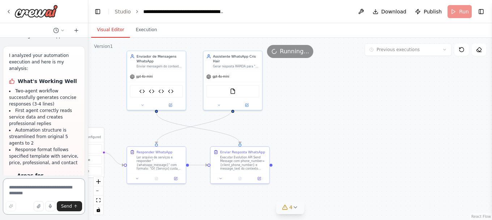
scroll to position [33855, 0]
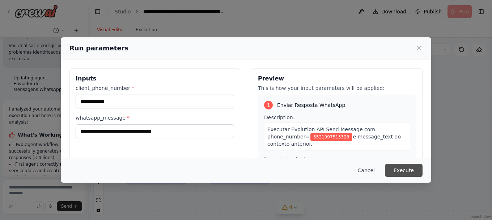
click at [397, 169] on button "Execute" at bounding box center [404, 170] width 38 height 13
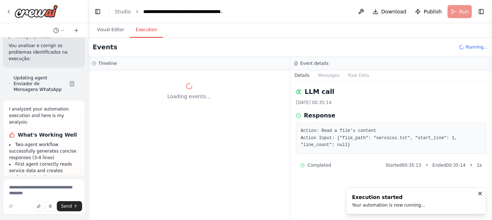
scroll to position [0, 0]
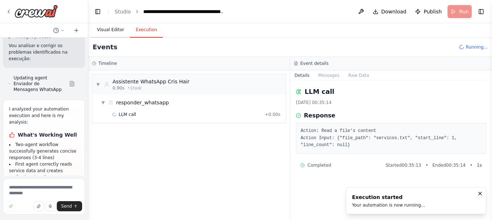
click at [109, 26] on button "Visual Editor" at bounding box center [110, 29] width 39 height 15
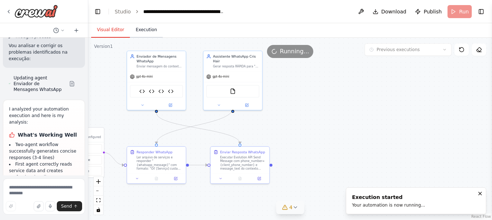
click at [135, 29] on button "Execution" at bounding box center [146, 29] width 33 height 15
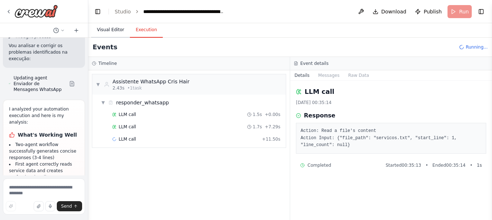
click at [109, 26] on button "Visual Editor" at bounding box center [110, 29] width 39 height 15
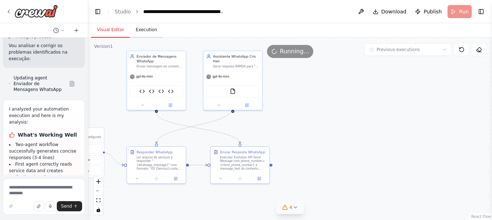
click at [144, 28] on button "Execution" at bounding box center [146, 29] width 33 height 15
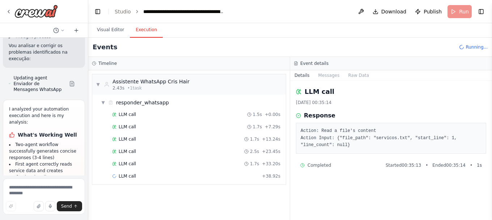
click at [131, 30] on button "Execution" at bounding box center [146, 29] width 33 height 15
click at [118, 30] on button "Visual Editor" at bounding box center [110, 29] width 39 height 15
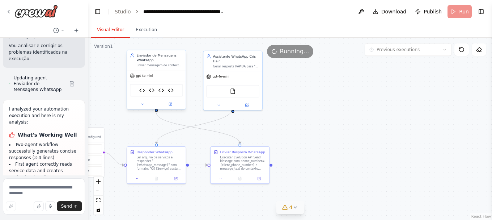
click at [144, 78] on div "gpt-4o-mini" at bounding box center [141, 75] width 23 height 5
click at [169, 104] on icon at bounding box center [170, 104] width 3 height 3
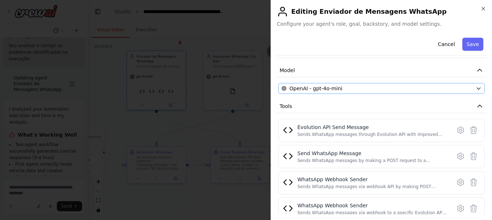
scroll to position [40, 0]
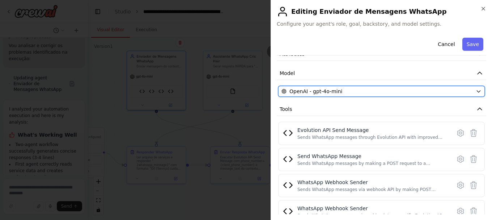
click at [476, 91] on icon "button" at bounding box center [479, 91] width 6 height 6
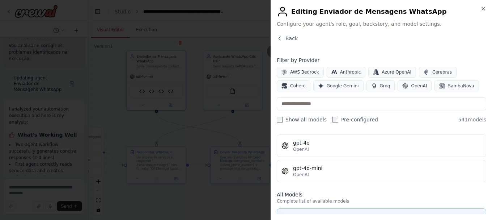
scroll to position [145, 0]
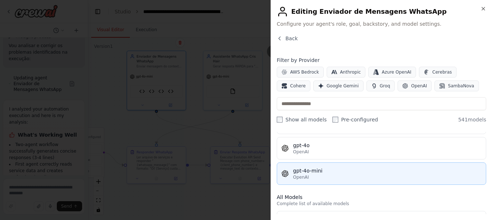
click at [331, 176] on div "OpenAI" at bounding box center [387, 177] width 189 height 6
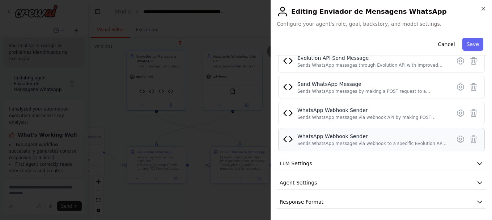
scroll to position [112, 0]
click at [308, 164] on span "LLM Settings" at bounding box center [296, 162] width 33 height 7
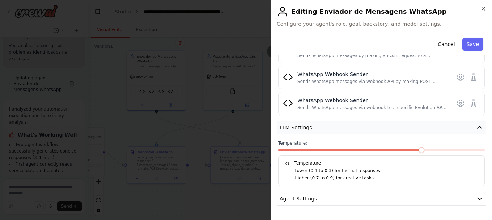
scroll to position [164, 0]
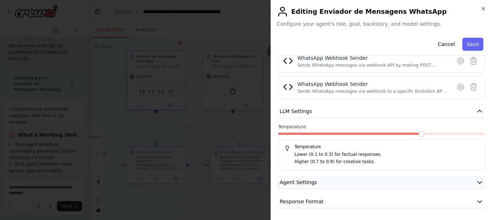
click at [310, 181] on span "Agent Settings" at bounding box center [298, 181] width 37 height 7
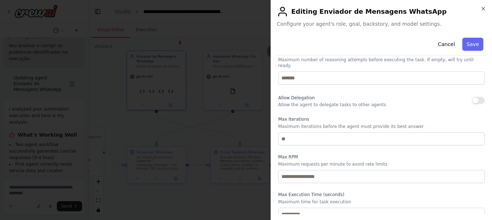
scroll to position [358, 0]
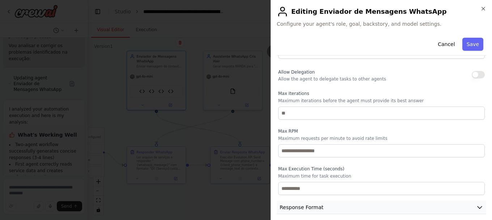
click at [313, 203] on span "Response Format" at bounding box center [302, 206] width 44 height 7
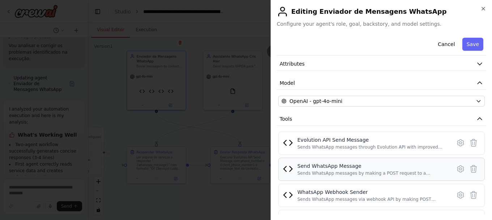
scroll to position [0, 0]
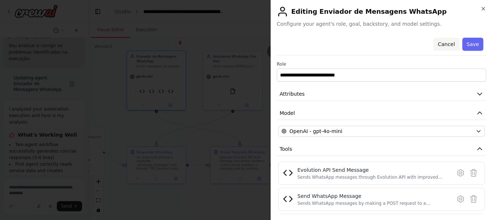
click at [441, 42] on button "Cancel" at bounding box center [447, 44] width 26 height 13
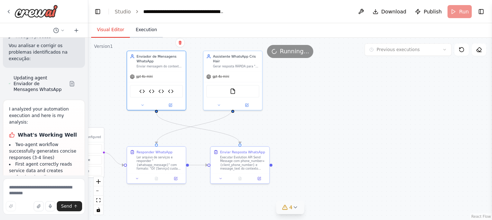
click at [144, 26] on button "Execution" at bounding box center [146, 29] width 33 height 15
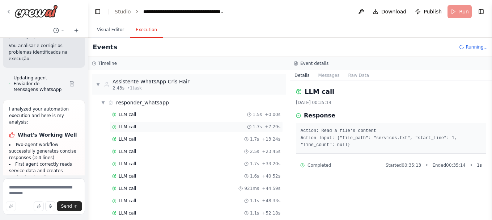
scroll to position [71, 0]
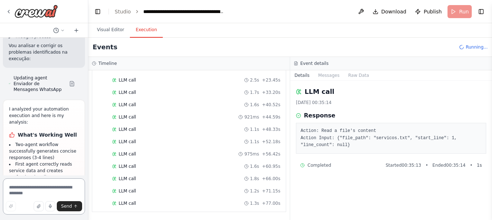
click at [41, 188] on textarea at bounding box center [44, 196] width 82 height 36
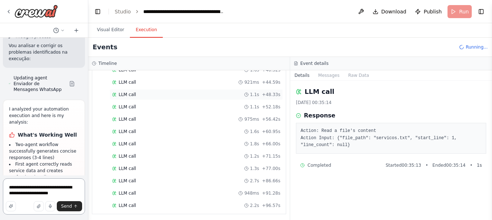
scroll to position [108, 0]
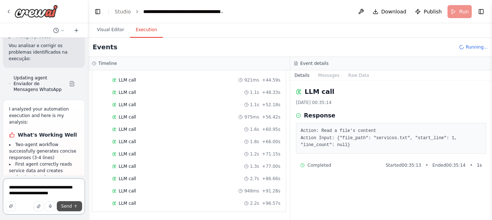
type textarea "**********"
click at [67, 208] on span "Send" at bounding box center [66, 206] width 11 height 6
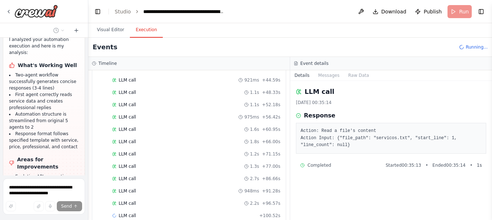
scroll to position [33861, 0]
click at [118, 29] on button "Visual Editor" at bounding box center [110, 29] width 39 height 15
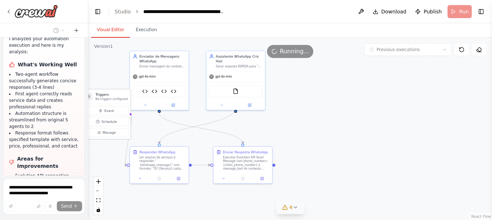
drag, startPoint x: 96, startPoint y: 138, endPoint x: 125, endPoint y: 100, distance: 47.2
click at [125, 100] on p "No triggers configured" at bounding box center [112, 99] width 32 height 4
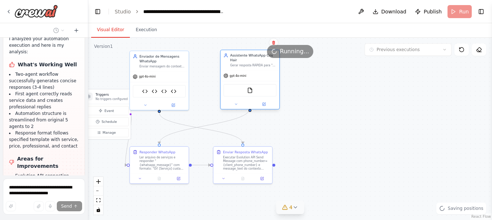
drag, startPoint x: 225, startPoint y: 80, endPoint x: 243, endPoint y: 81, distance: 18.2
click at [243, 84] on div "FileReadTool" at bounding box center [250, 90] width 53 height 12
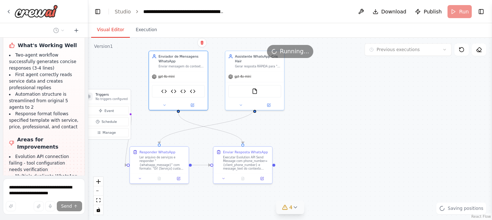
scroll to position [33881, 0]
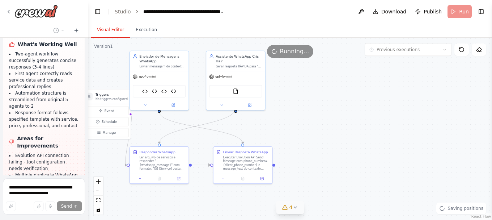
drag, startPoint x: 181, startPoint y: 80, endPoint x: 202, endPoint y: 80, distance: 21.4
click at [202, 80] on div ".deletable-edge-delete-btn { width: 20px; height: 20px; border: 0px solid #ffff…" at bounding box center [290, 129] width 404 height 182
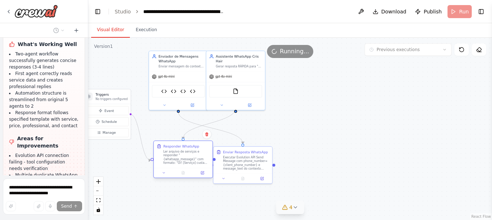
drag, startPoint x: 172, startPoint y: 158, endPoint x: 194, endPoint y: 151, distance: 23.1
click at [194, 151] on div "Ler arquivo de serviços e responder "{whatsapp_message}" com formato: "Oi! [Ser…" at bounding box center [186, 156] width 46 height 15
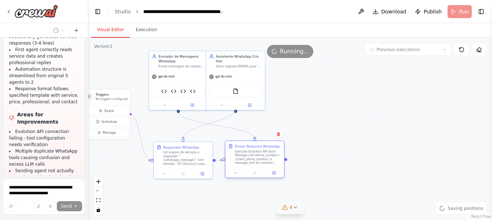
drag, startPoint x: 248, startPoint y: 159, endPoint x: 254, endPoint y: 156, distance: 6.3
click at [254, 156] on div "Executar Evolution API Send Message com phone_number={client_phone_number} e me…" at bounding box center [258, 156] width 46 height 15
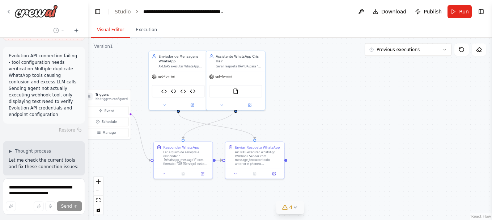
scroll to position [34173, 0]
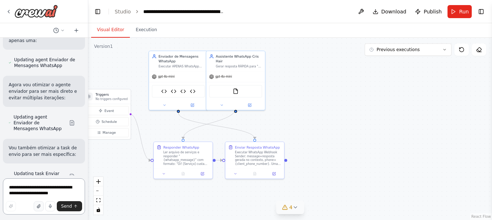
scroll to position [34869, 0]
